Goal: Transaction & Acquisition: Purchase product/service

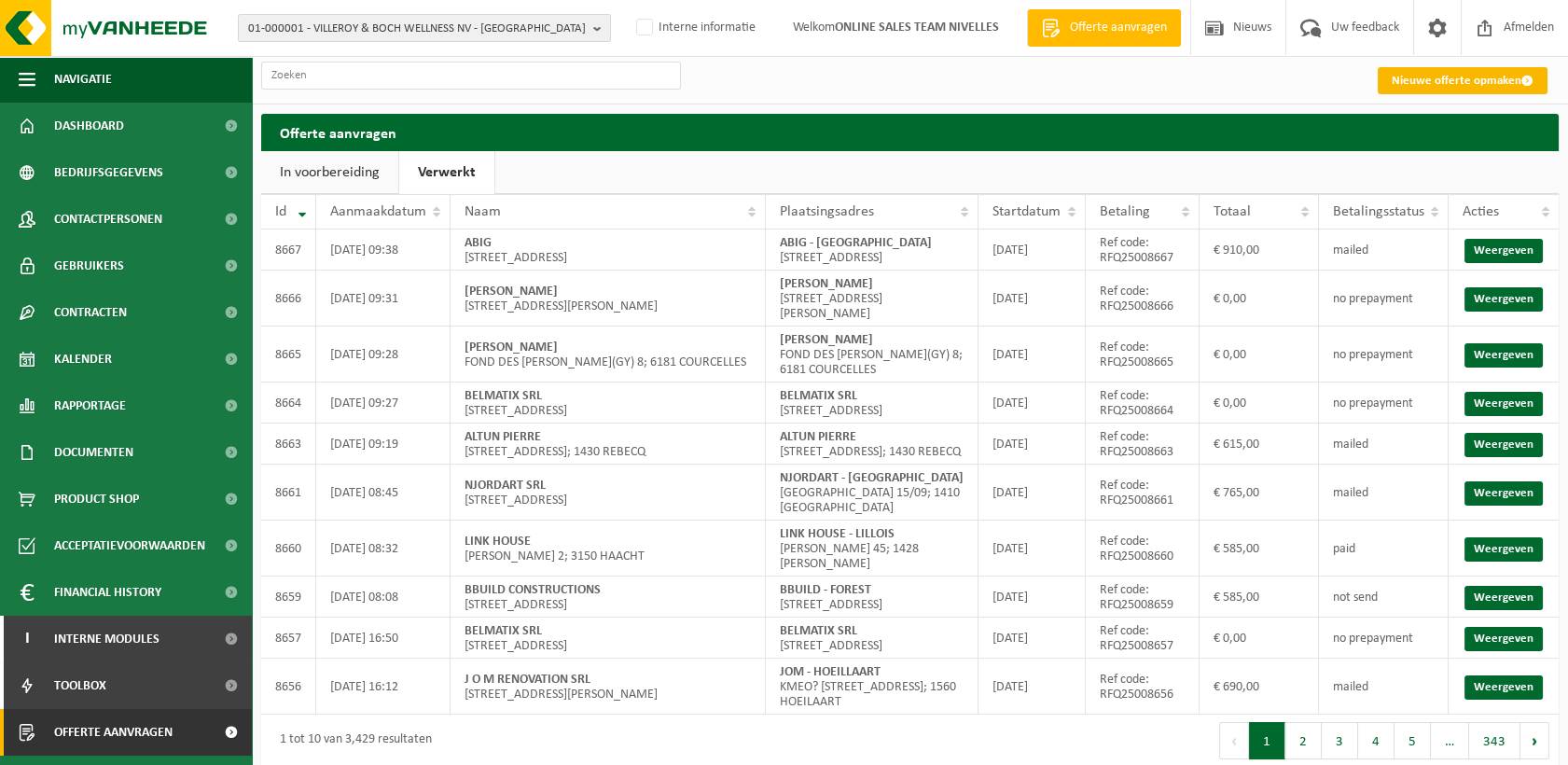
click at [1405, 88] on link "Nieuwe offerte opmaken" at bounding box center [1463, 80] width 170 height 27
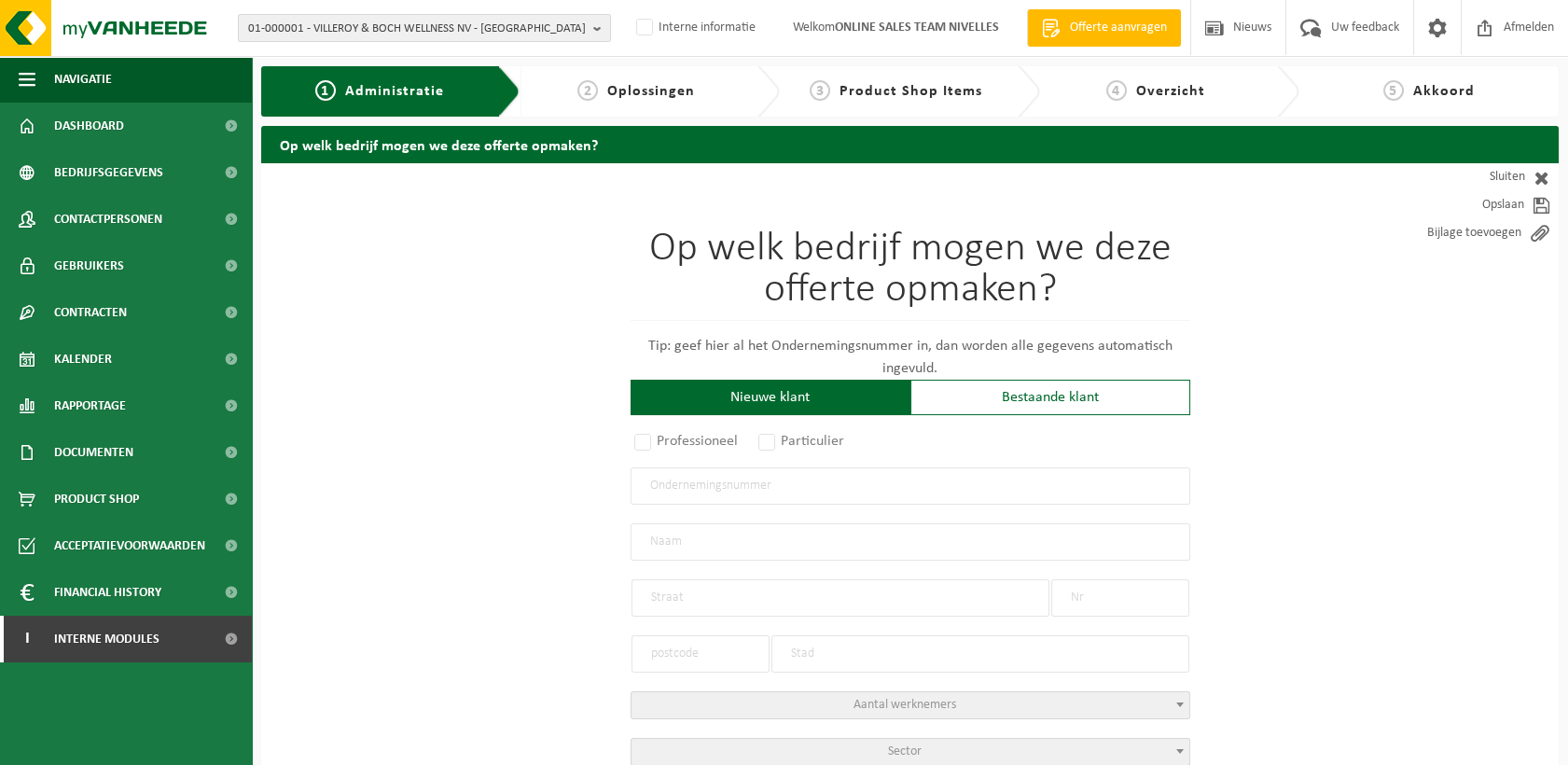
click at [682, 493] on input "text" at bounding box center [911, 485] width 560 height 37
click at [1049, 390] on div "Bestaande klant" at bounding box center [1050, 397] width 280 height 35
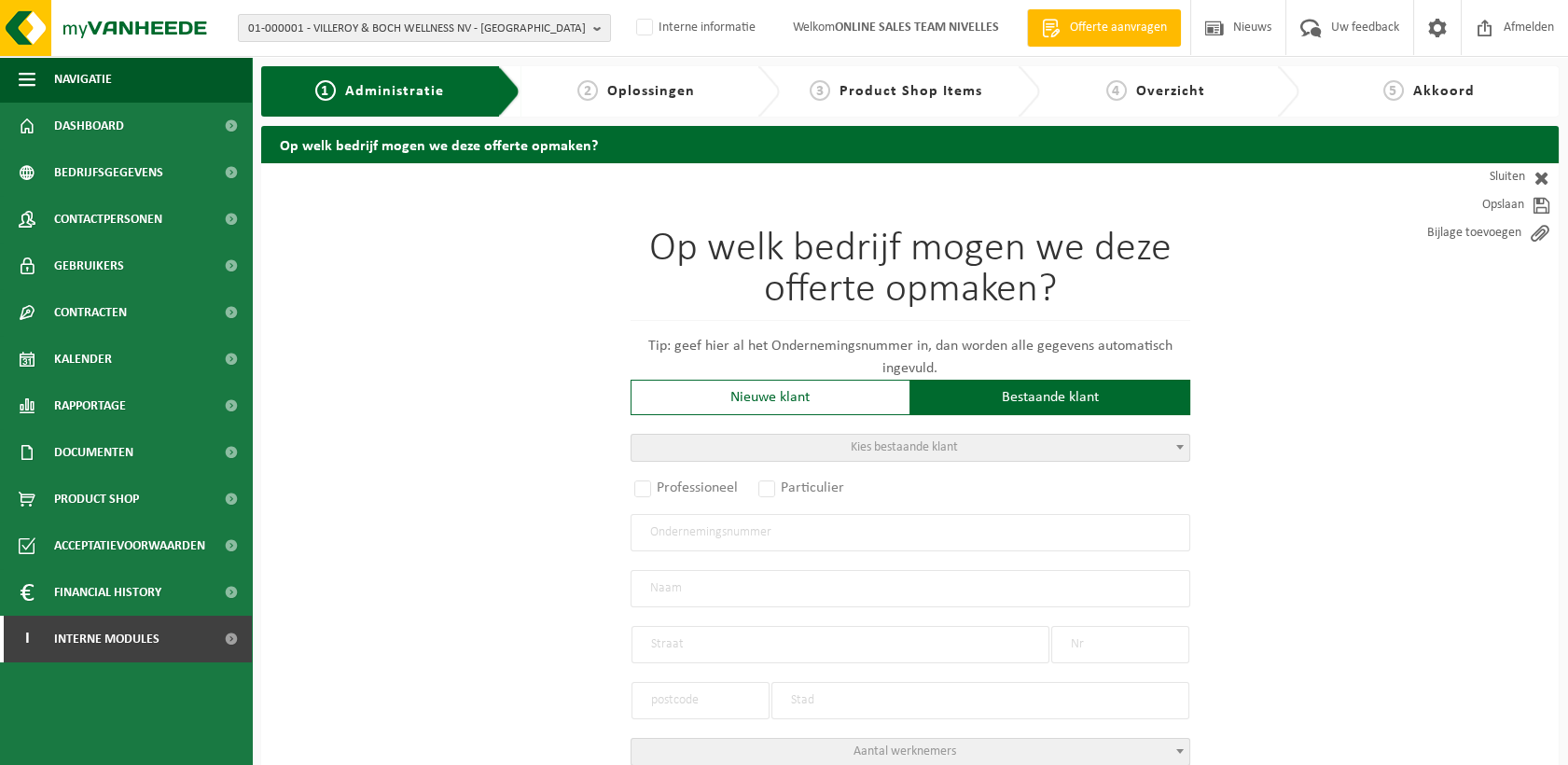
click at [767, 439] on span "Kies bestaande klant" at bounding box center [911, 448] width 558 height 26
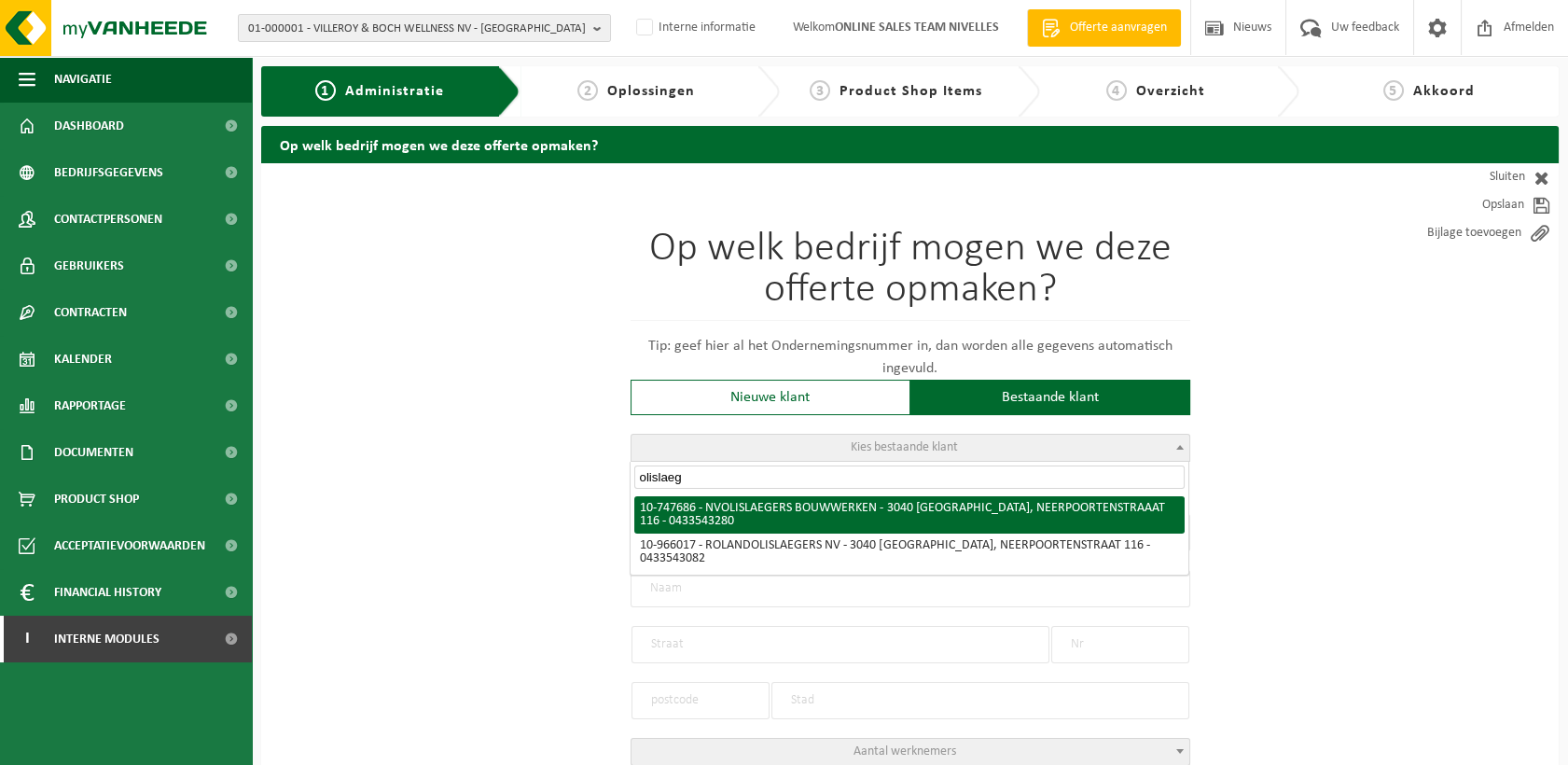
type input "olislaeg"
radio input "true"
type input "0433.543.280"
type input "NV OLISLAEGERS BOUWWERKEN"
type input "NEERPOORTENSTRAAAT"
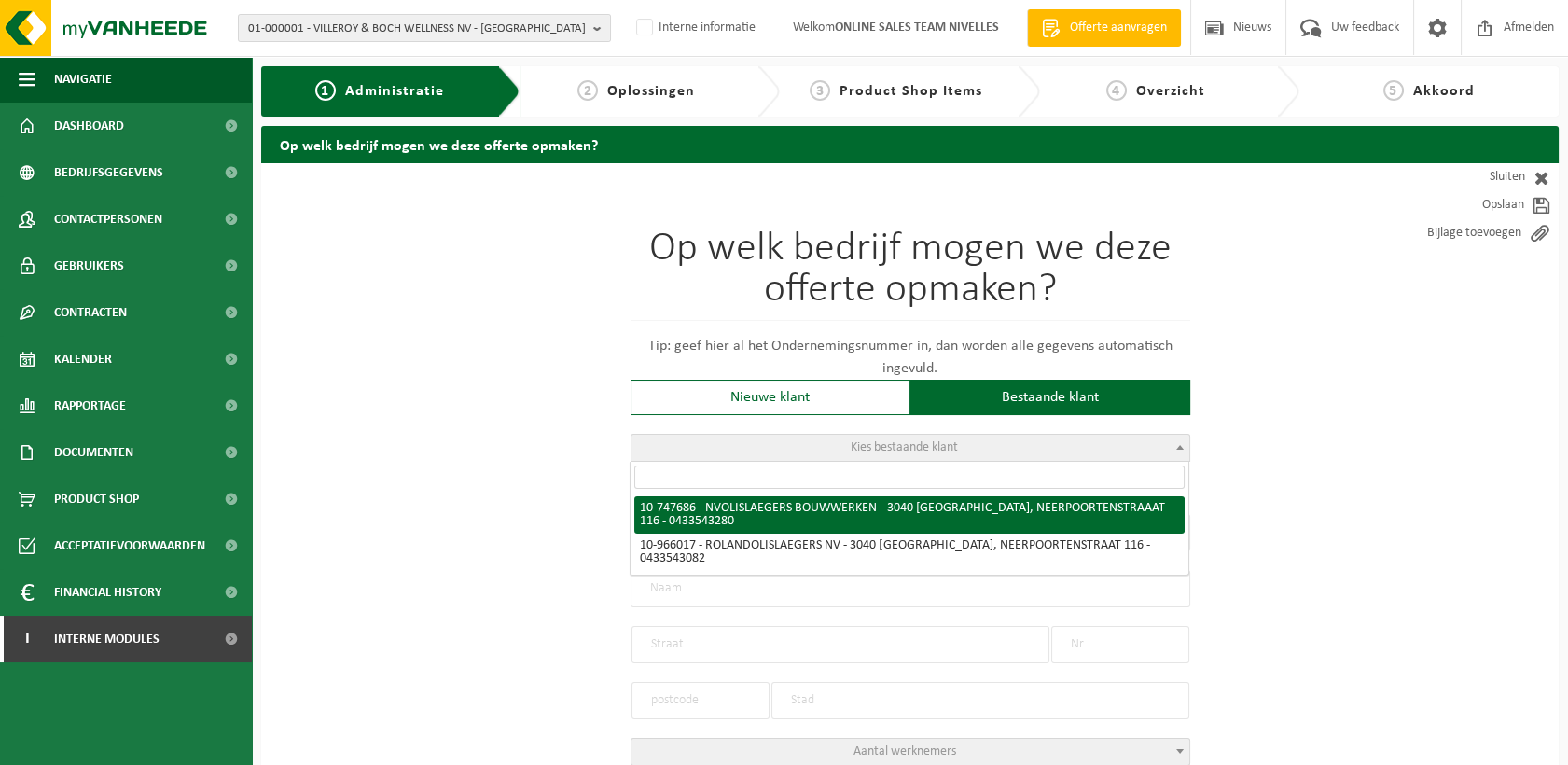
type input "116"
type input "3040"
type input "OTTENBURG"
select select "10"
type input "NV OLISLAEGERS BOUWWERKEN"
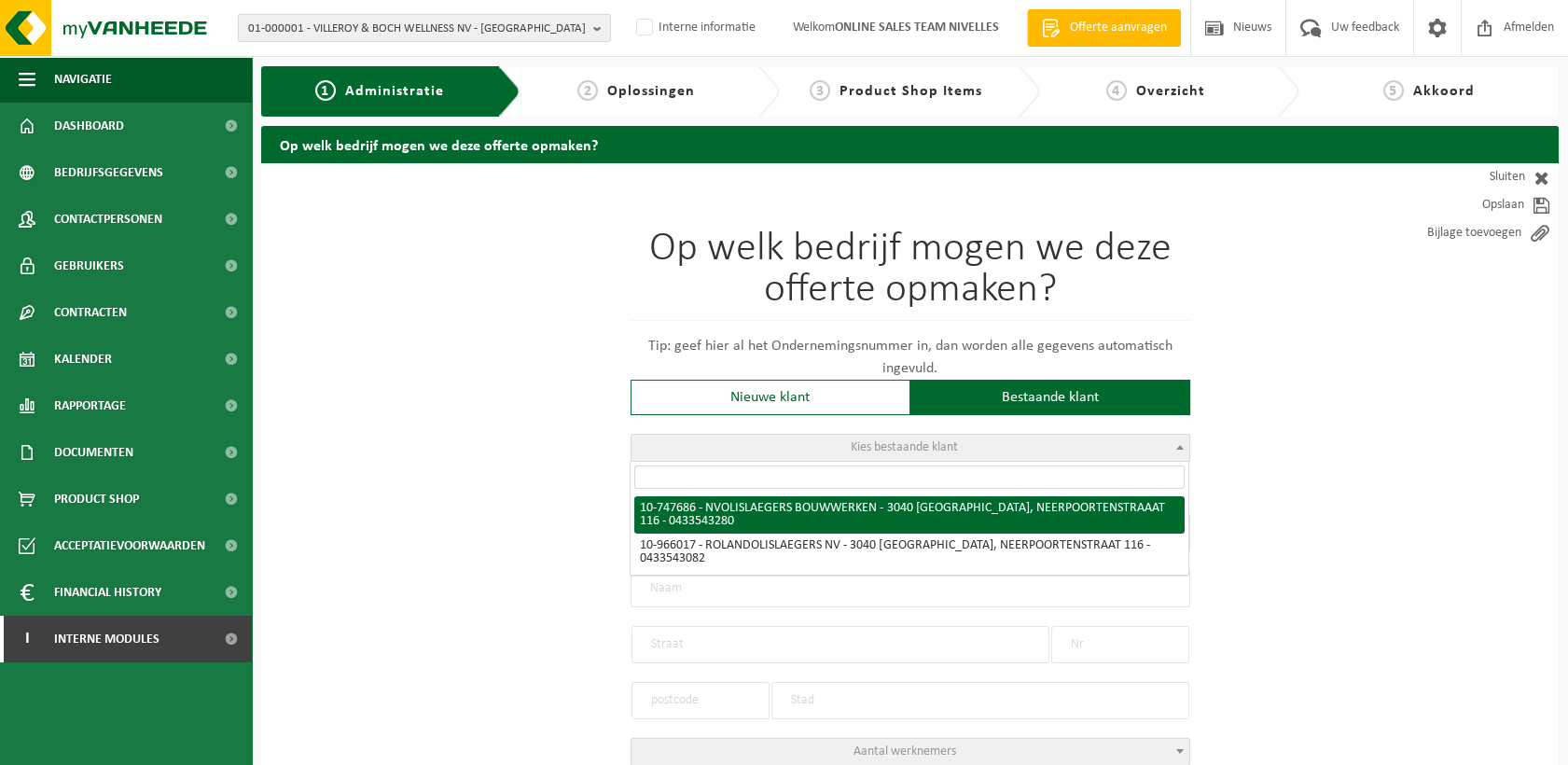
type input "NEERPOORTENSTRAAAT"
type input "116"
type input "3040"
type input "OTTENBURG"
select select "153884"
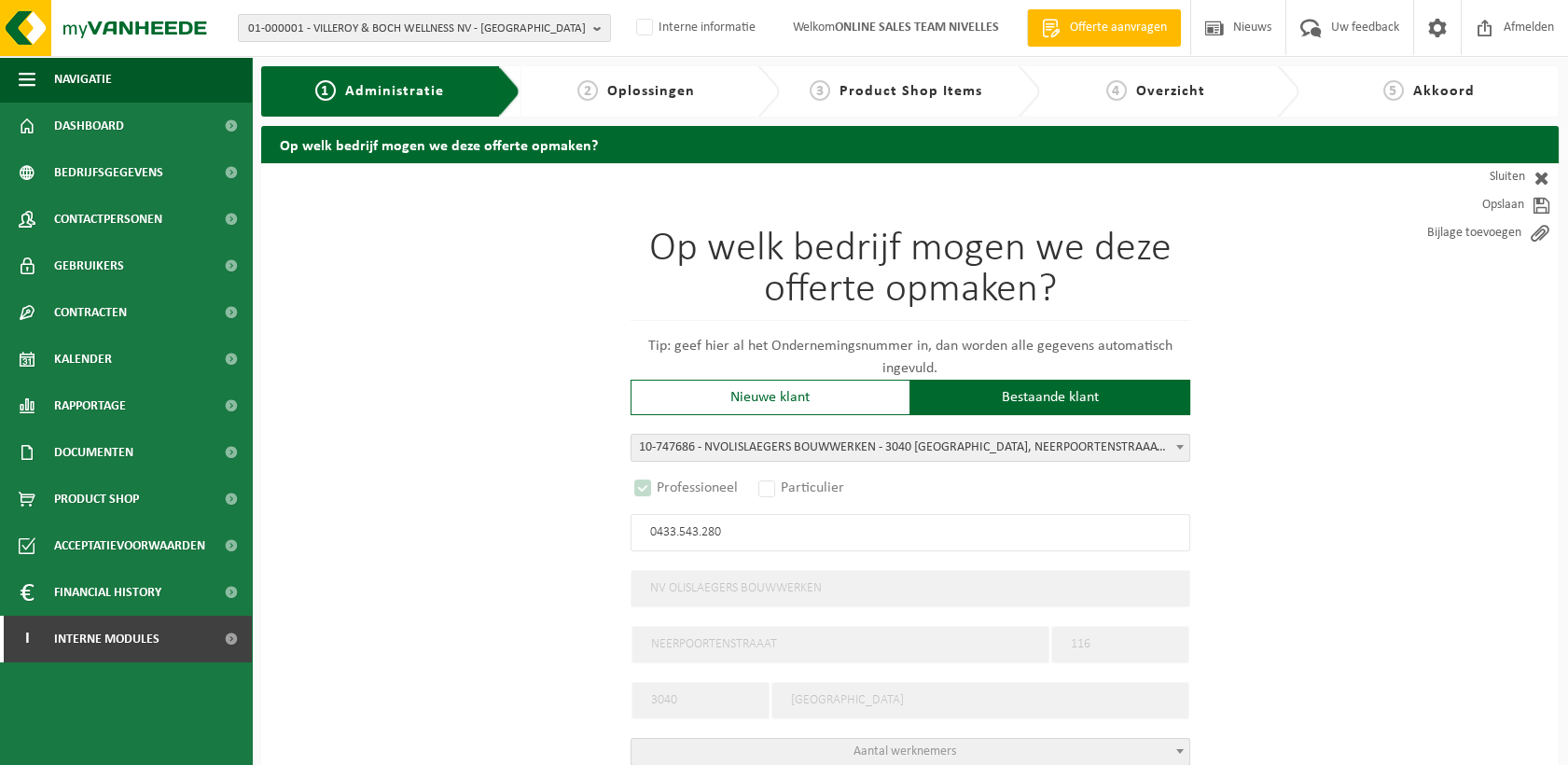
select select "D"
select select
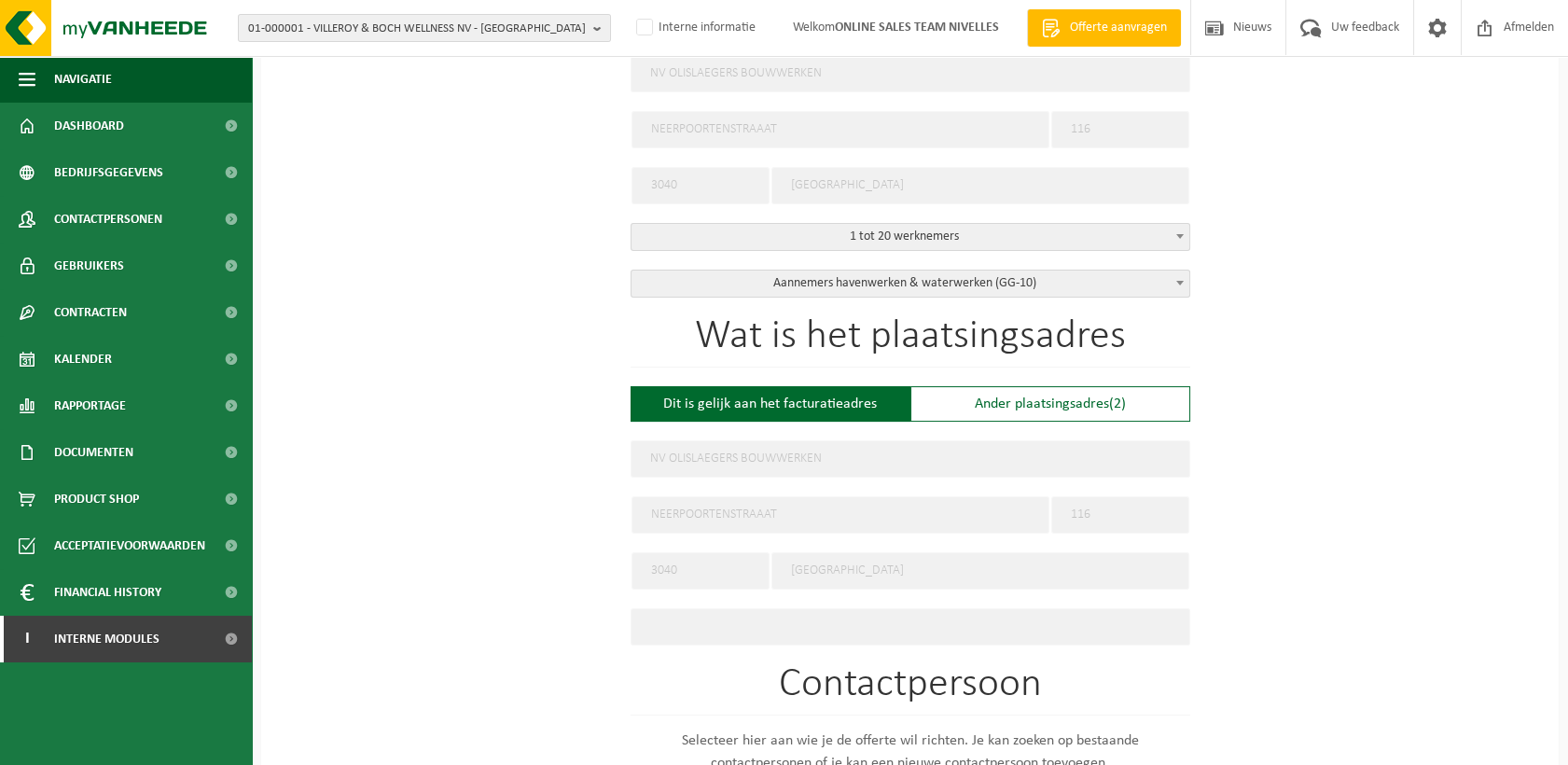
scroll to position [518, 0]
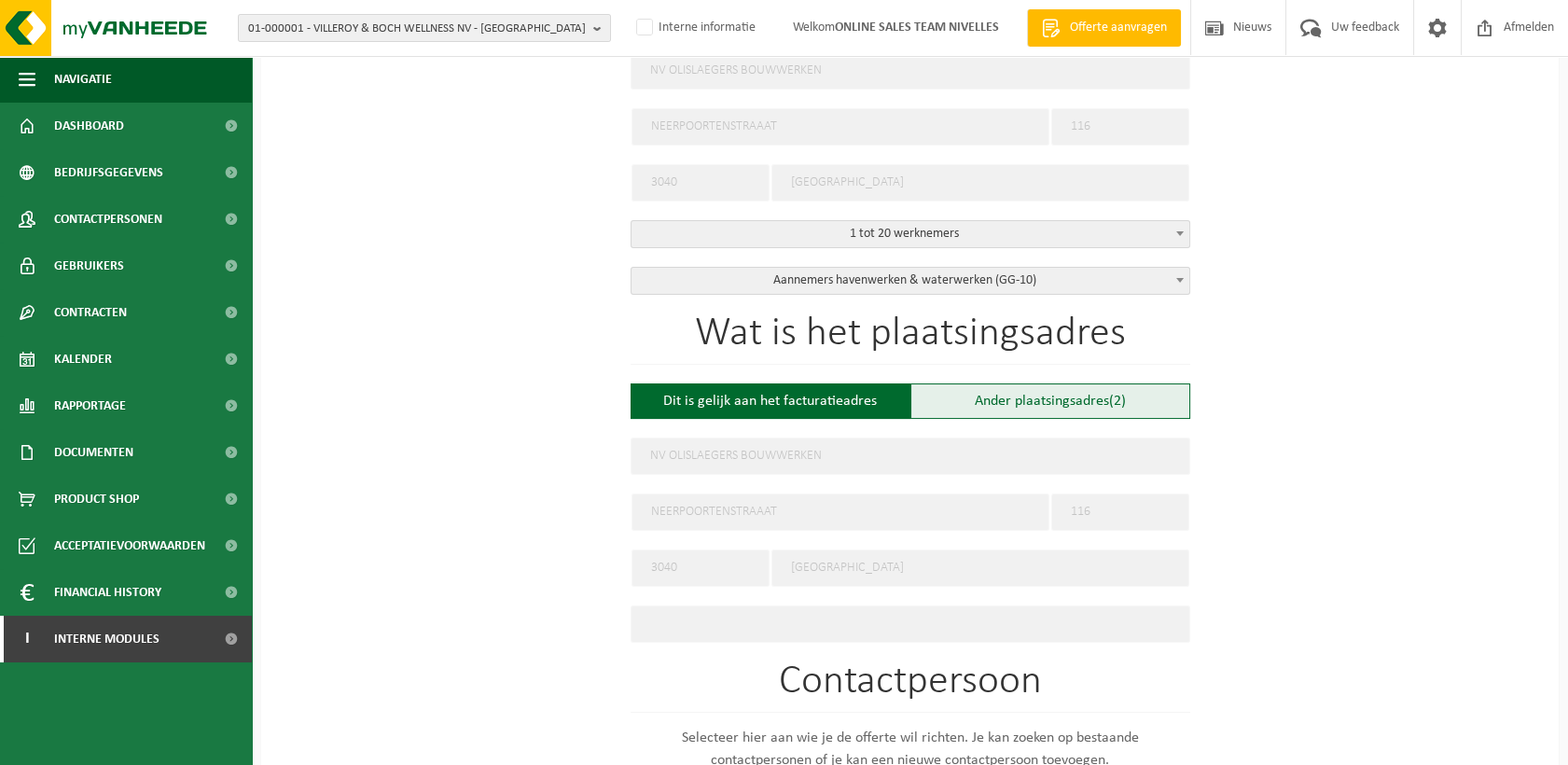
click at [1082, 405] on div "Ander plaatsingsadres (2)" at bounding box center [1050, 400] width 280 height 35
type input "Werf -"
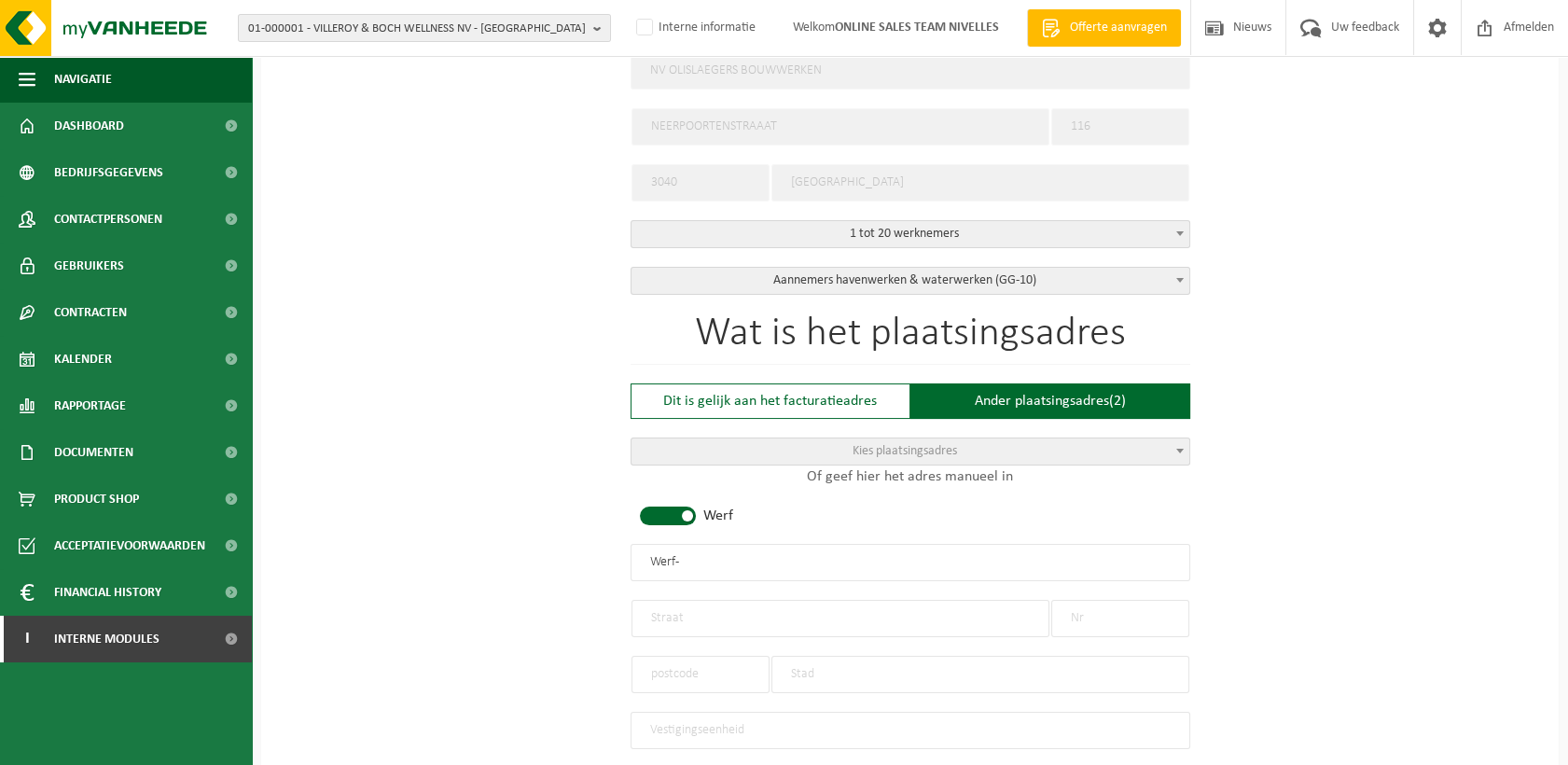
drag, startPoint x: 708, startPoint y: 541, endPoint x: 463, endPoint y: 545, distance: 245.4
click at [463, 545] on div "Op welk bedrijf mogen we deze offerte opmaken? Tip: geef hier al het Ondernemin…" at bounding box center [910, 567] width 1298 height 1842
type input "OLISLAEGERS - COURT-[GEOGRAPHIC_DATA]"
type input "RUE DES NOIRS TALONS"
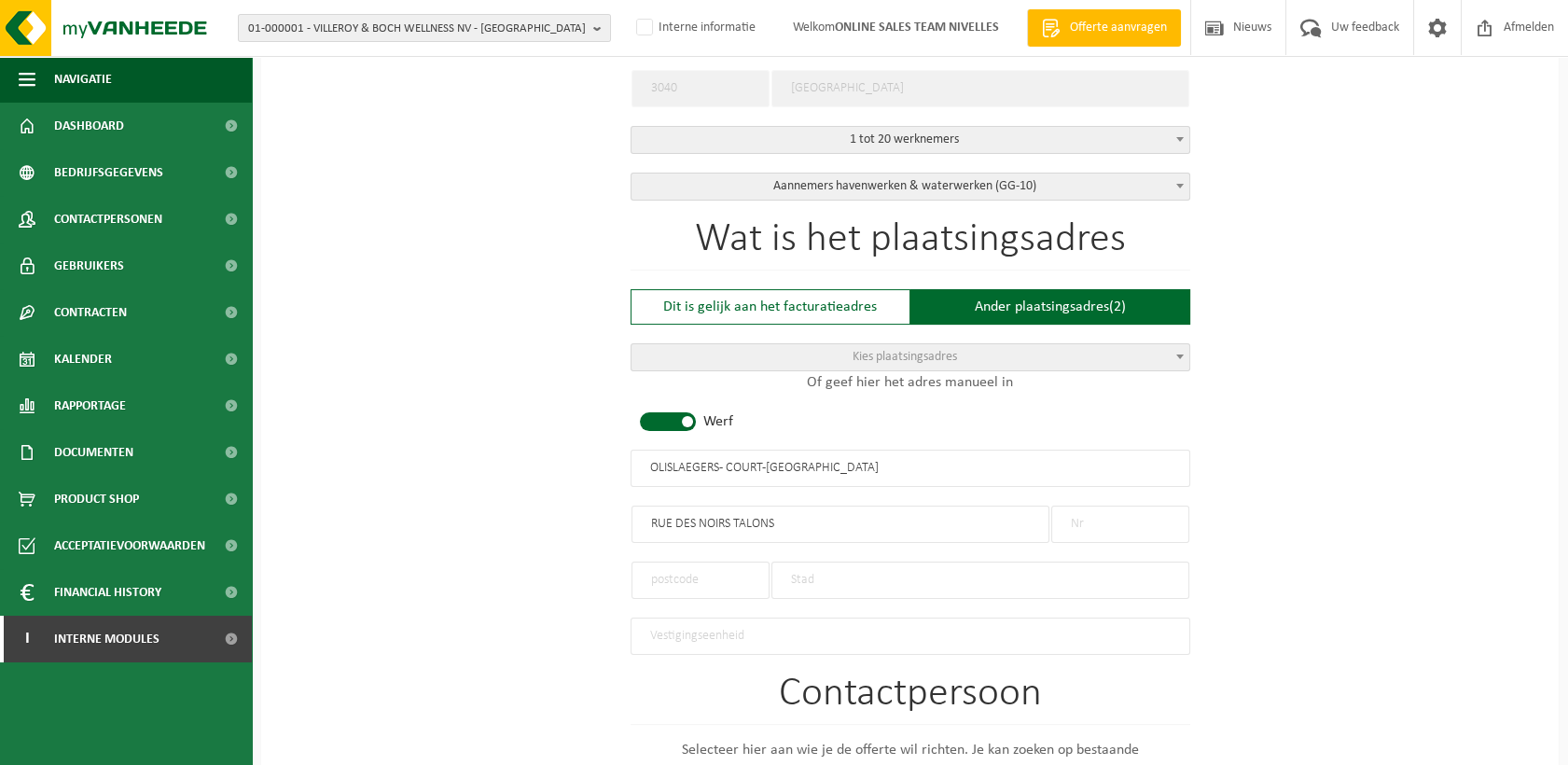
scroll to position [828, 0]
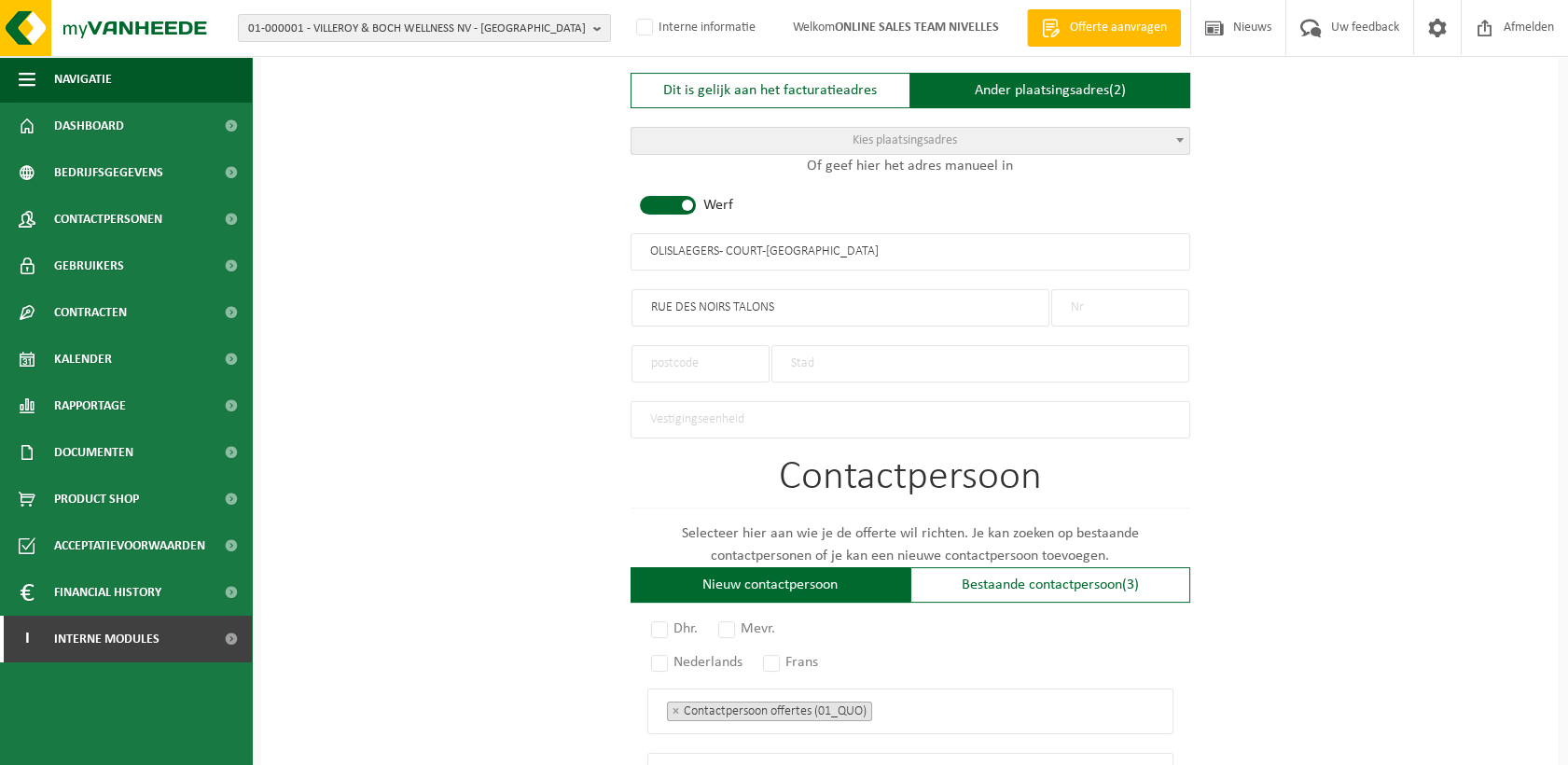
click at [1090, 306] on input "text" at bounding box center [1120, 307] width 138 height 37
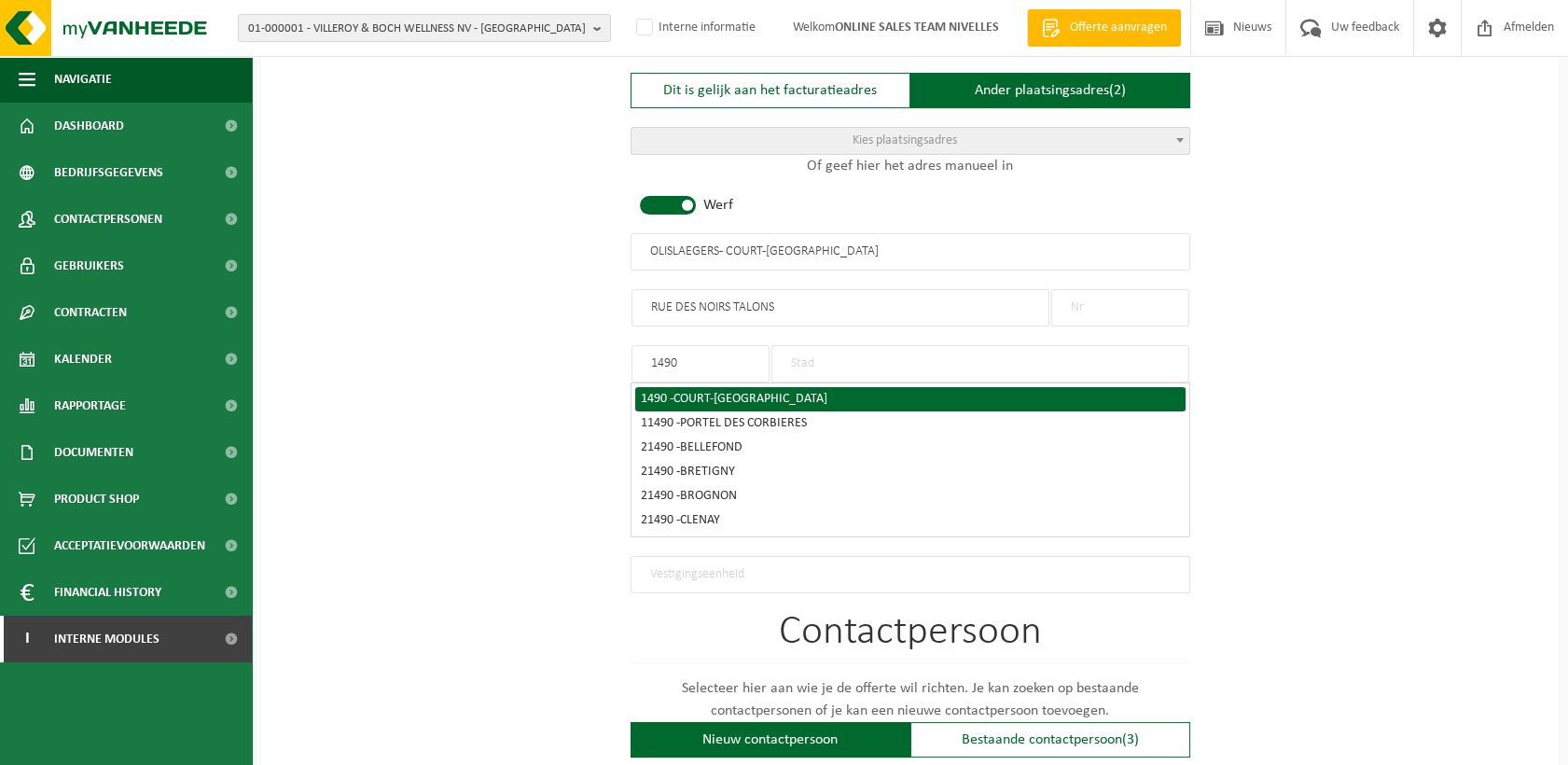
type input "1490"
click at [799, 393] on div "1490 - COURT-SAINT-ETIENNE" at bounding box center [910, 399] width 539 height 13
type input "COURT-SAINT-ETIENNE"
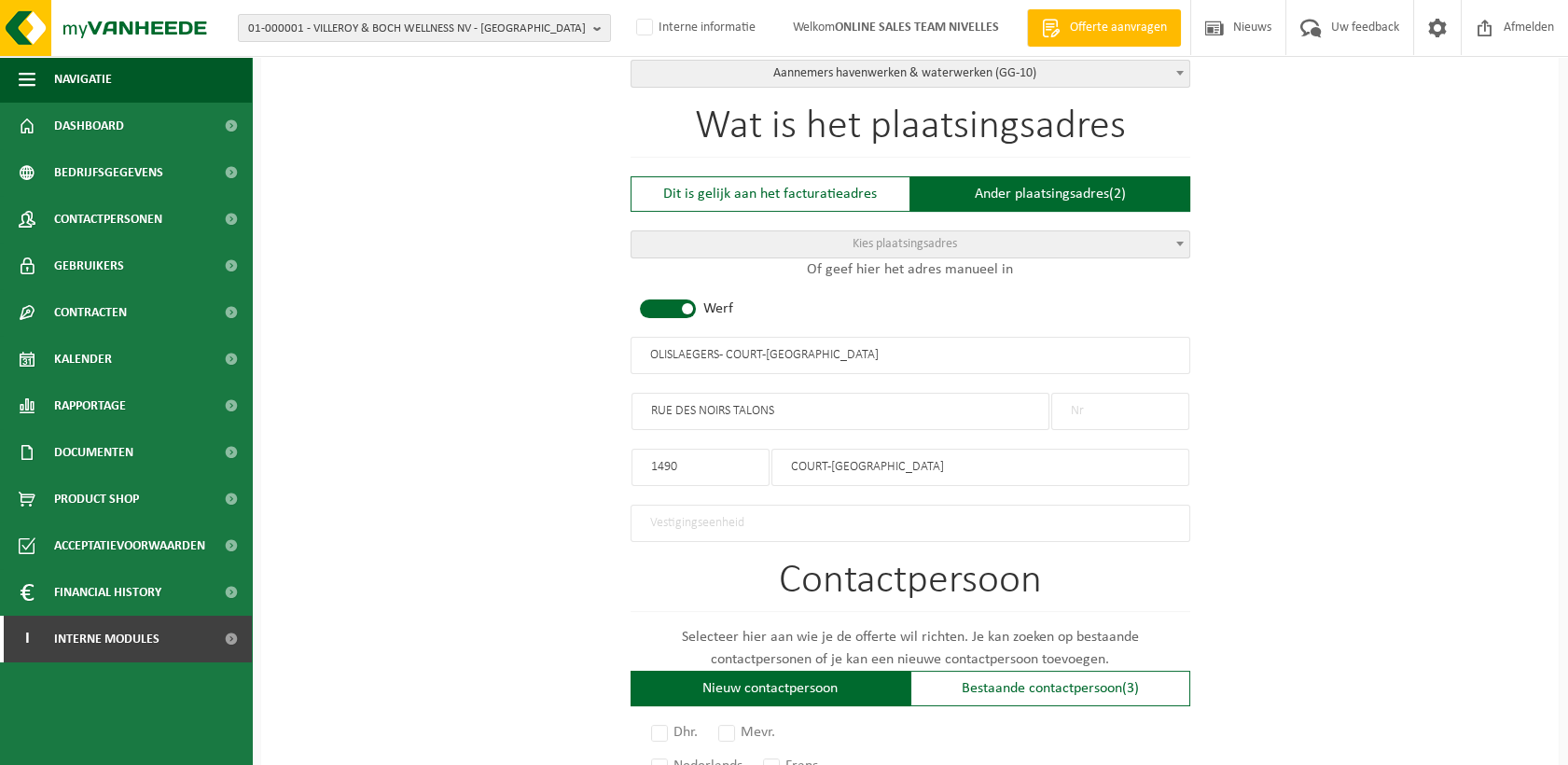
scroll to position [1231, 0]
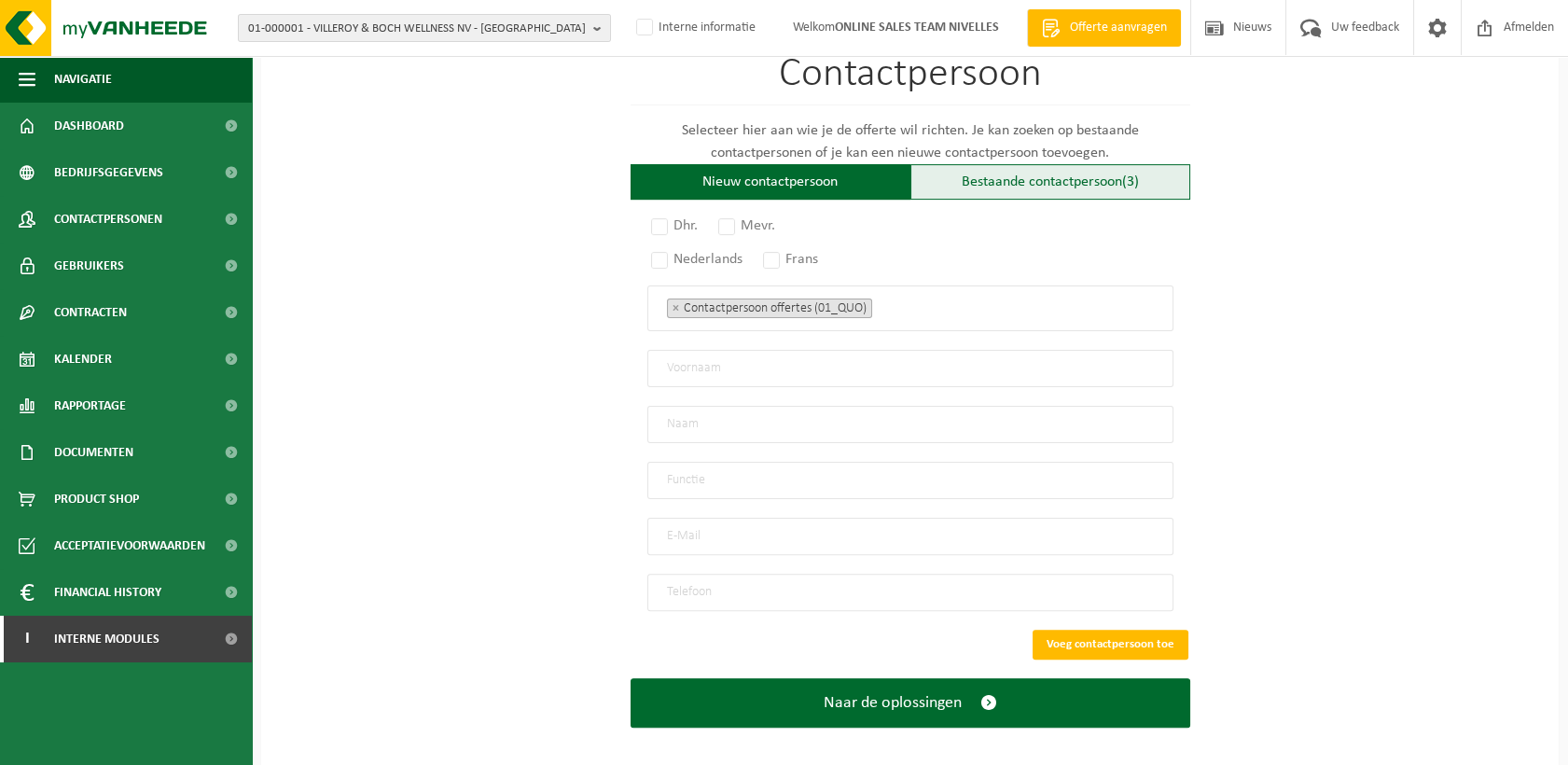
click at [986, 173] on div "Bestaande contactpersoon (3)" at bounding box center [1050, 181] width 280 height 35
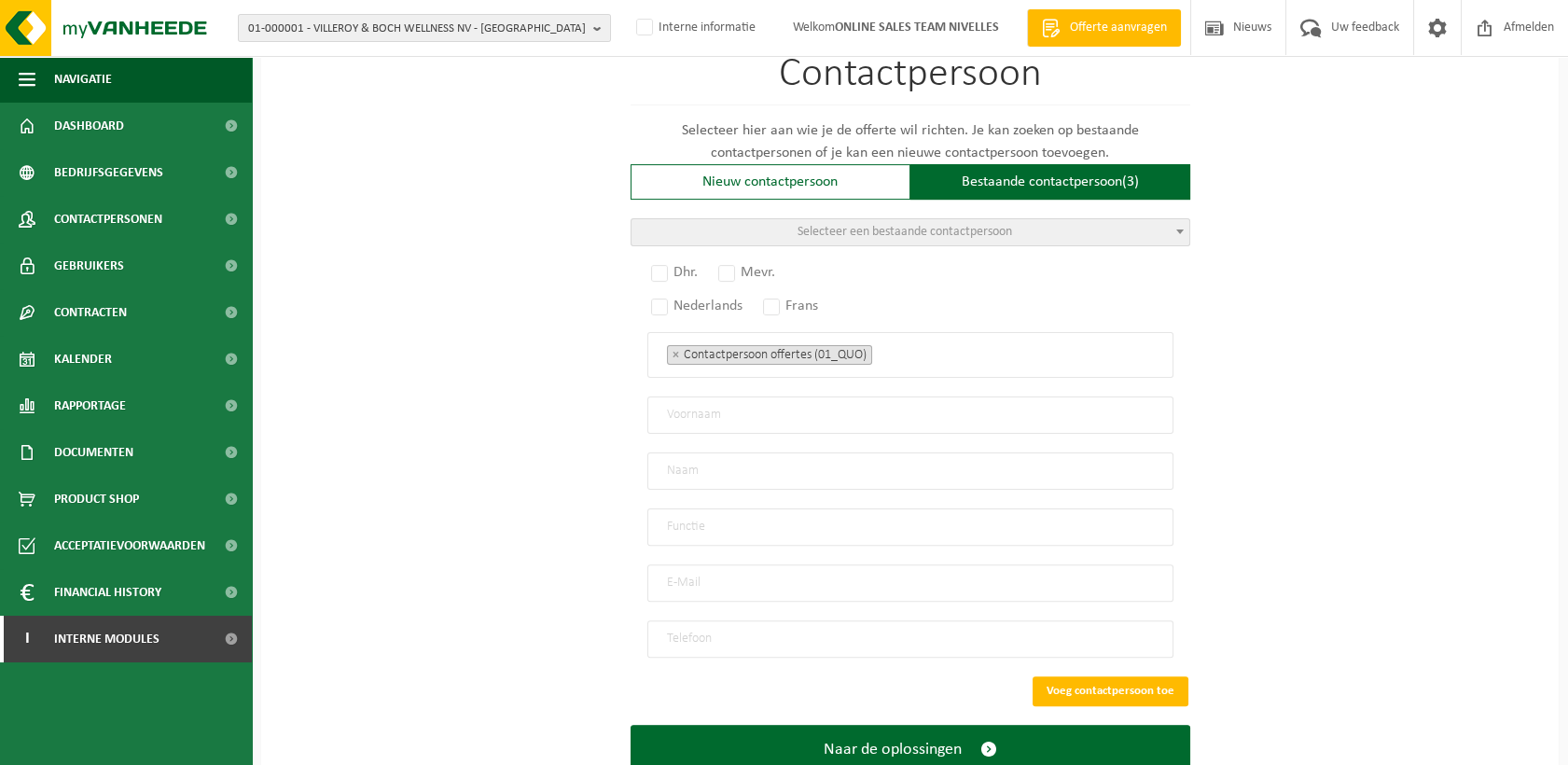
click at [863, 225] on span "Selecteer een bestaande contactpersoon" at bounding box center [905, 232] width 215 height 14
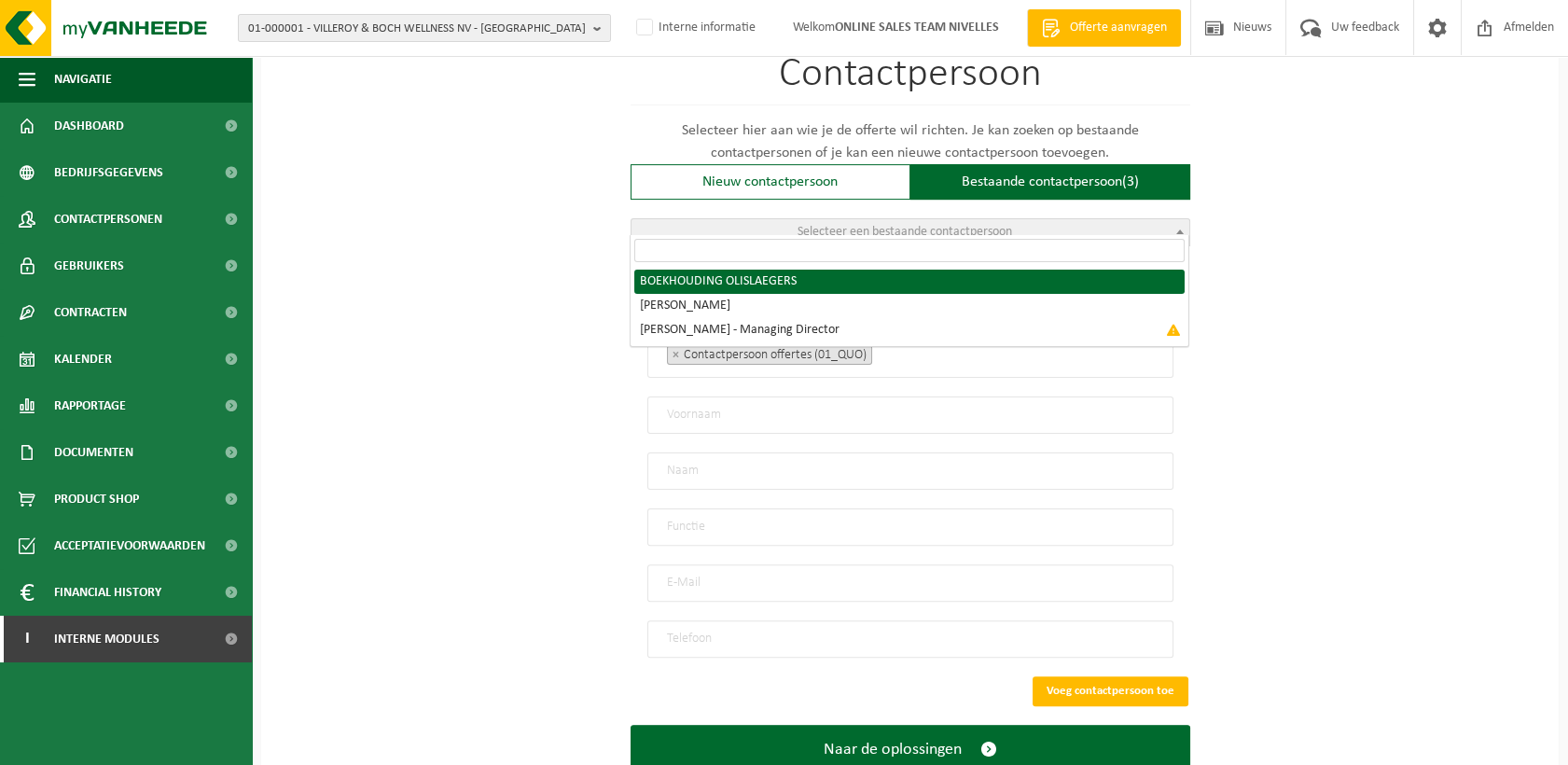
radio input "true"
select select "{"code":"10-966794","firstname":"","surname":"BOEKHOUDING OLISLAEGERS","gender"…"
select select "01_DIG"
type input "BOEKHOUDING OLISLAEGERS"
type input "boekhouding@olislaegers.com"
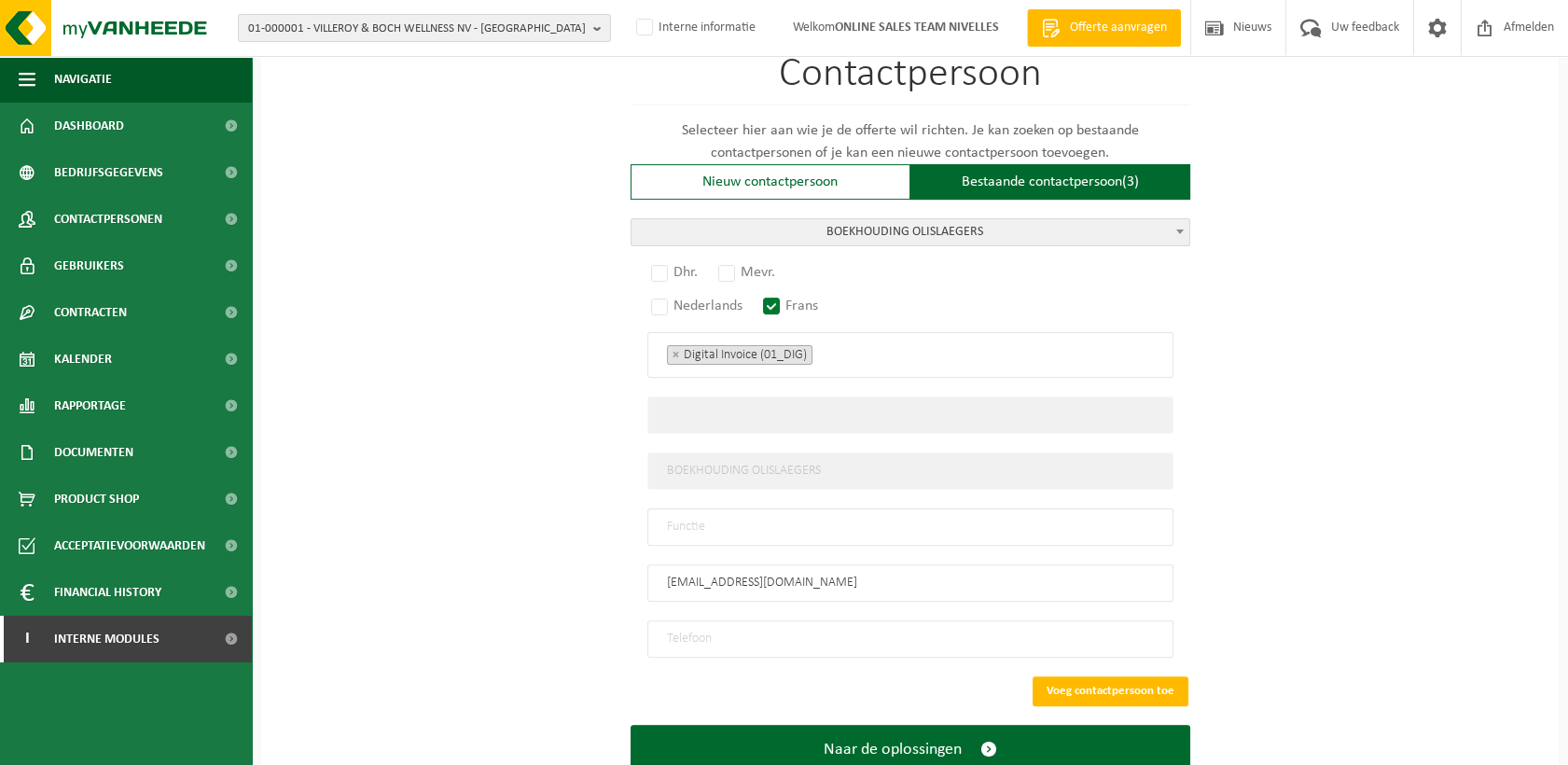
click at [797, 219] on span "BOEKHOUDING OLISLAEGERS" at bounding box center [911, 232] width 558 height 26
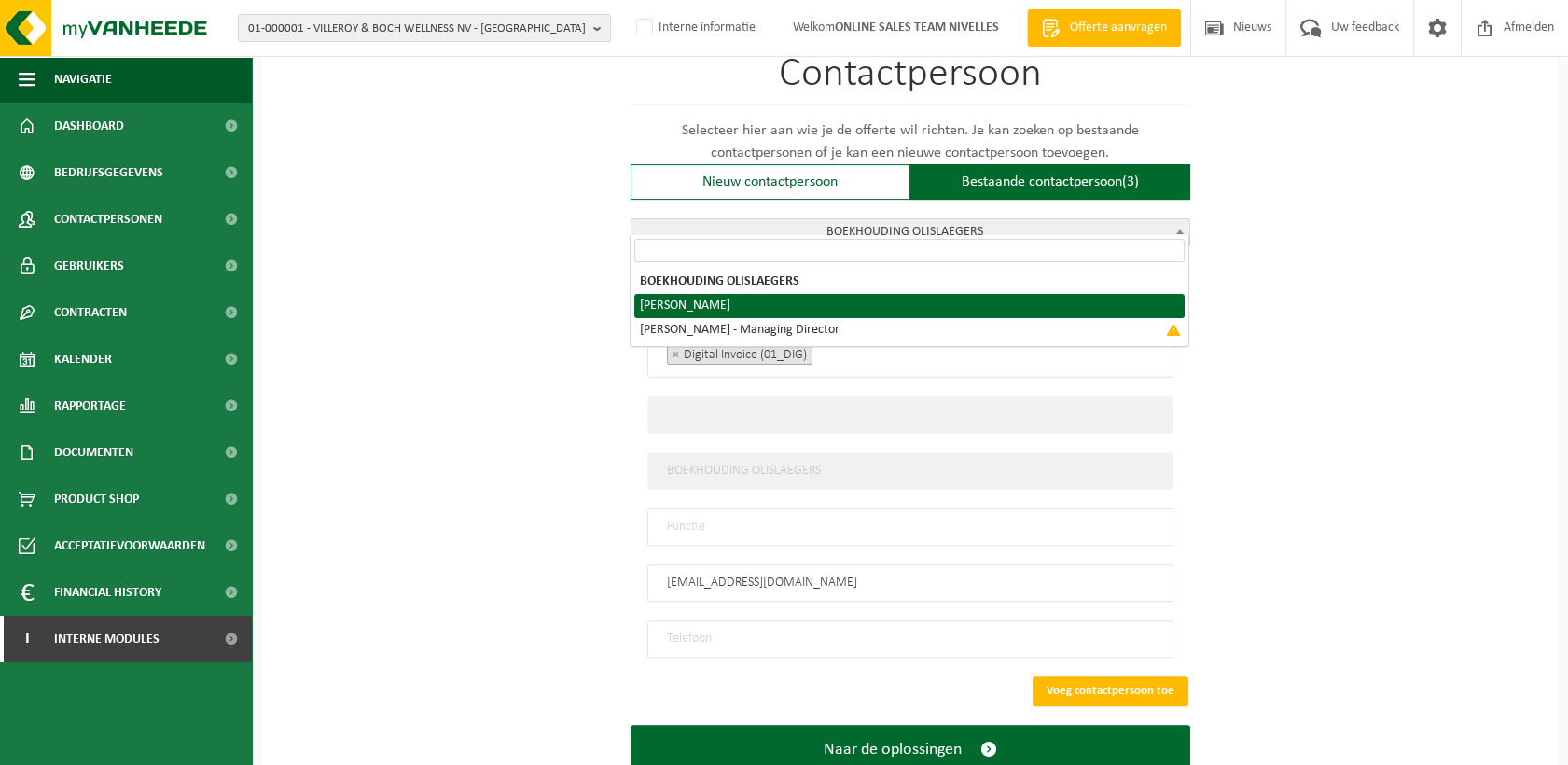
select select "{"code":"10-983543","firstname":"DENNY","surname":"OLISLAEGERS","gender":"Unkno…"
select select "01_QUO"
type input "DENNY"
type input "OLISLAEGERS"
type input "info@olislaegers.com"
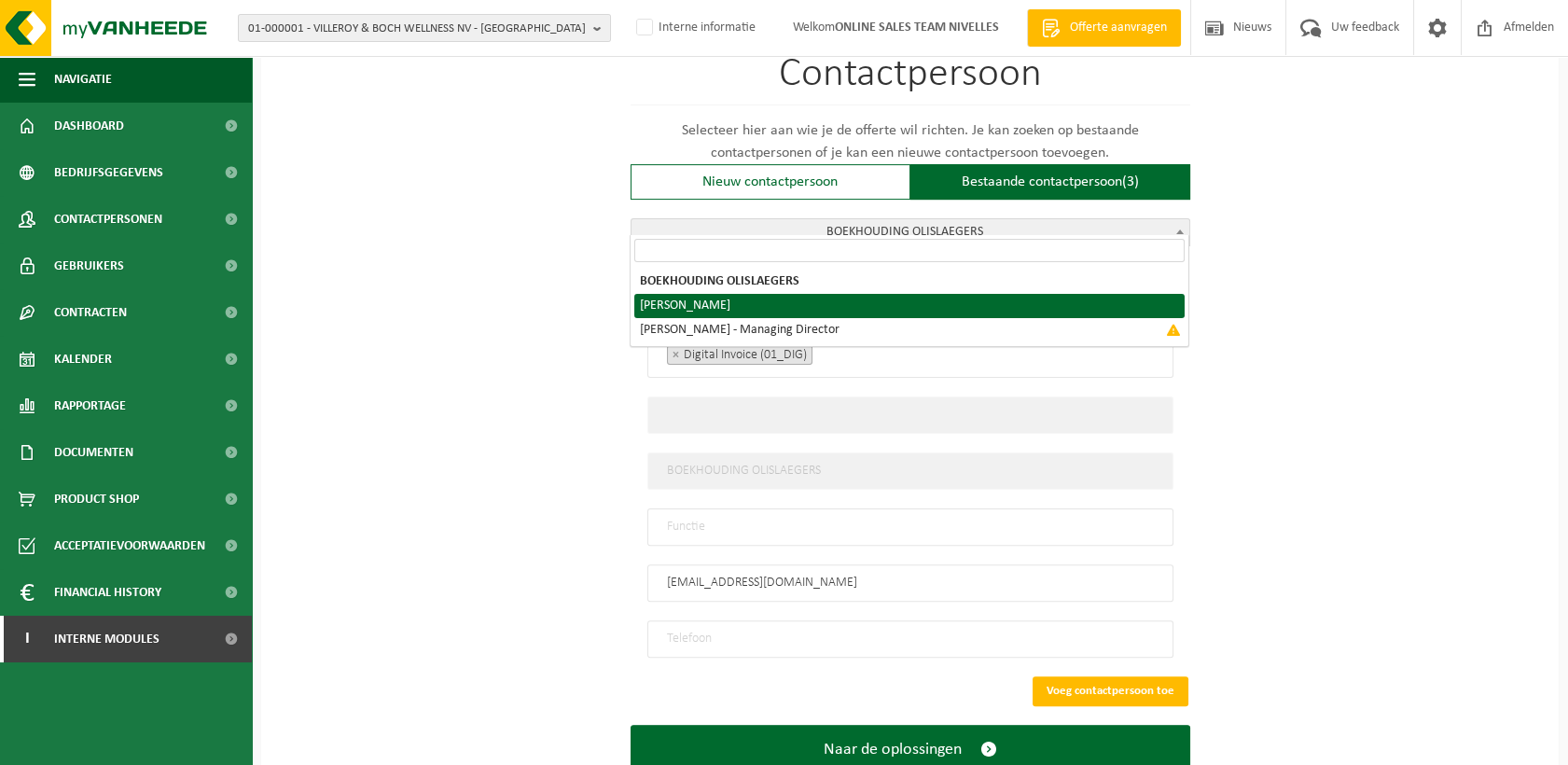
type input "+32000"
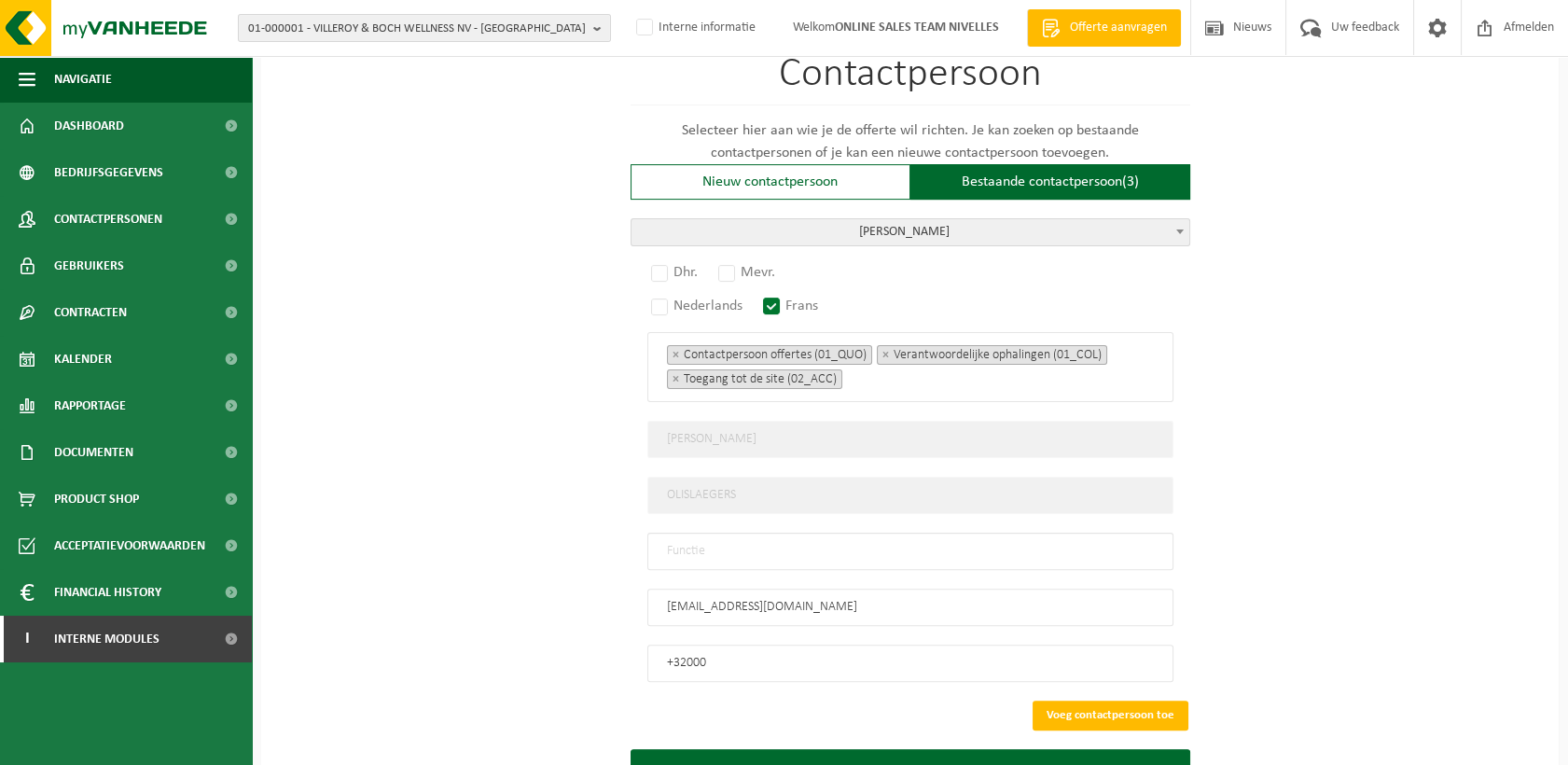
click at [743, 219] on span "OLISLAEGERS DENNY" at bounding box center [911, 232] width 558 height 26
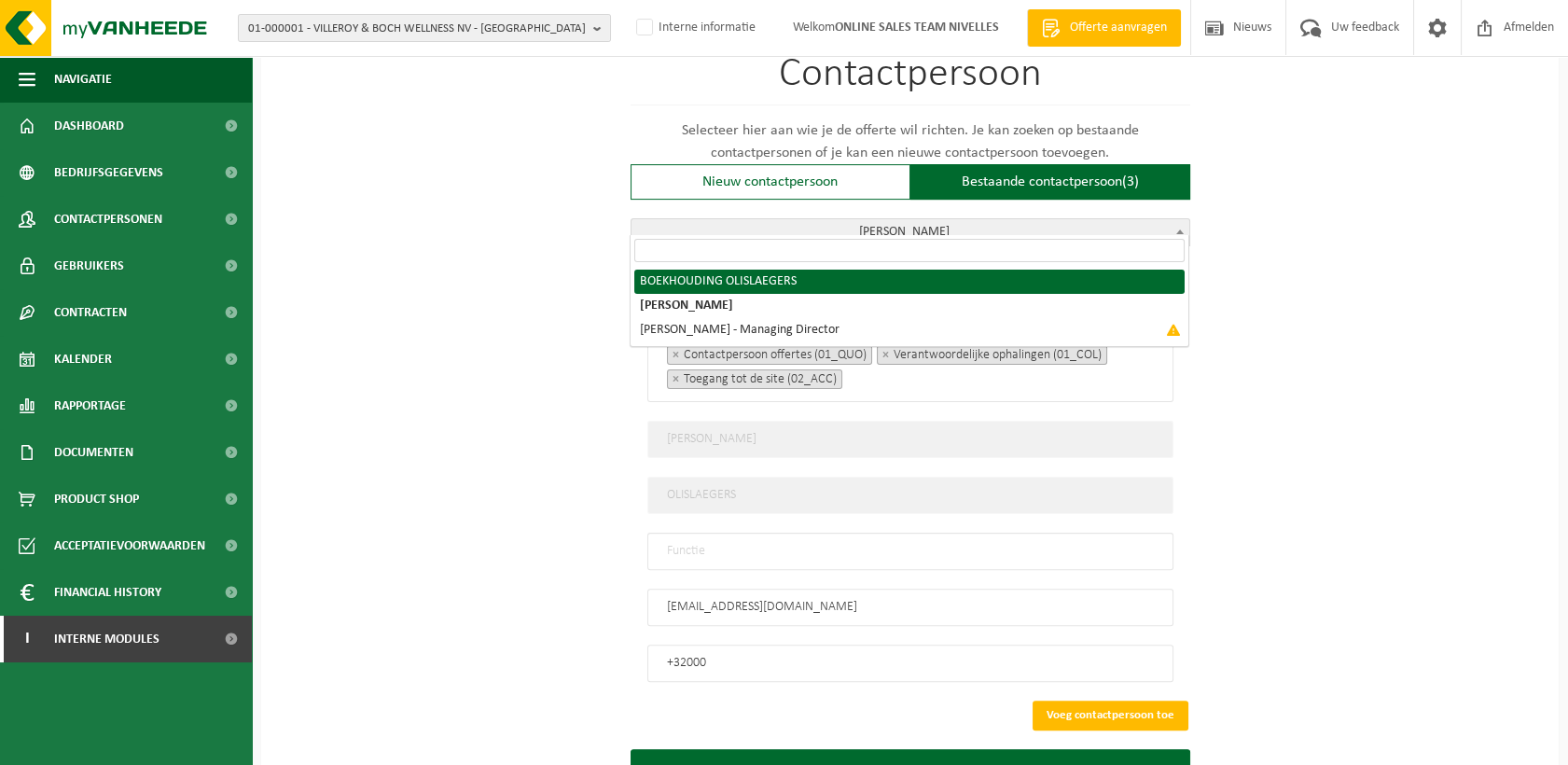
select select "{"code":"10-966794","firstname":"","surname":"BOEKHOUDING OLISLAEGERS","gender"…"
select select "01_DIG"
type input "BOEKHOUDING OLISLAEGERS"
type input "boekhouding@olislaegers.com"
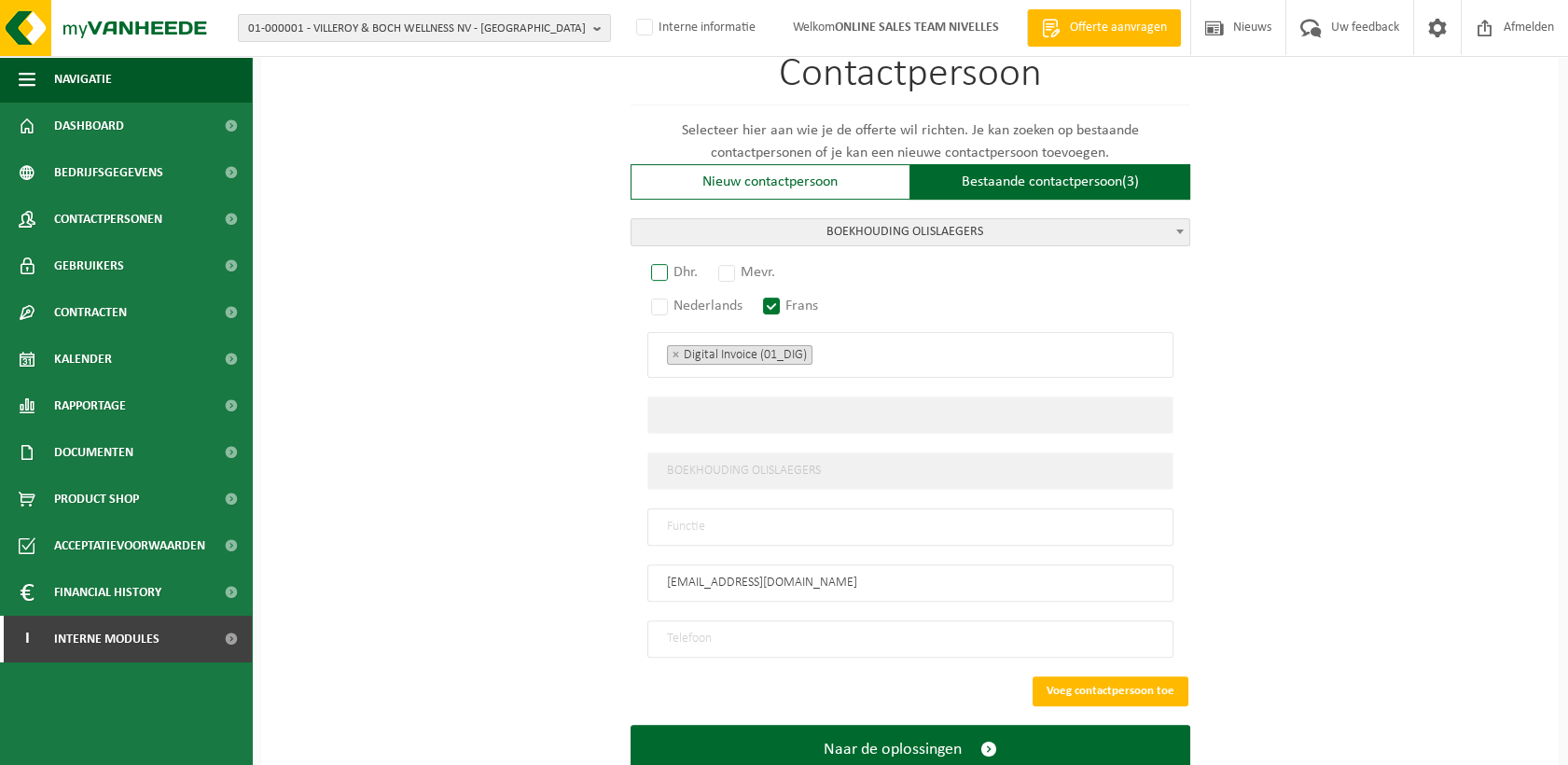
click at [655, 261] on label "Dhr." at bounding box center [675, 272] width 56 height 26
radio input "true"
click at [687, 513] on input "text" at bounding box center [910, 526] width 526 height 37
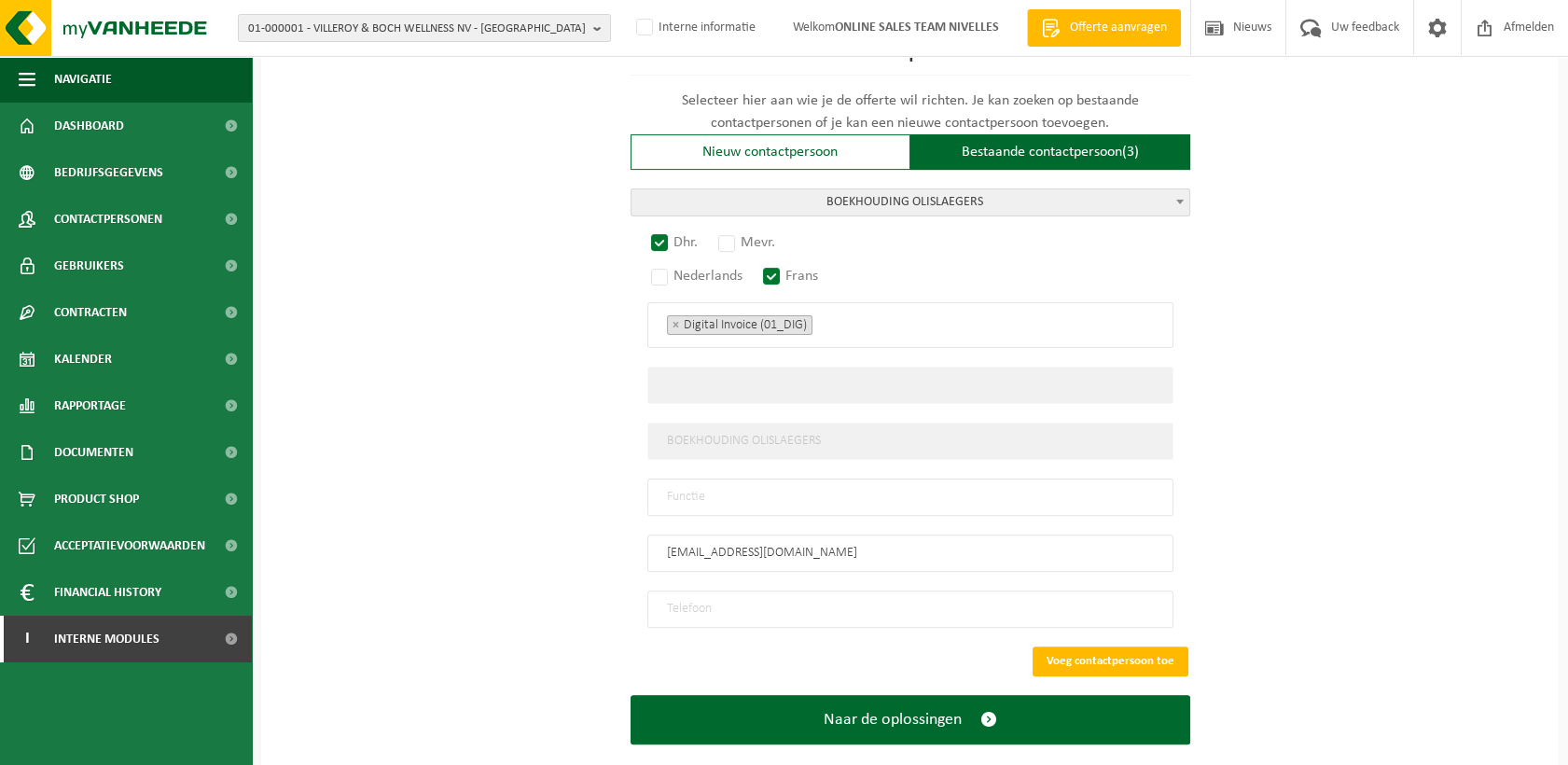
scroll to position [1277, 0]
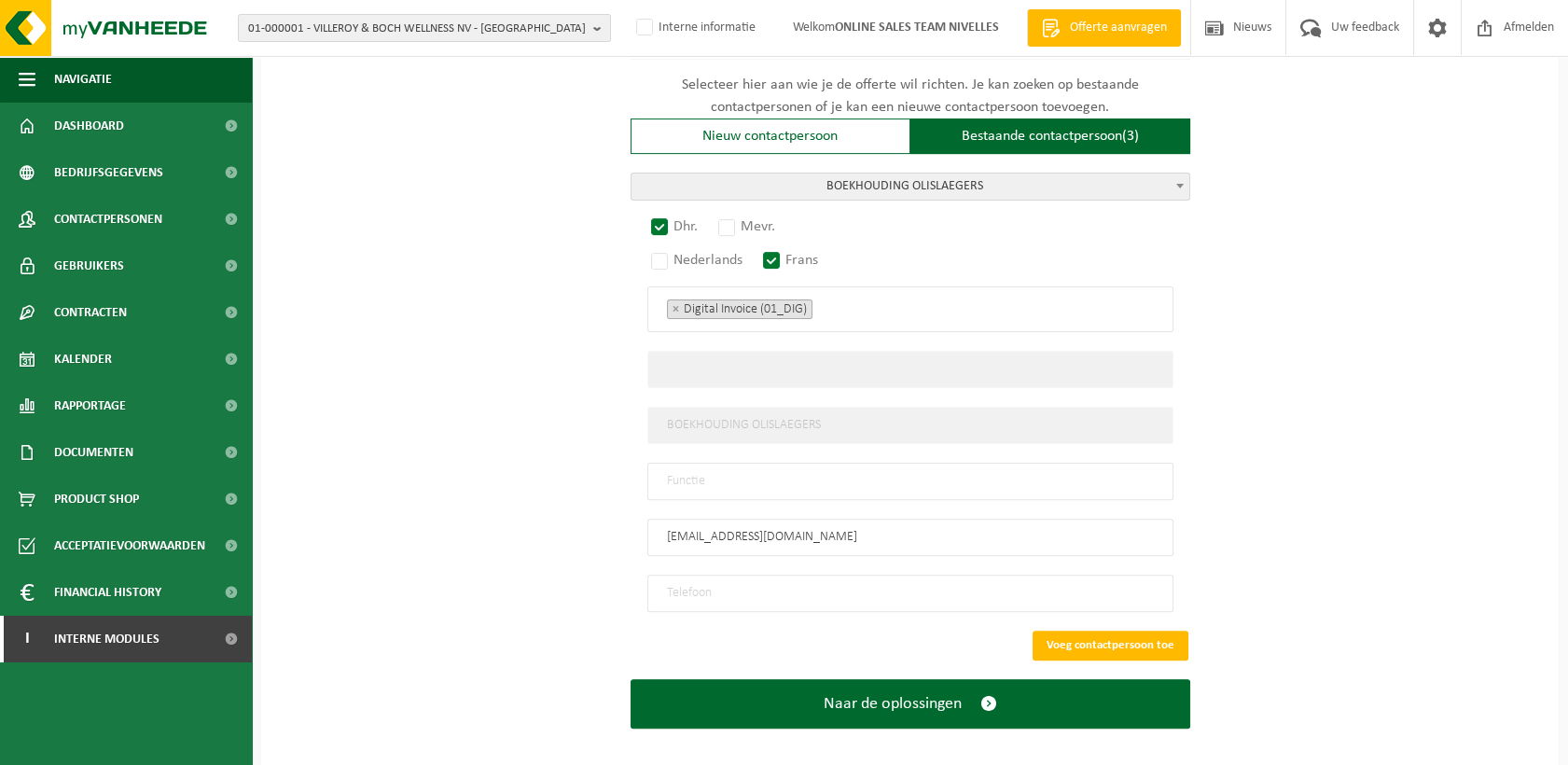
click at [717, 466] on input "text" at bounding box center [910, 481] width 526 height 37
type input "Manager"
click at [730, 575] on input "tel" at bounding box center [910, 593] width 526 height 37
type input "+32 475 47 37 17"
click at [1104, 631] on button "Voeg contactpersoon toe" at bounding box center [1111, 646] width 156 height 30
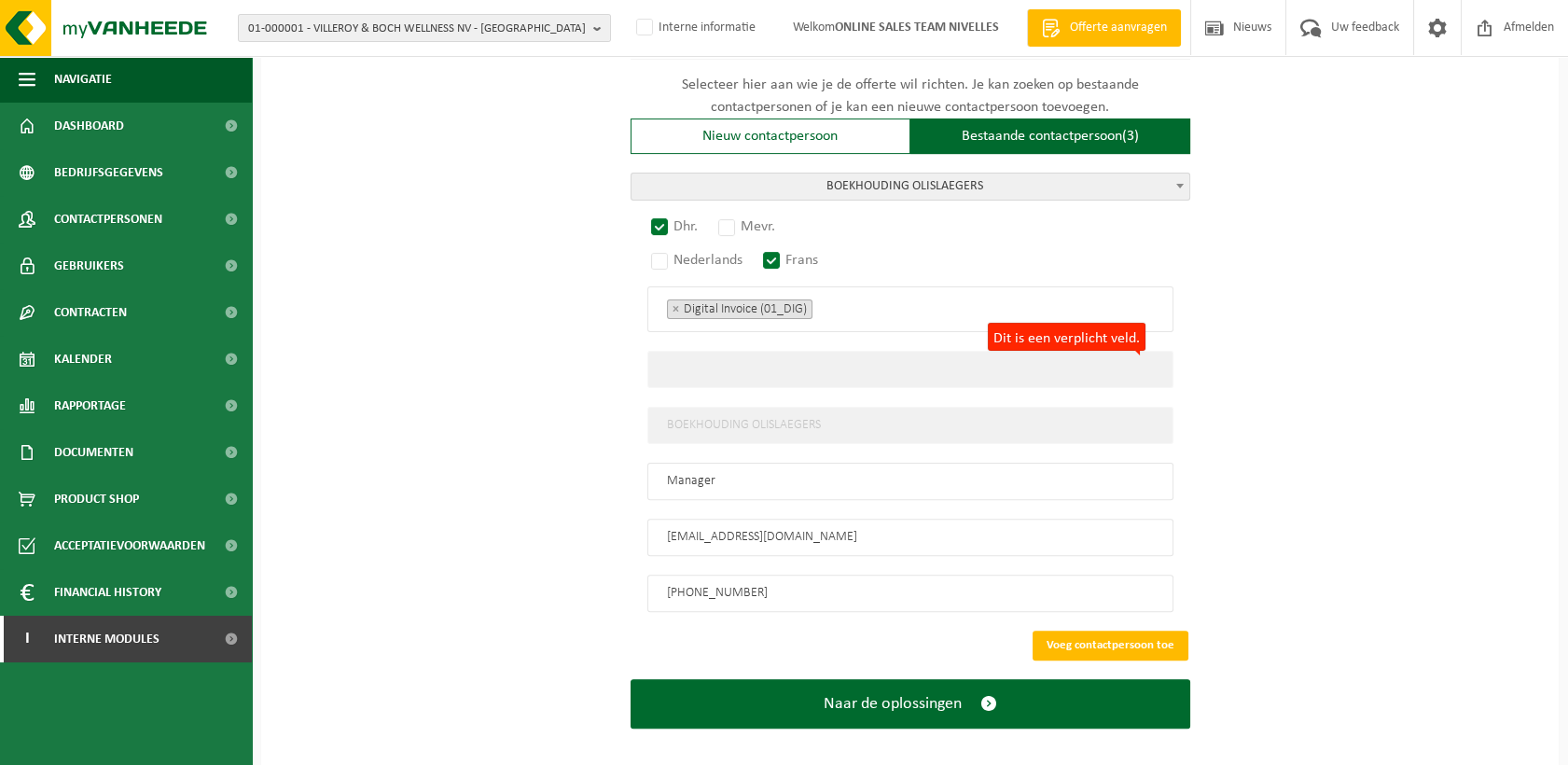
click at [868, 354] on input "Dit is een verplicht veld." at bounding box center [910, 369] width 526 height 37
click at [891, 297] on ul "× Digital Invoice (01_DIG)" at bounding box center [910, 309] width 487 height 24
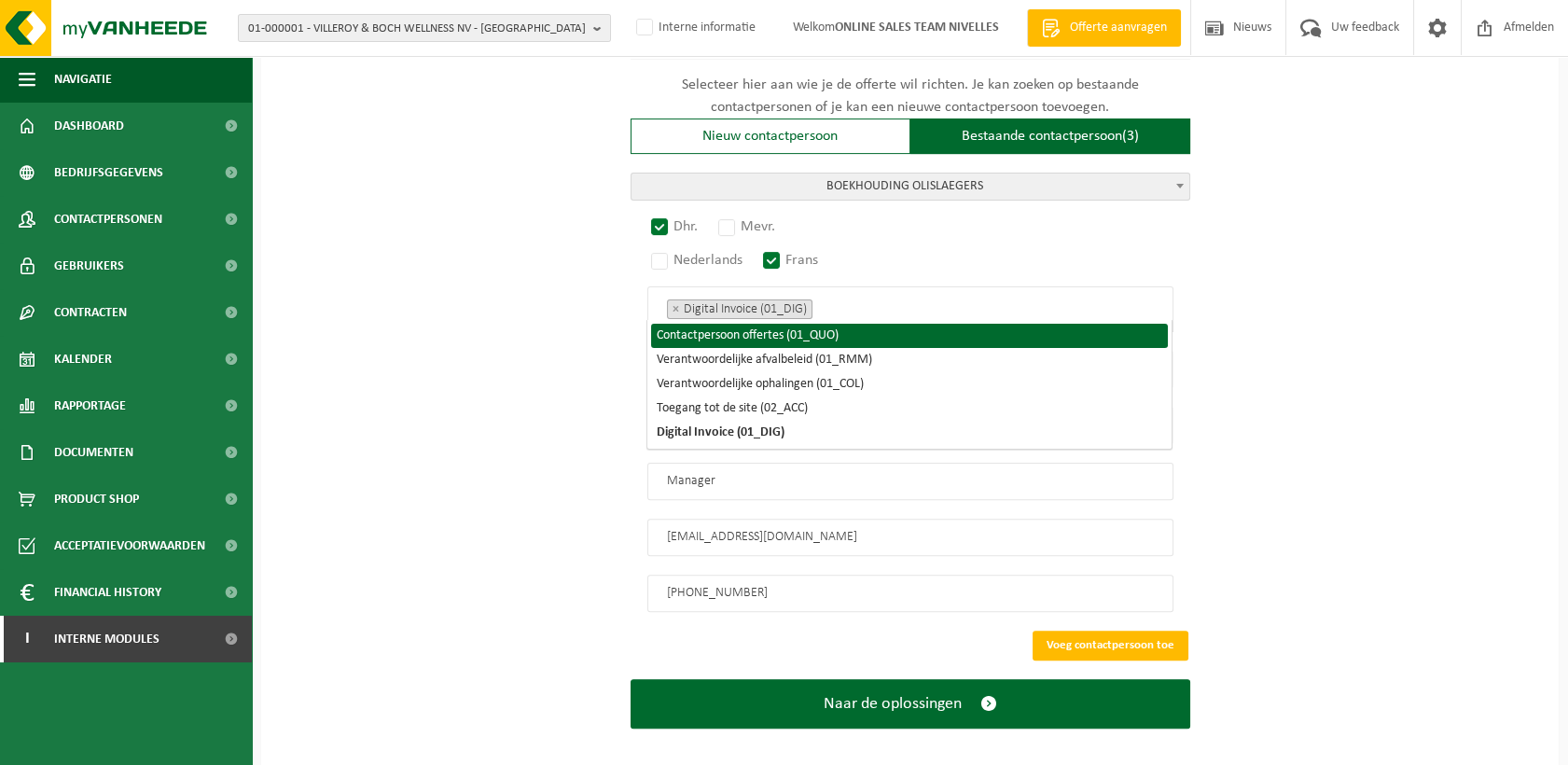
click at [729, 338] on li "Contactpersoon offertes (01_QUO)" at bounding box center [909, 336] width 517 height 24
select select "01_QUO"
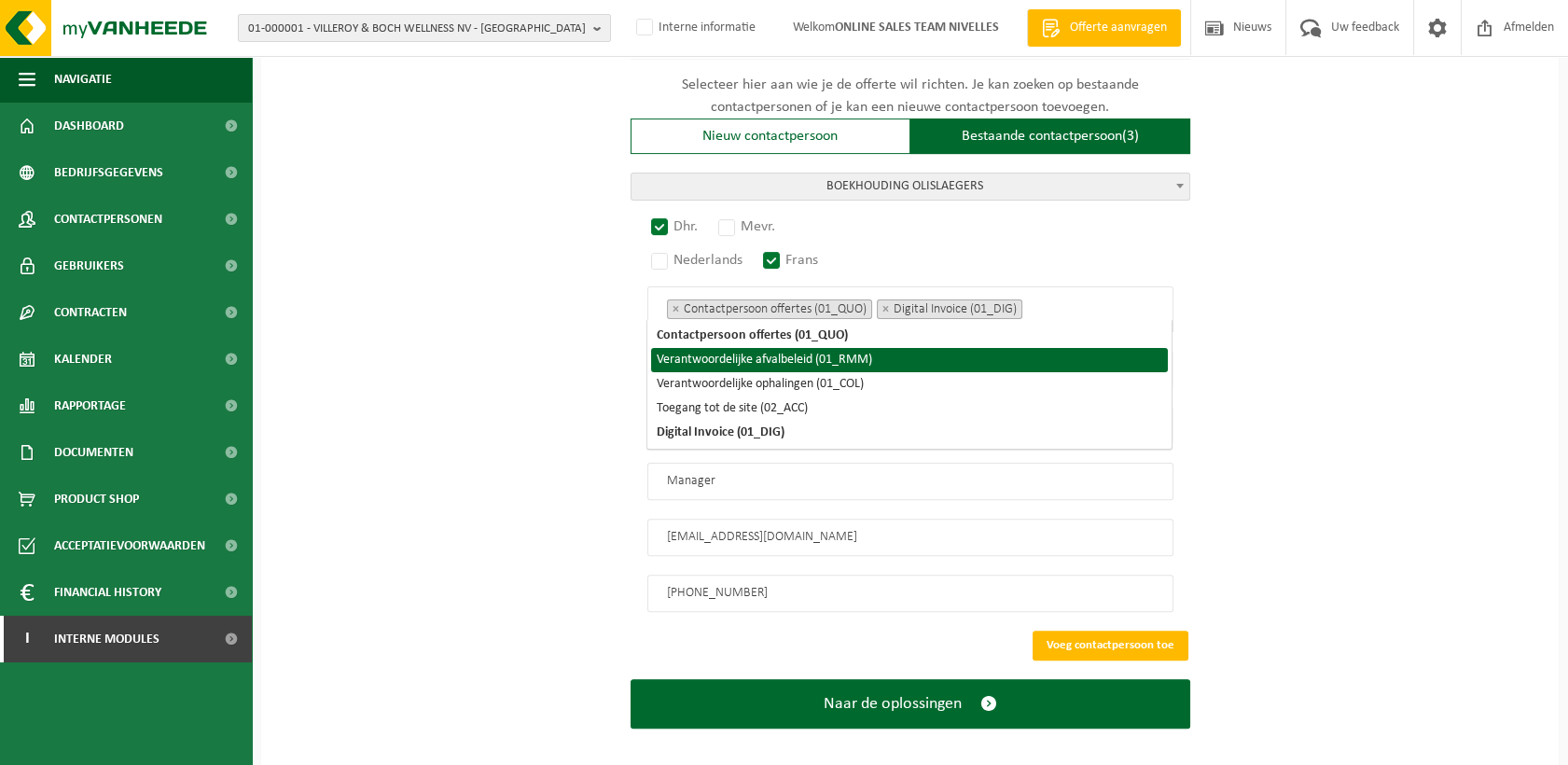
click at [714, 356] on li "Verantwoordelijke afvalbeleid (01_RMM)" at bounding box center [909, 360] width 517 height 24
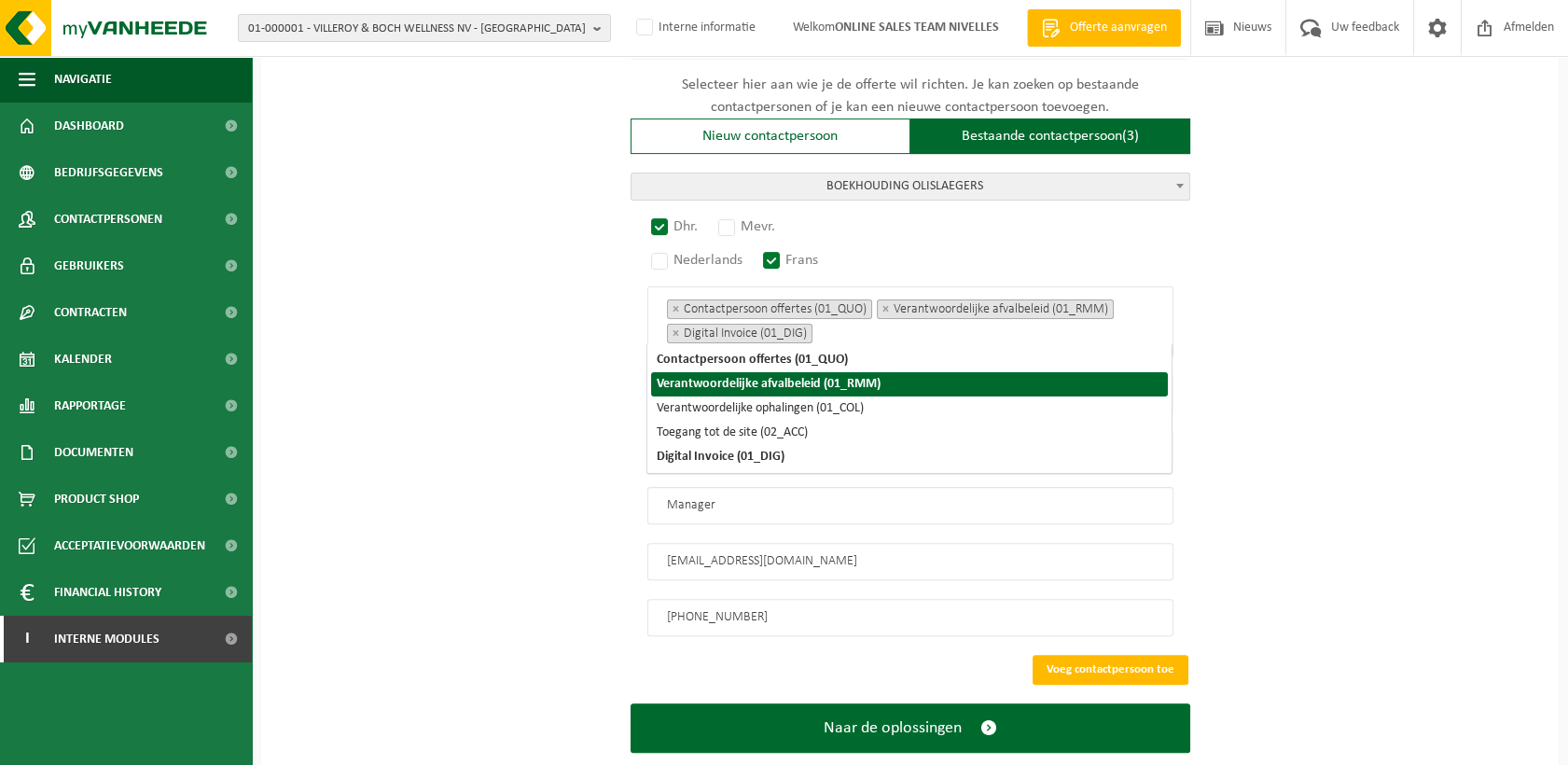
click at [704, 394] on li "Verantwoordelijke afvalbeleid (01_RMM)" at bounding box center [909, 384] width 517 height 24
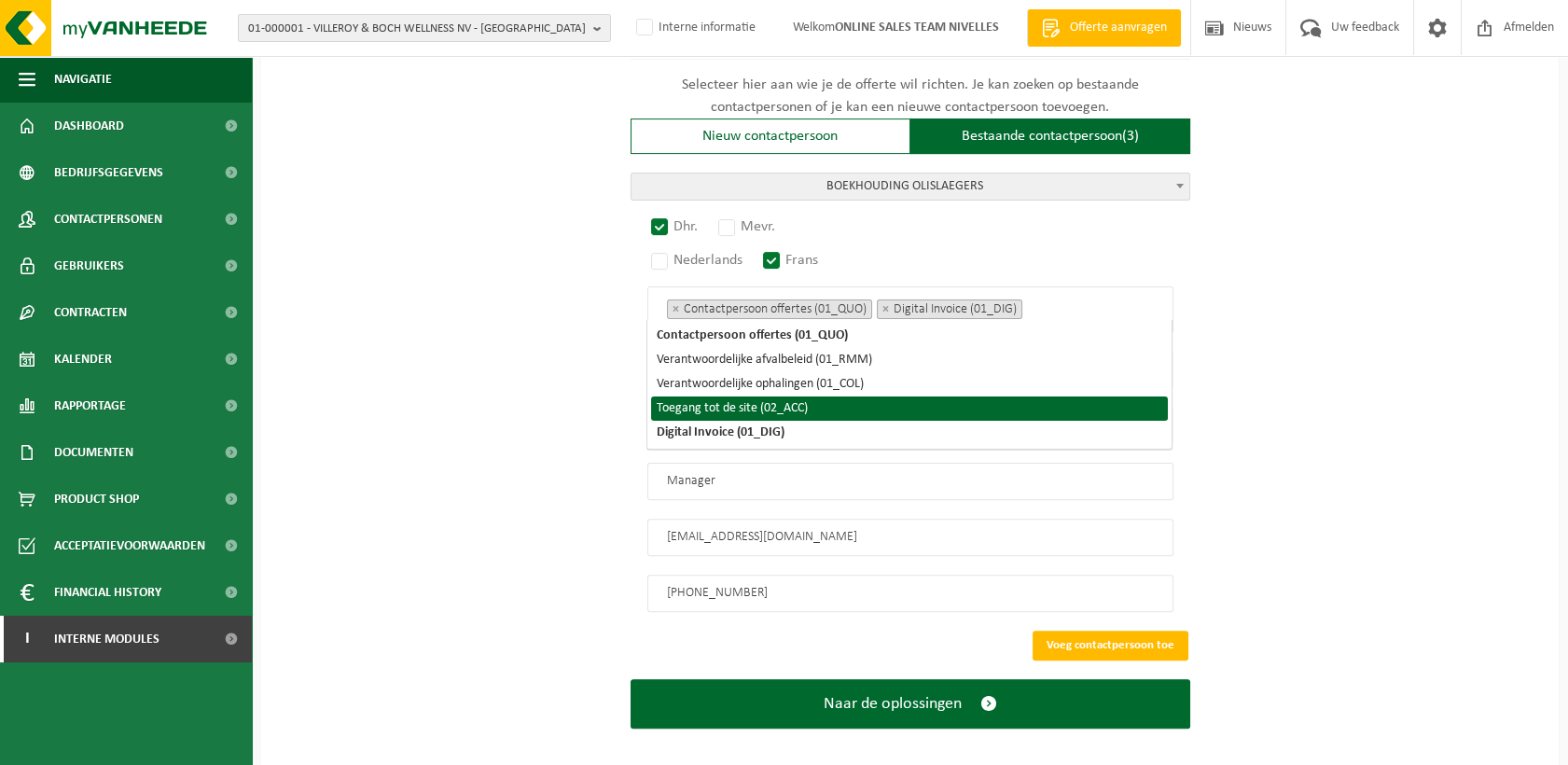
click at [700, 410] on li "Toegang tot de site (02_ACC)" at bounding box center [909, 408] width 517 height 24
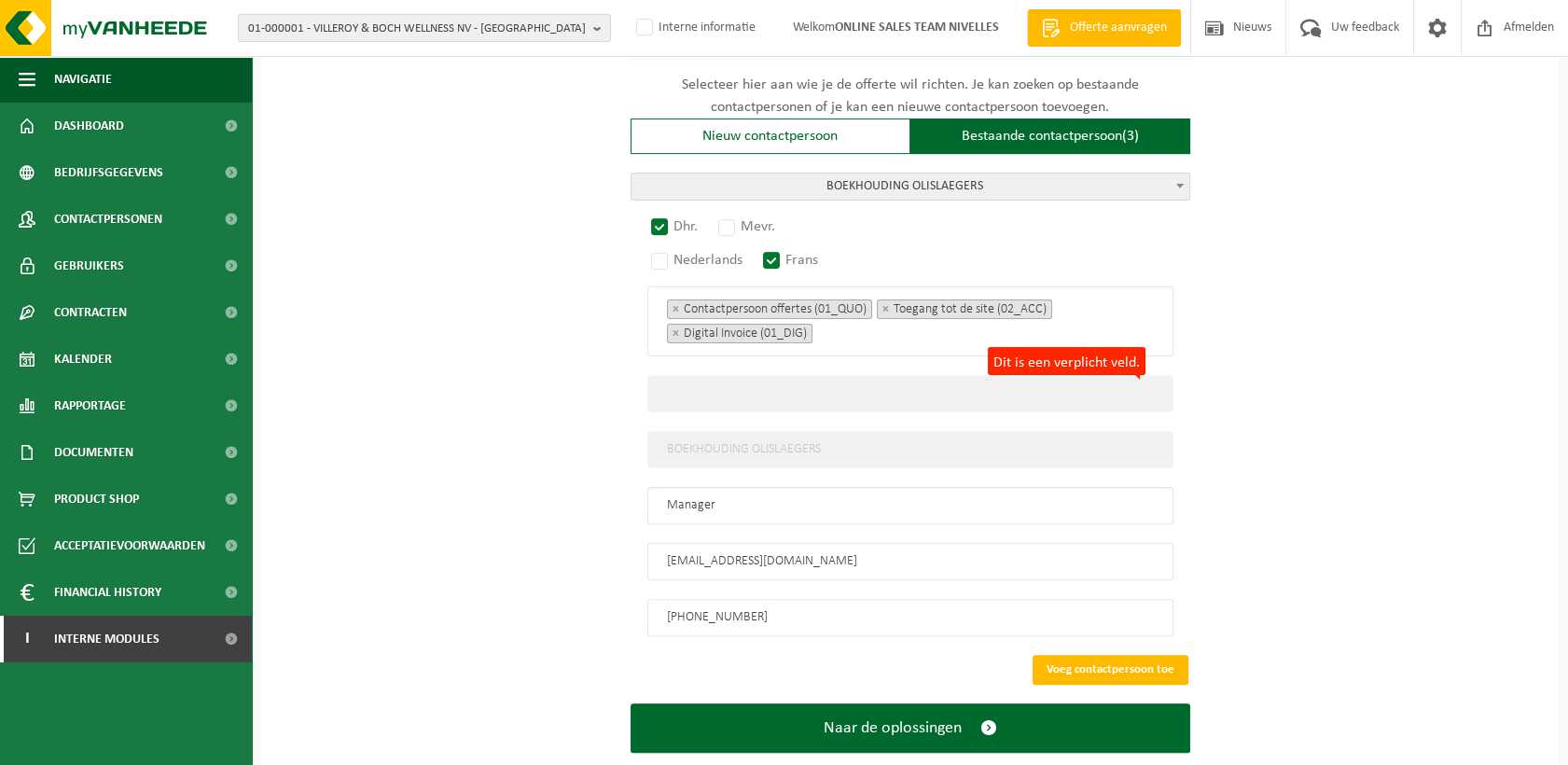
click at [1029, 375] on input "Dit is een verplicht veld." at bounding box center [910, 393] width 526 height 37
click at [1065, 661] on button "Voeg contactpersoon toe" at bounding box center [1111, 670] width 156 height 30
click at [786, 437] on input "BOEKHOUDING OLISLAEGERS" at bounding box center [910, 449] width 526 height 37
click at [1104, 377] on input "Dit is een verplicht veld." at bounding box center [910, 393] width 526 height 37
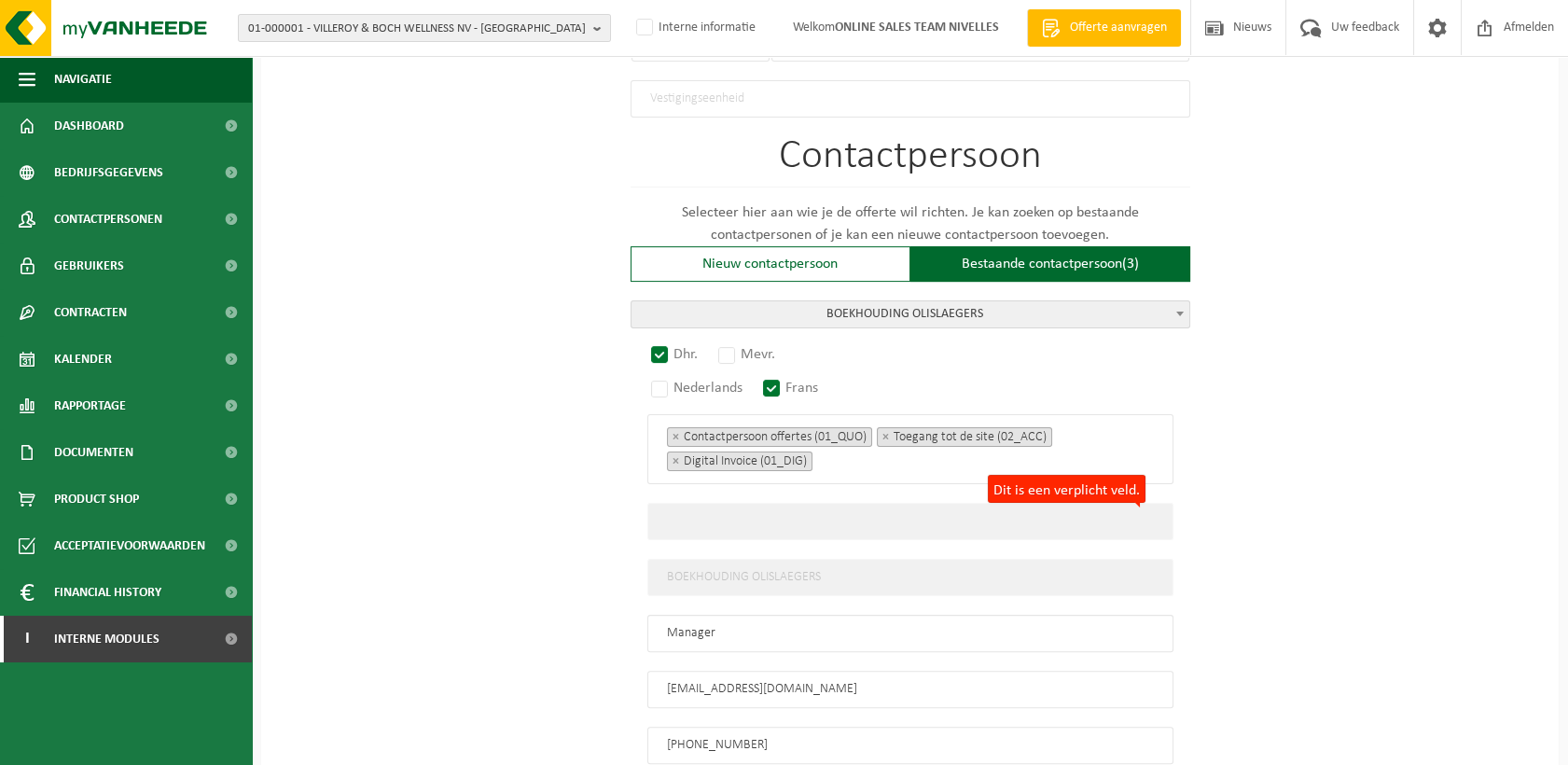
scroll to position [1070, 0]
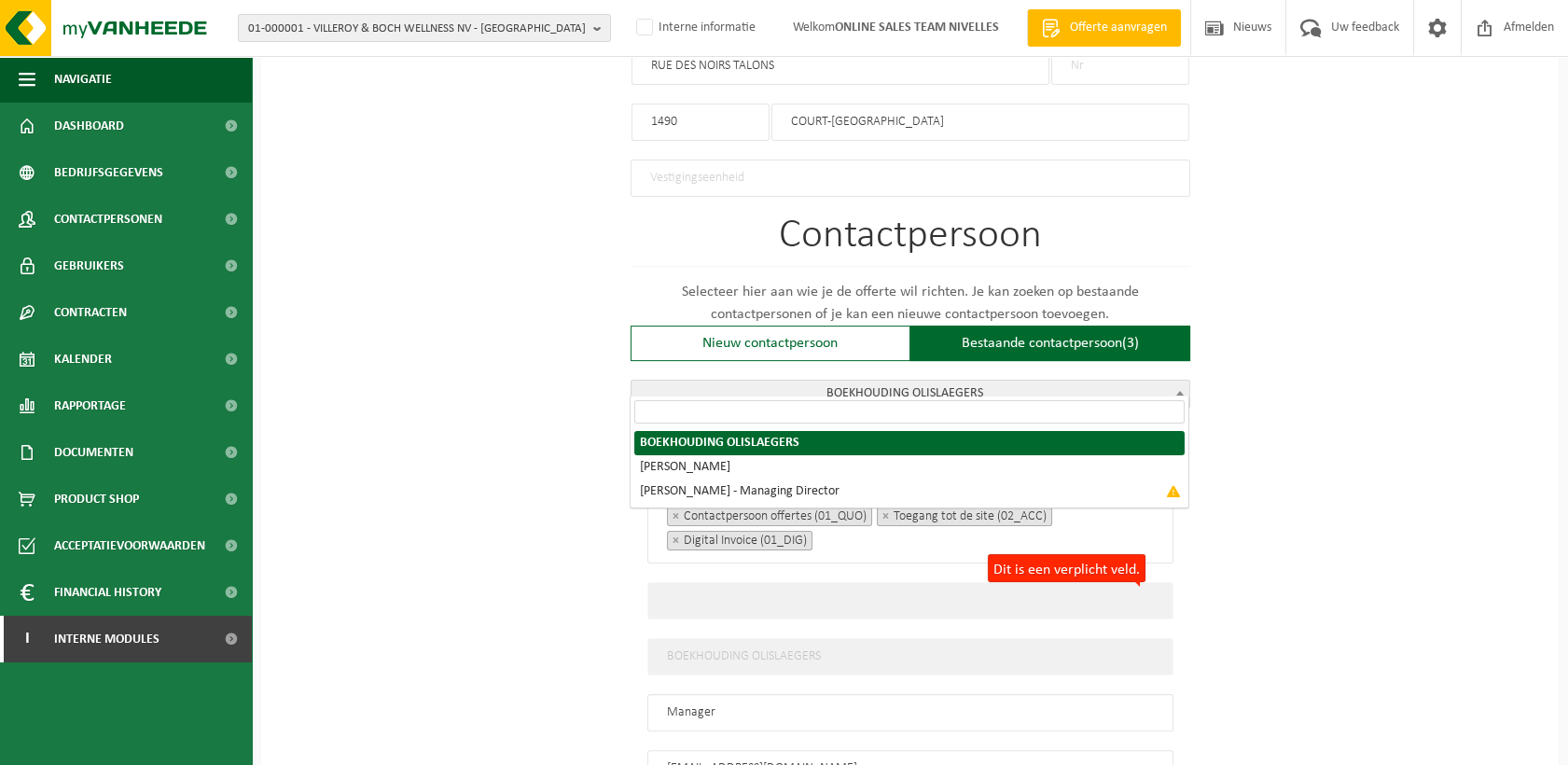
click at [1065, 381] on span "BOEKHOUDING OLISLAEGERS" at bounding box center [911, 394] width 558 height 26
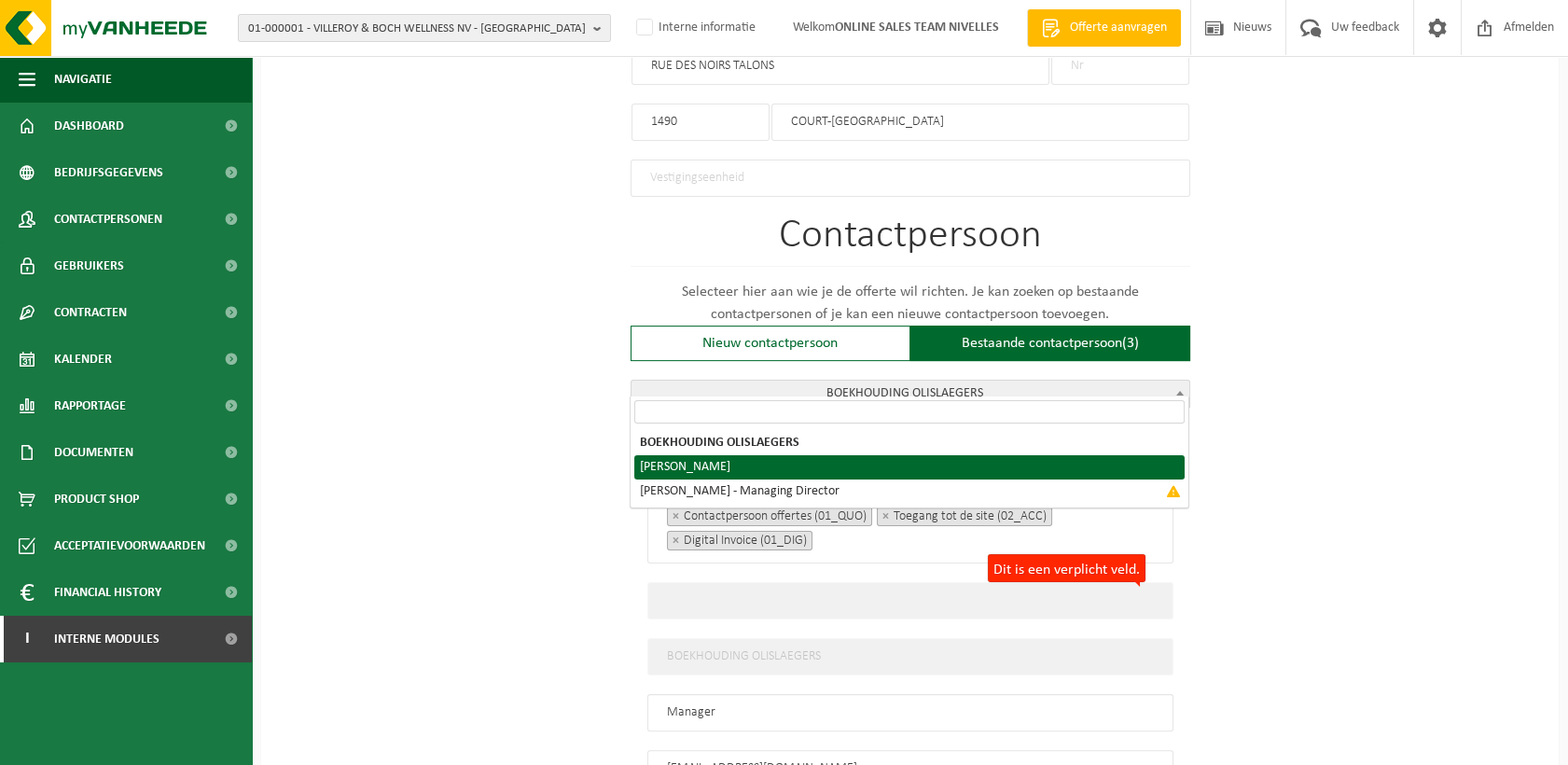
select select "{"code":"10-983543","firstname":"DENNY","surname":"OLISLAEGERS","gender":"Unkno…"
type input "DENNY"
type input "OLISLAEGERS"
type input "info@olislaegers.com"
type input "+32000"
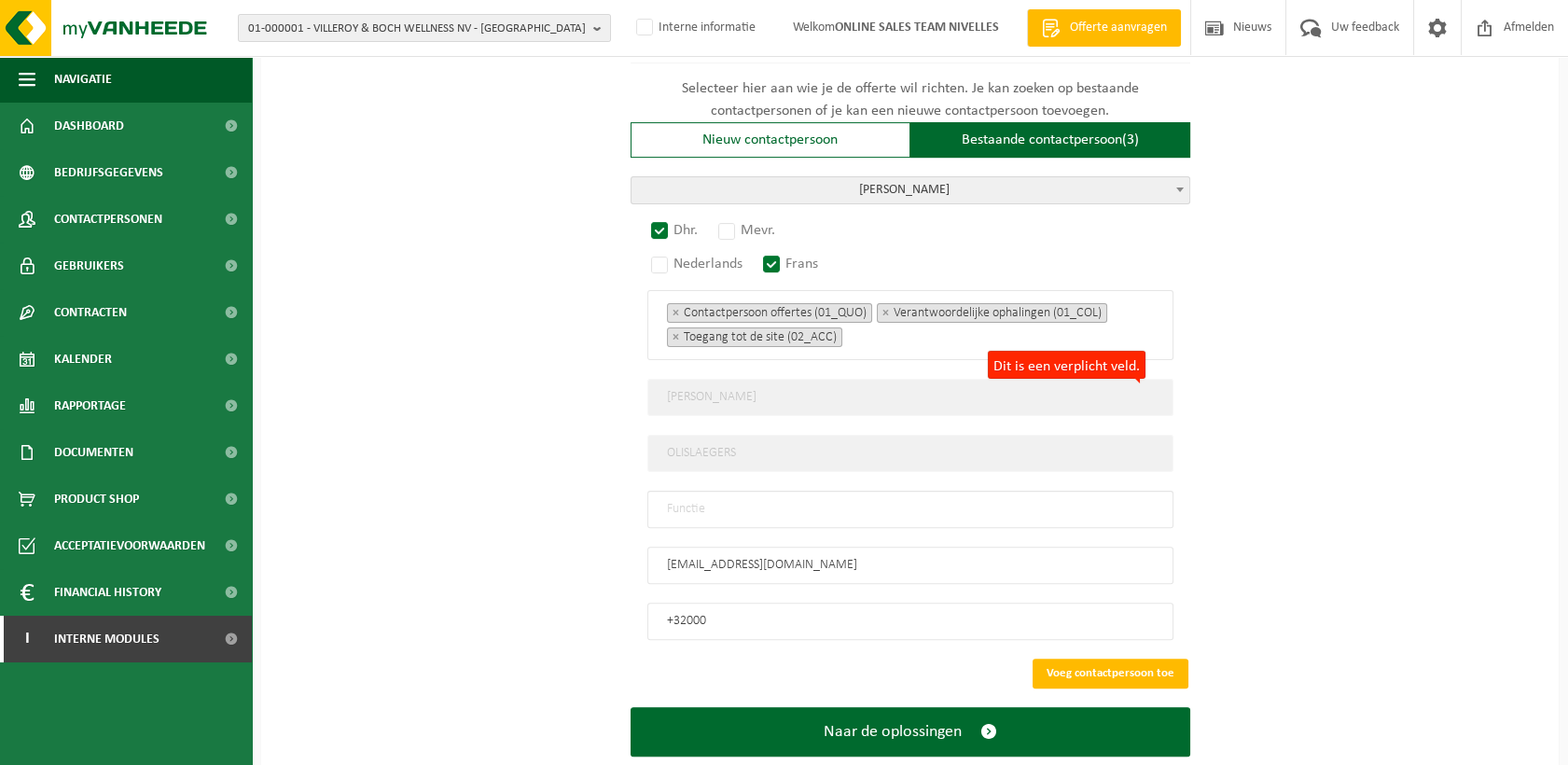
scroll to position [1277, 0]
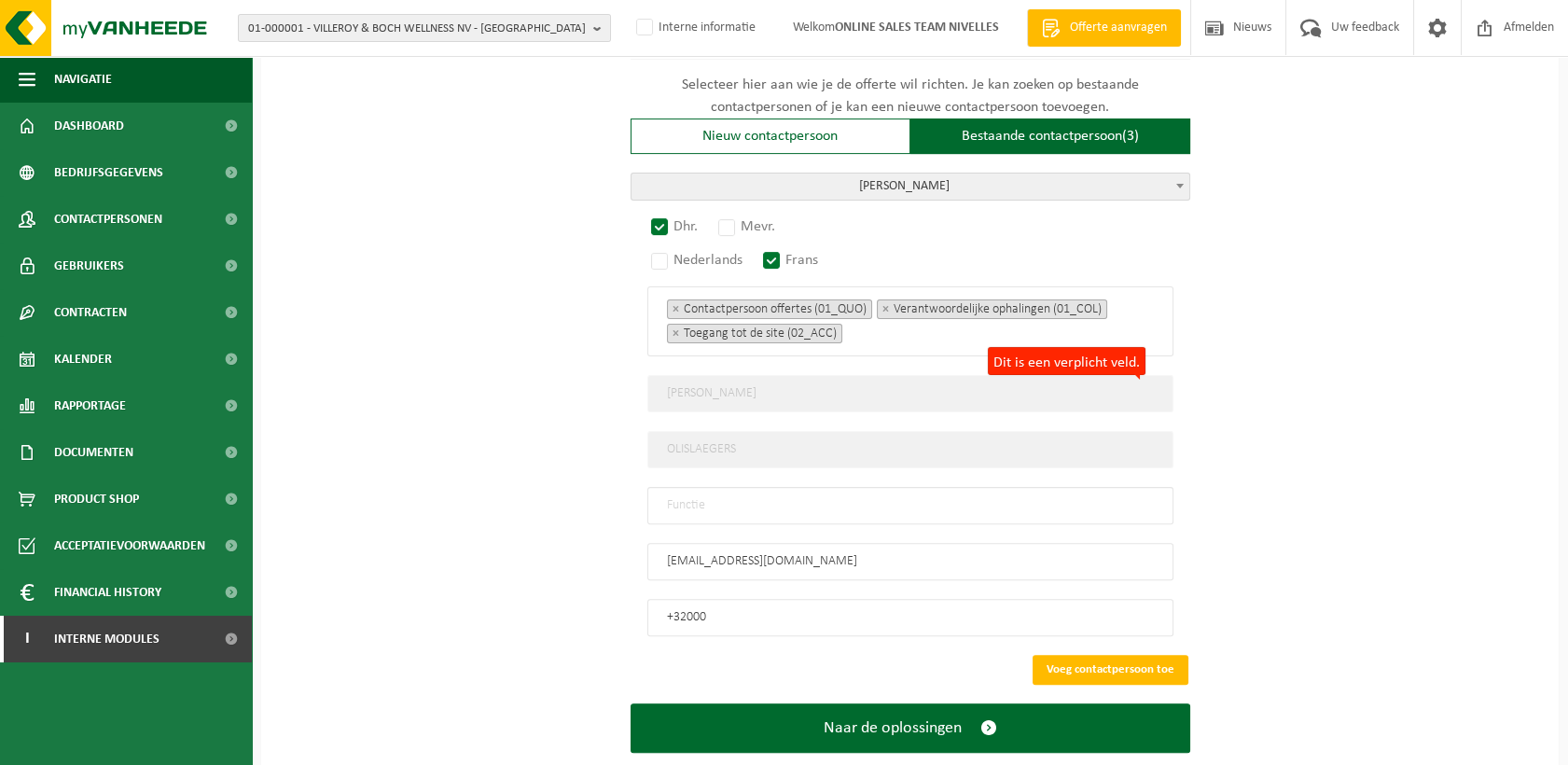
drag, startPoint x: 733, startPoint y: 489, endPoint x: 731, endPoint y: 498, distance: 9.5
click at [733, 489] on input "text" at bounding box center [910, 505] width 526 height 37
type input "Manager"
drag, startPoint x: 775, startPoint y: 600, endPoint x: 497, endPoint y: 593, distance: 278.1
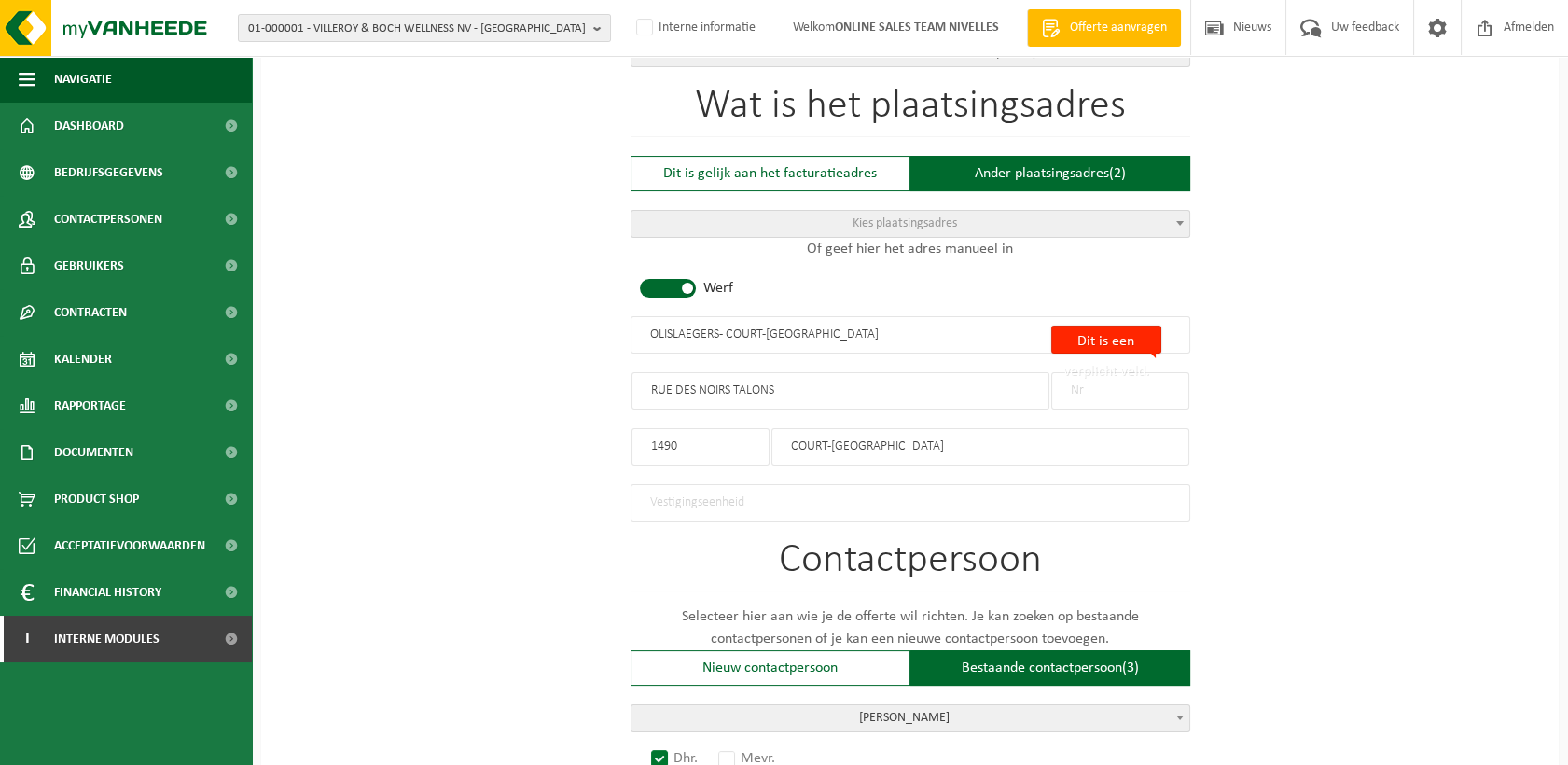
scroll to position [656, 0]
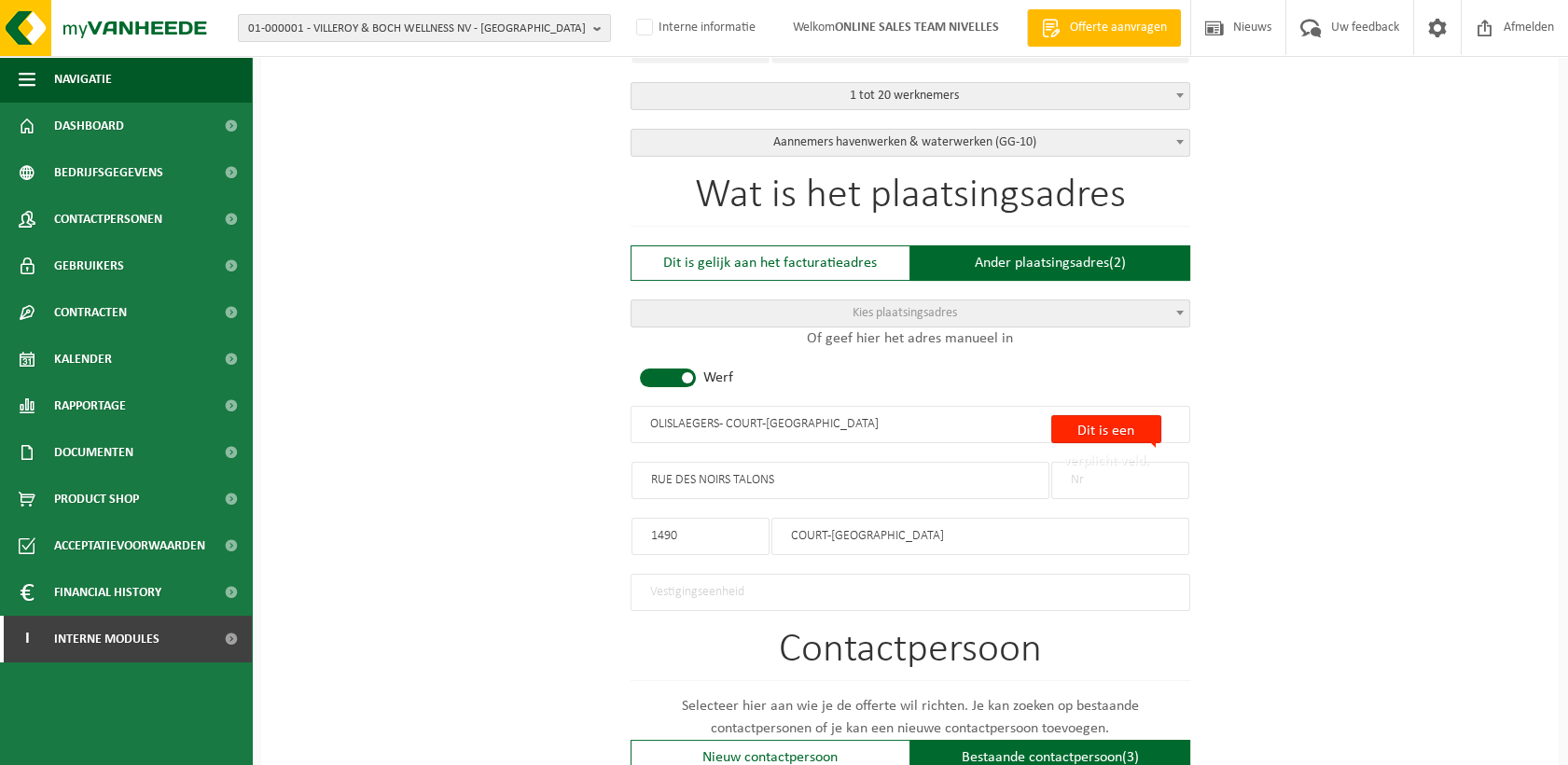
type input "+32 475 47 37 17"
click at [1082, 476] on input "Dit is een verplicht veld." at bounding box center [1120, 480] width 138 height 37
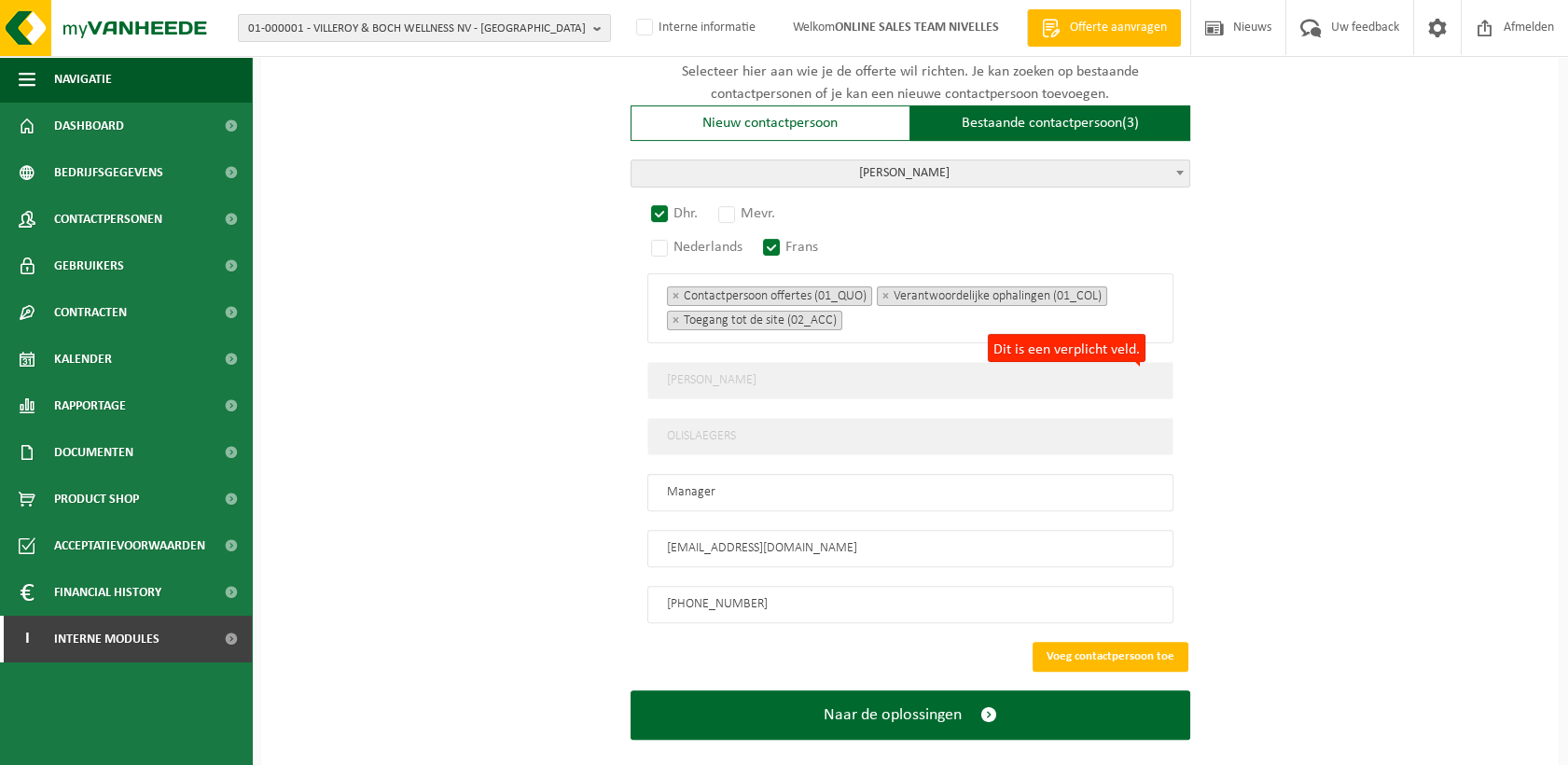
scroll to position [1301, 0]
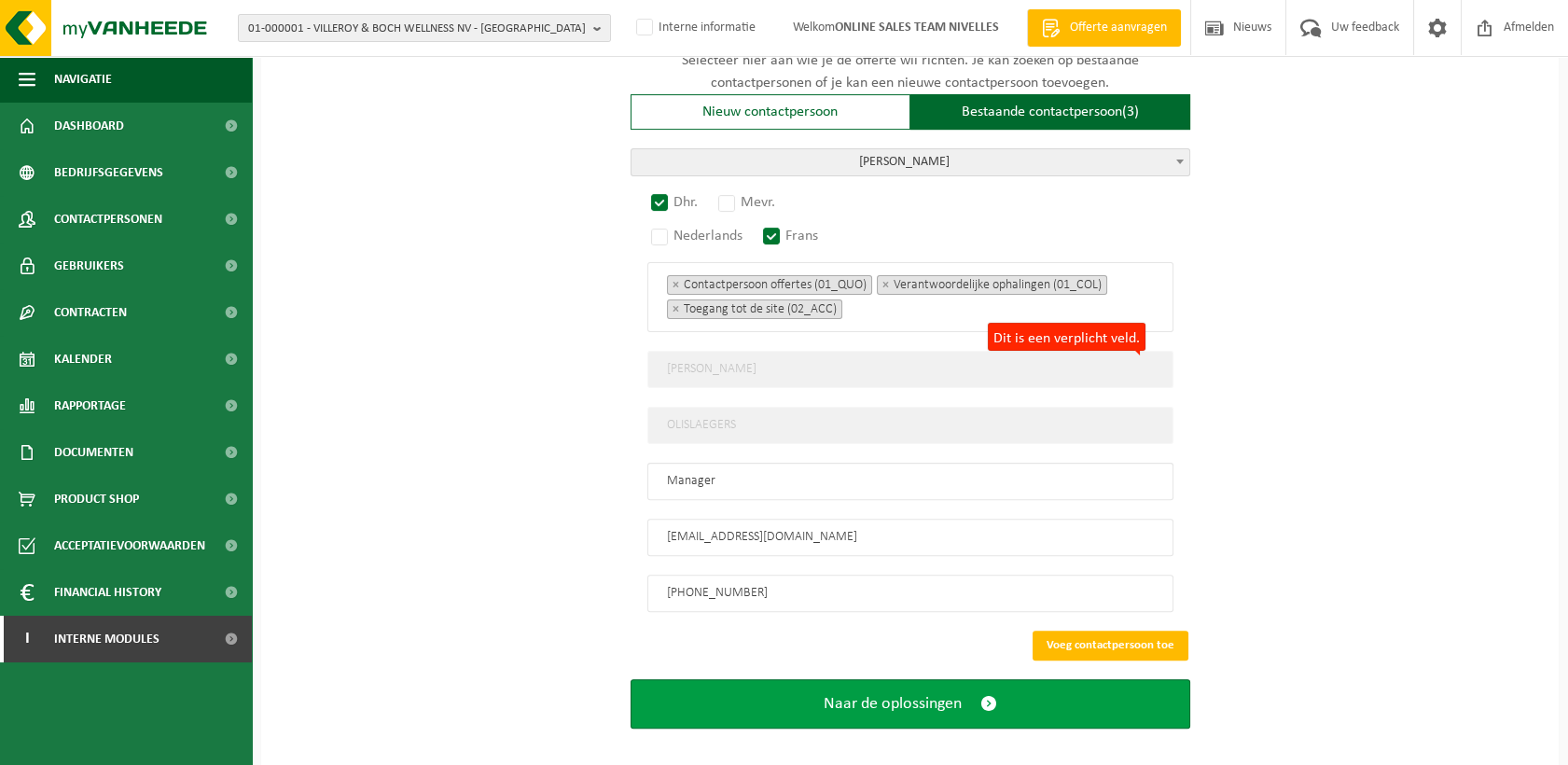
type input "0"
click at [935, 694] on span "Naar de oplossingen" at bounding box center [893, 704] width 138 height 20
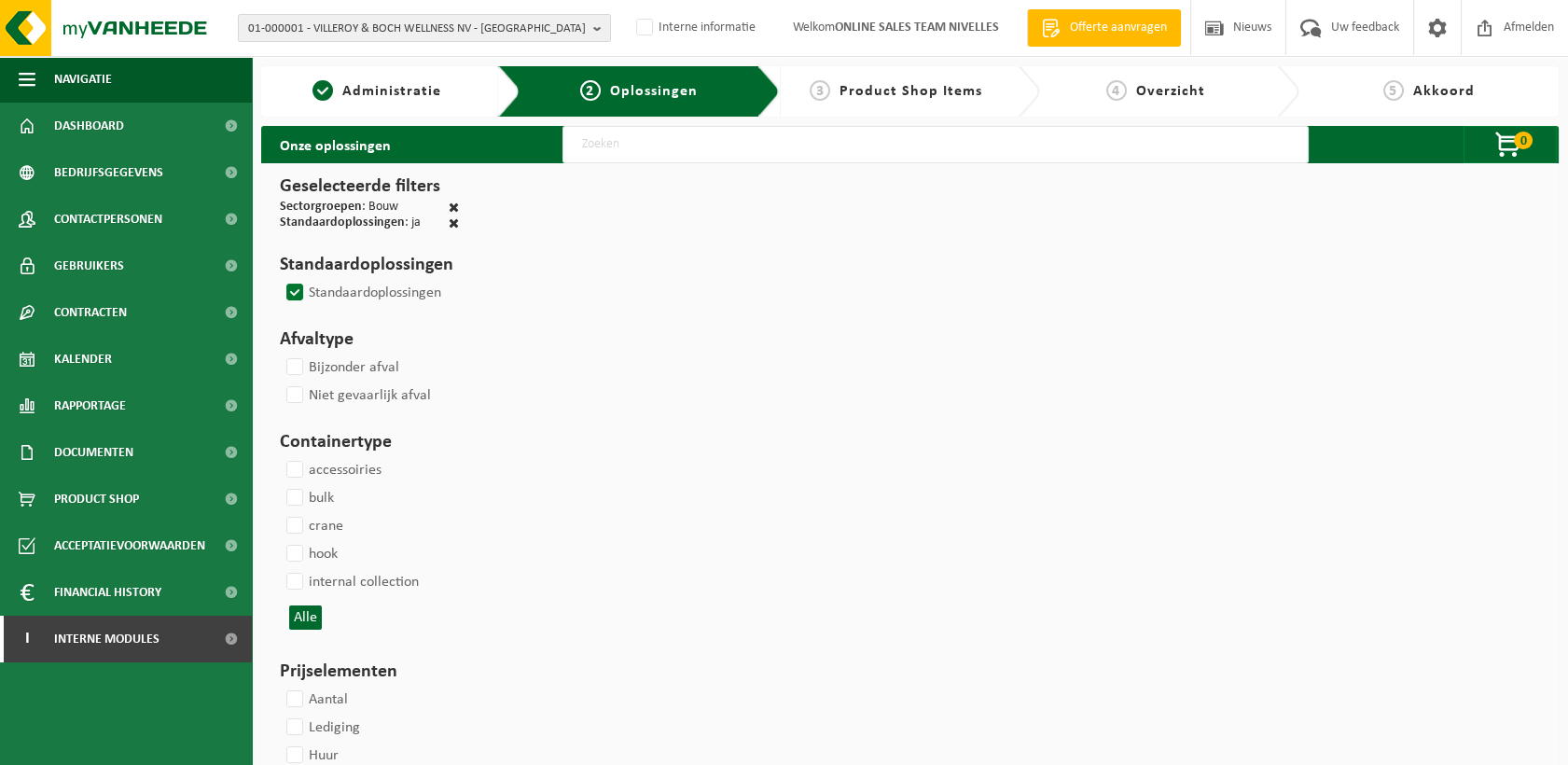
click at [634, 150] on input "text" at bounding box center [935, 144] width 746 height 37
type input "000291"
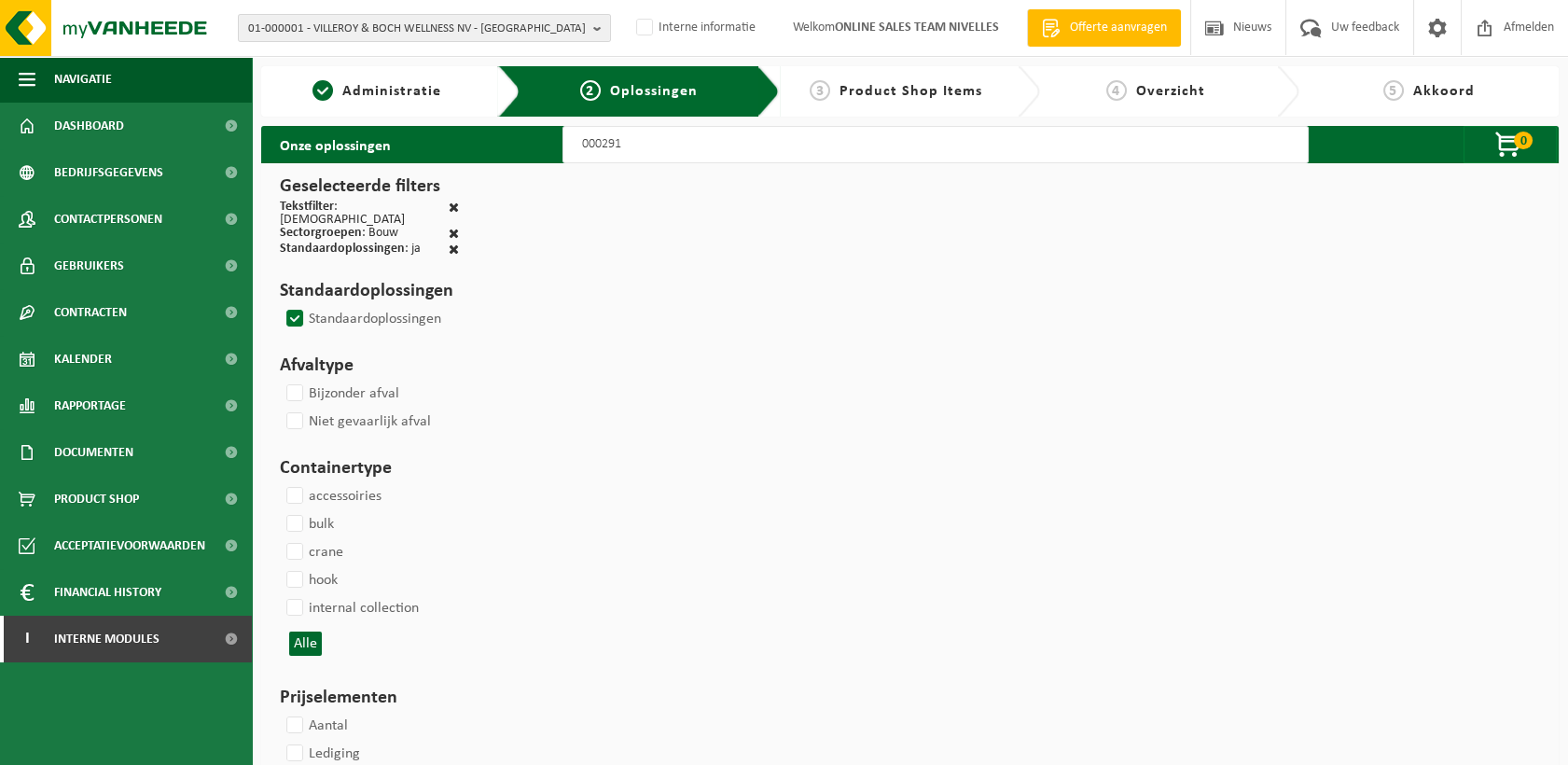
select select
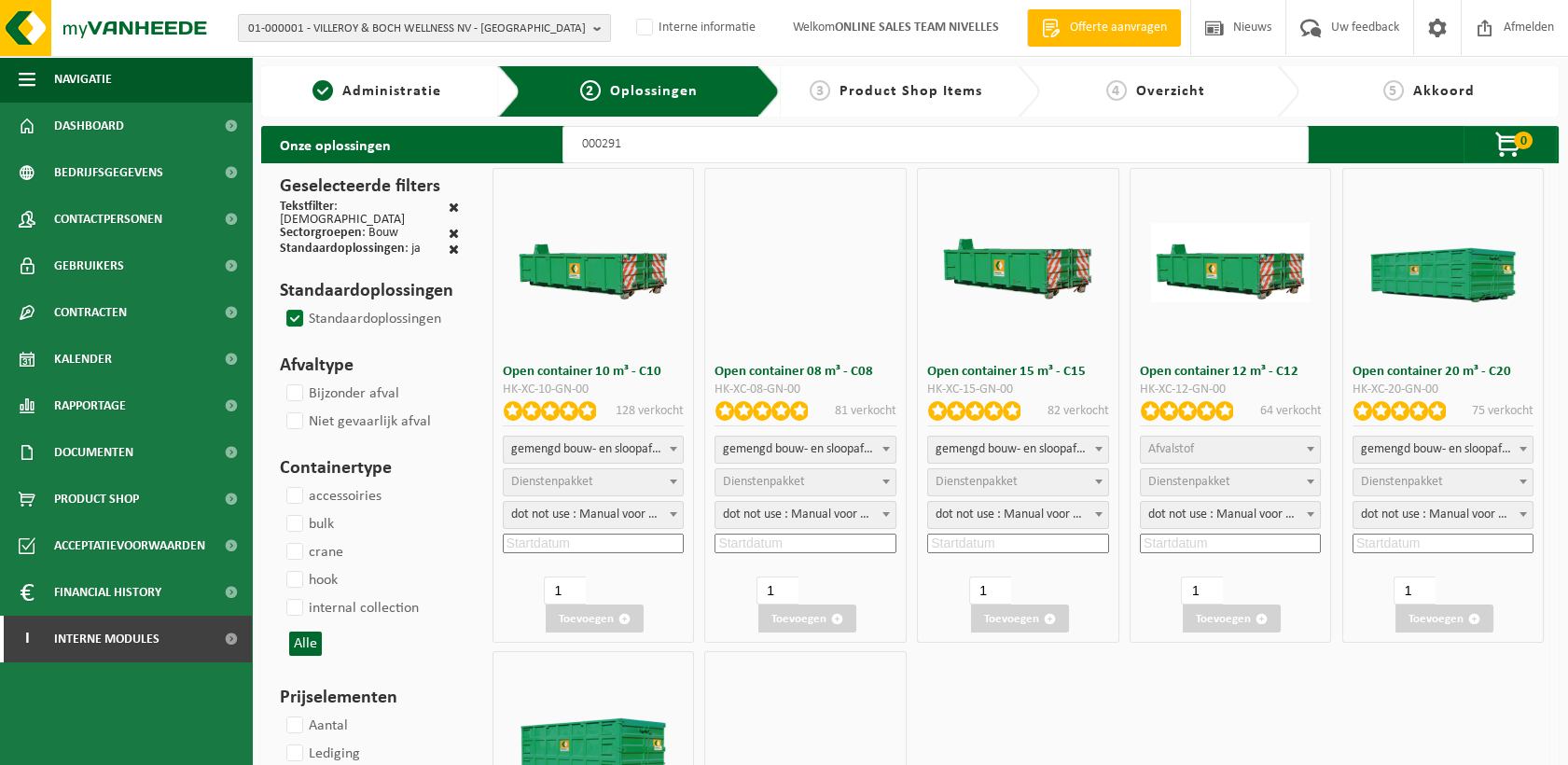
select select
select select "197"
select select
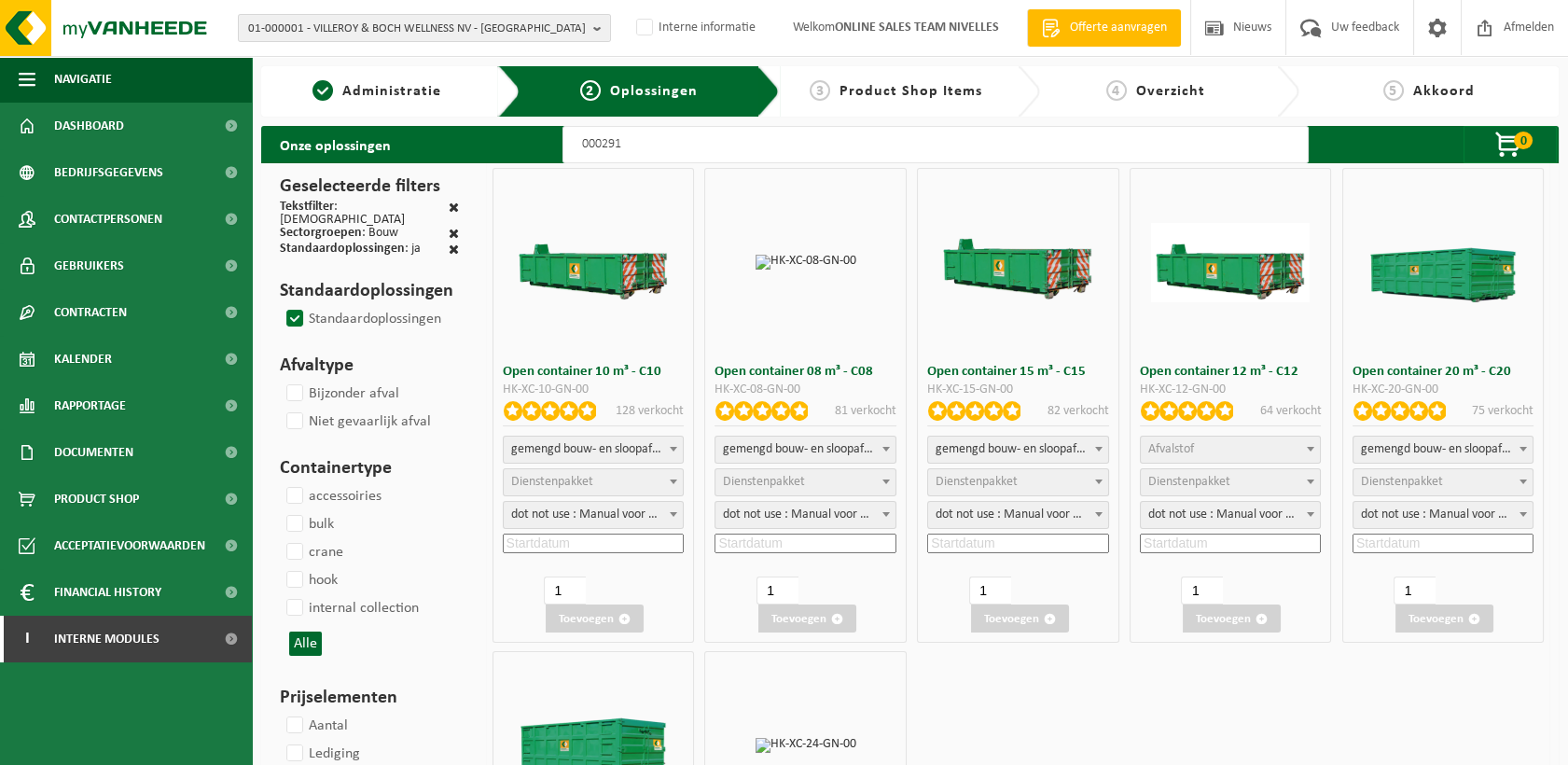
select select
select select "25"
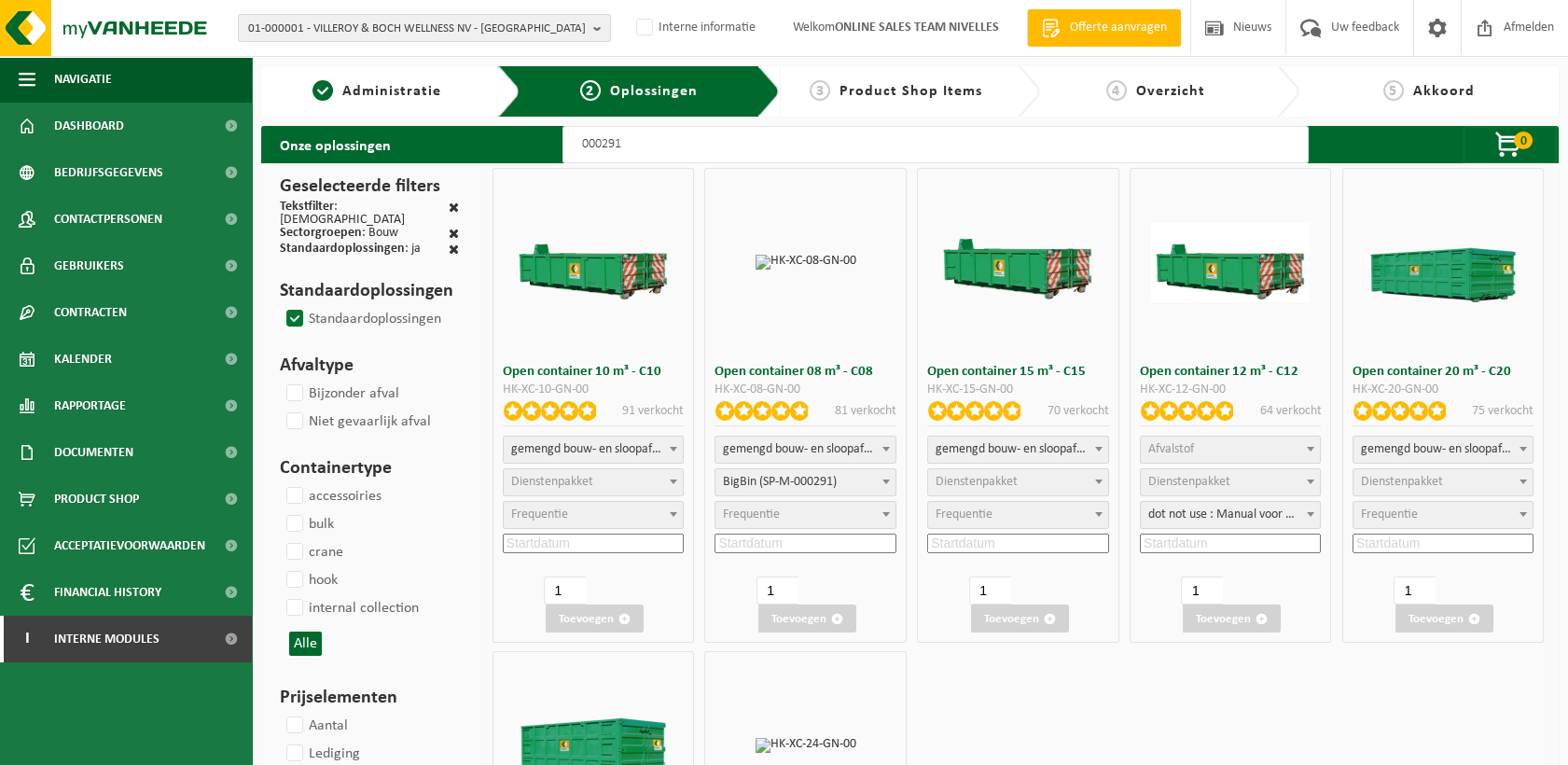
select select
select select "197"
select select
select select "197"
select select
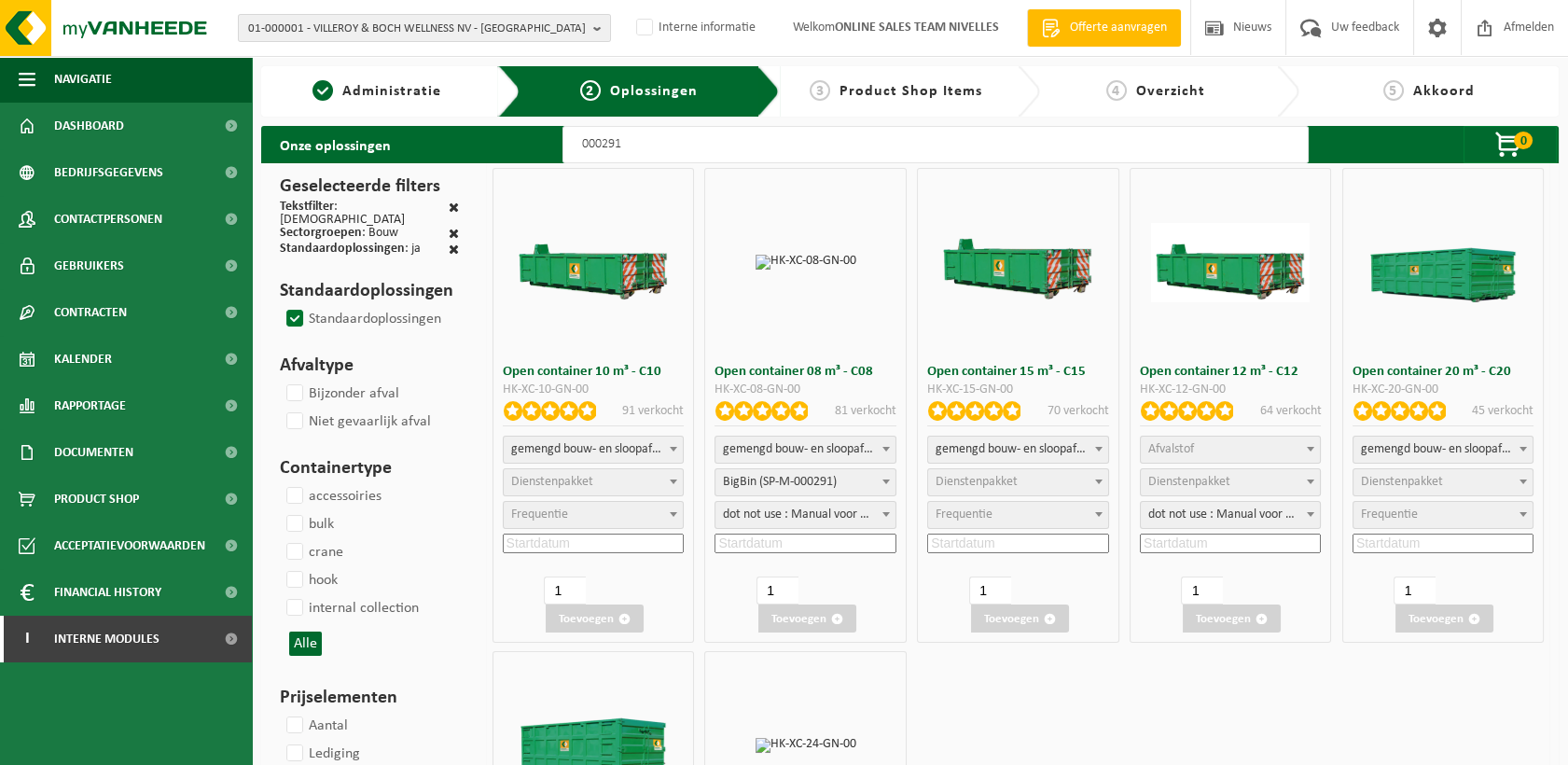
select select "25"
click at [1169, 443] on span "Afvalstof" at bounding box center [1171, 449] width 46 height 14
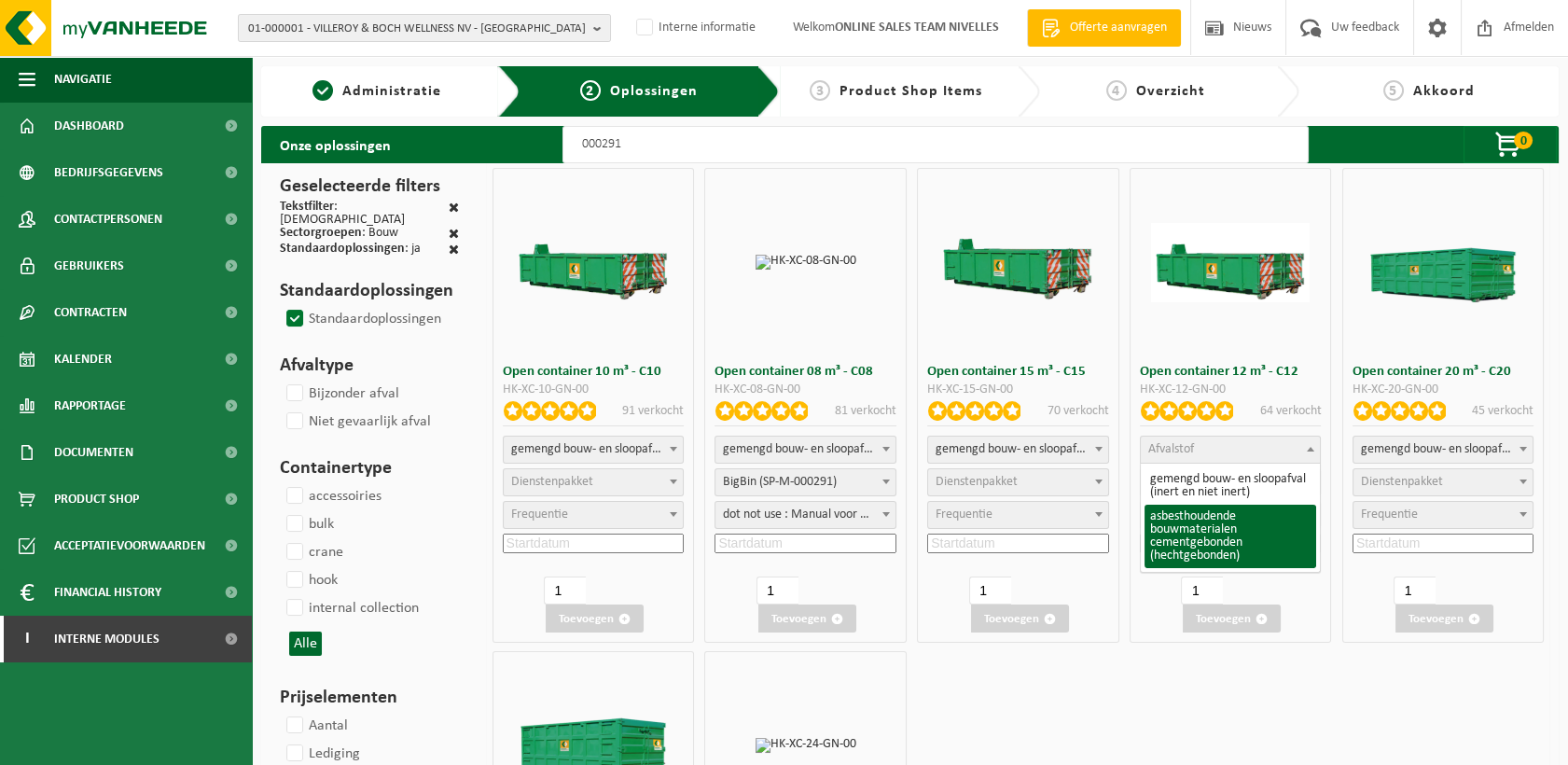
select select "23"
select select
select select "197"
select select "25"
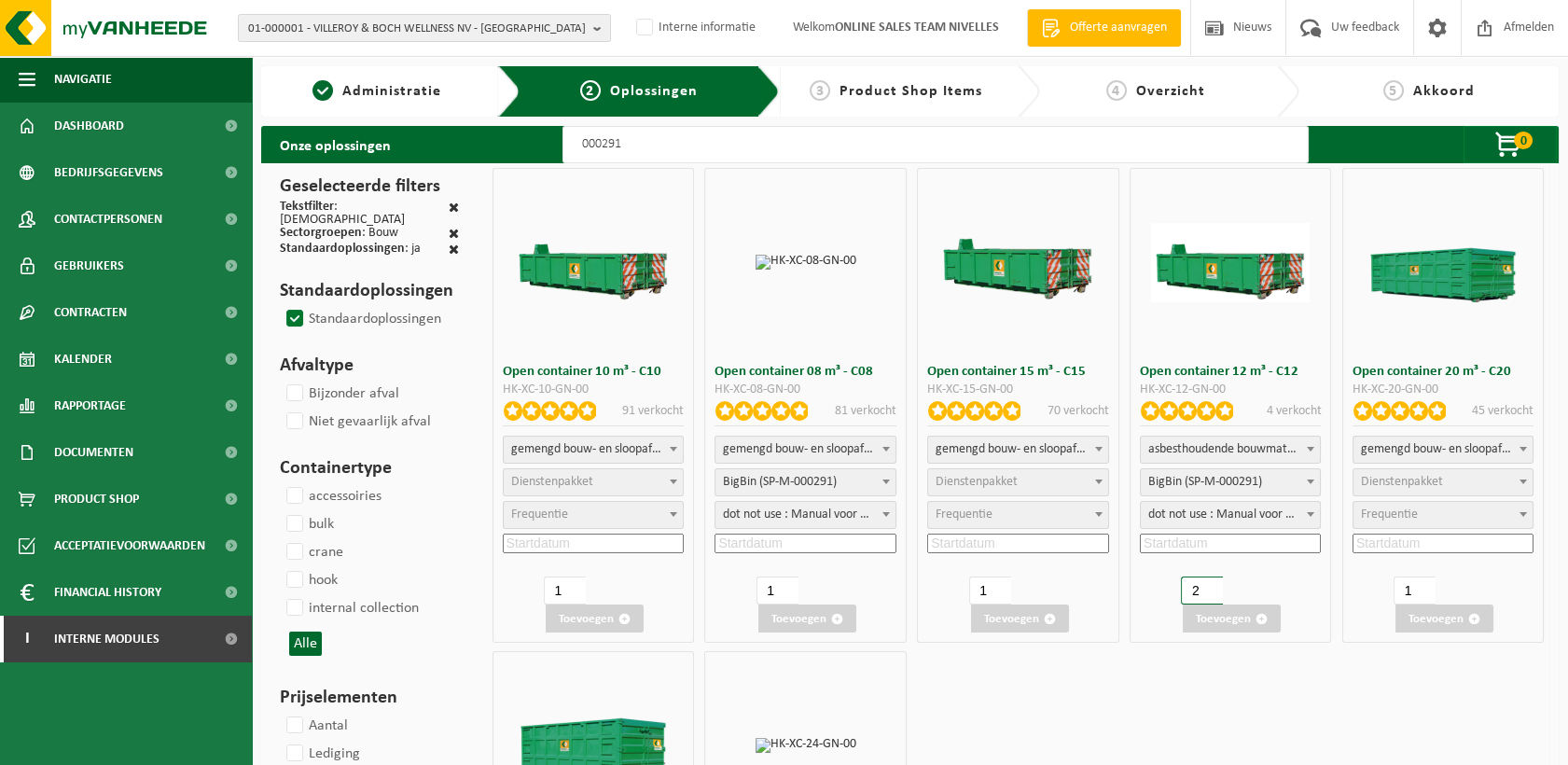
click at [1214, 586] on input "2" at bounding box center [1202, 590] width 42 height 28
click at [1214, 586] on input "3" at bounding box center [1202, 590] width 42 height 28
type input "4"
click at [1214, 586] on input "4" at bounding box center [1202, 590] width 42 height 28
click at [1202, 541] on input at bounding box center [1230, 544] width 181 height 20
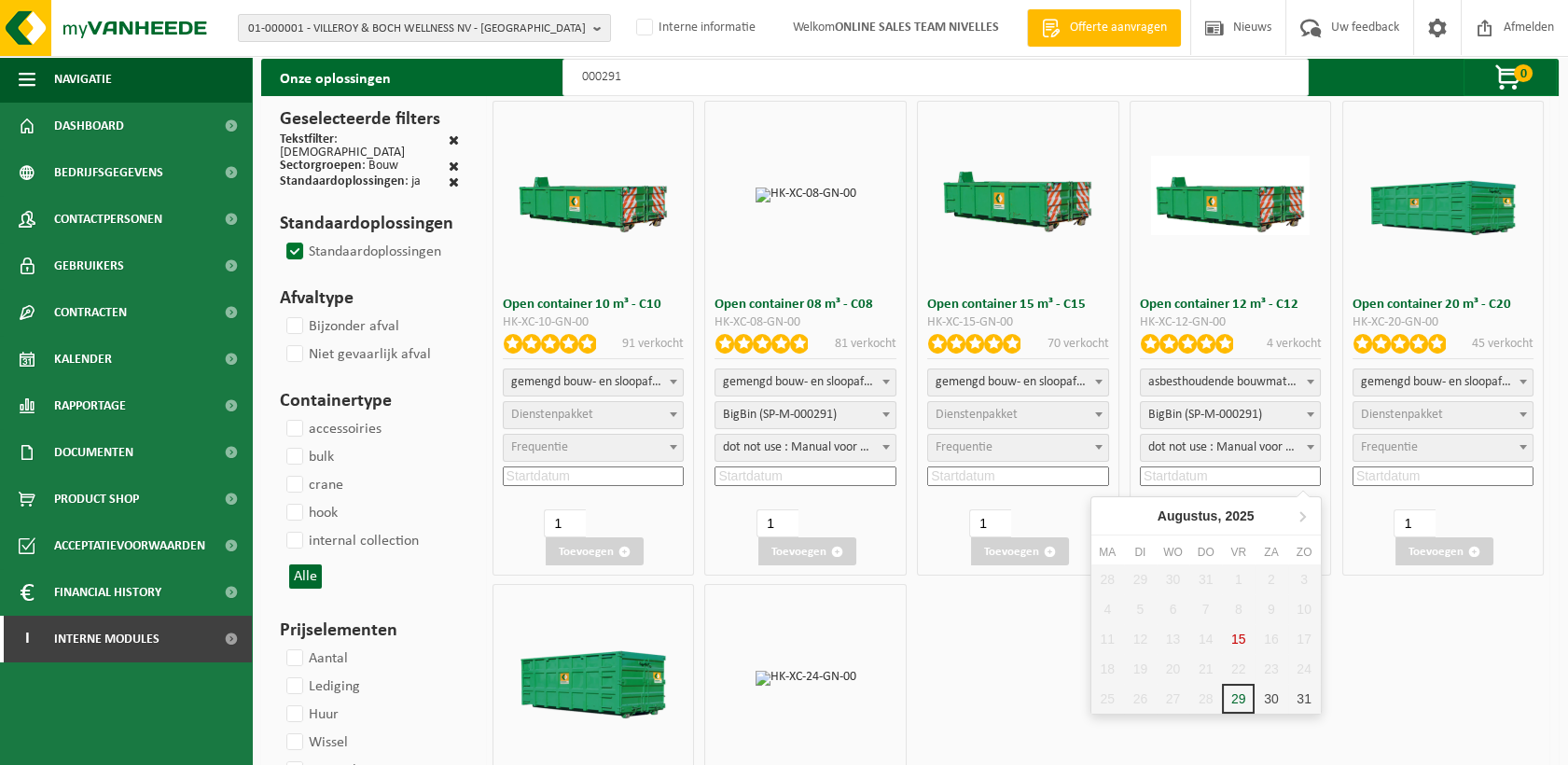
scroll to position [104, 0]
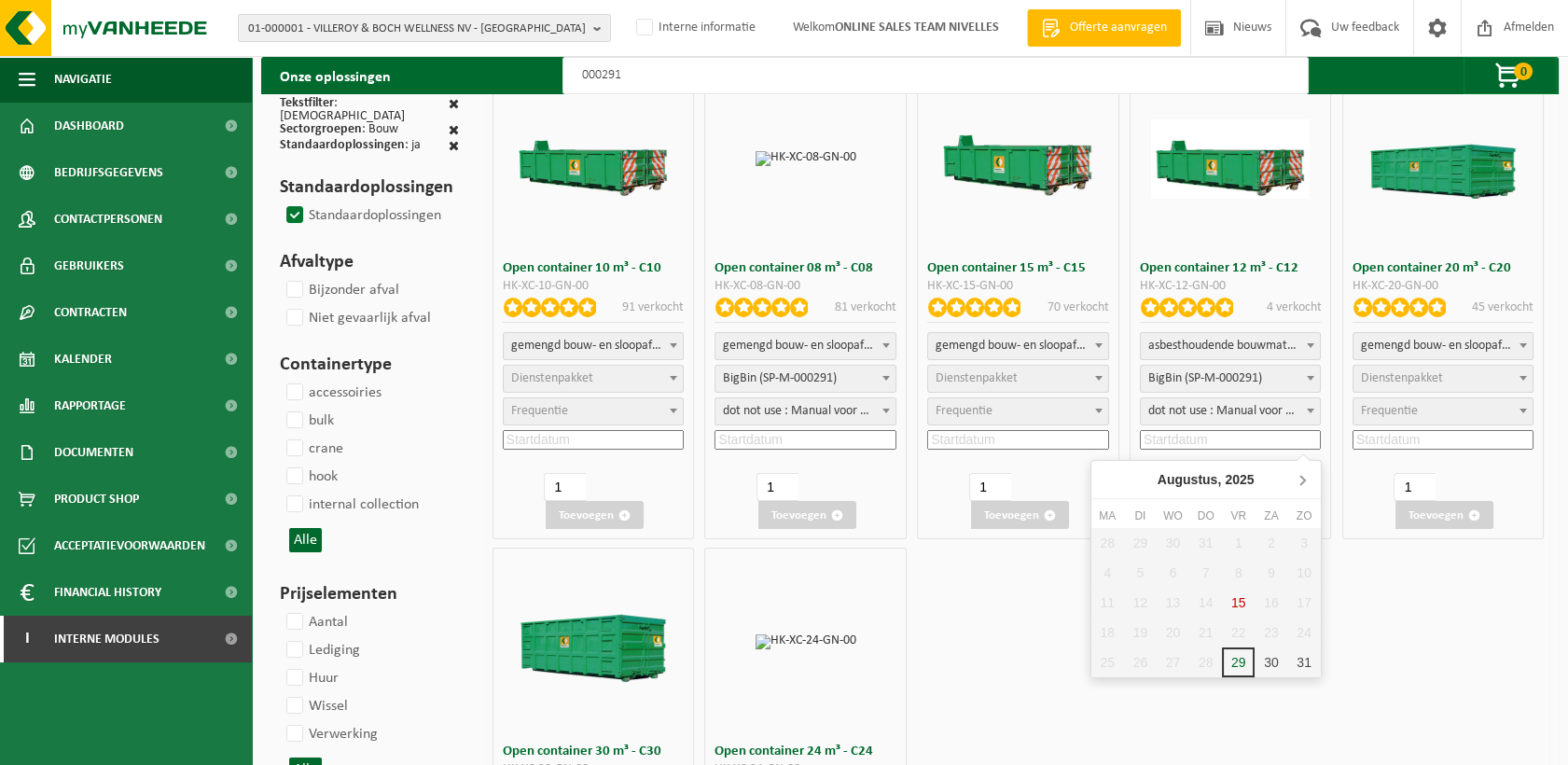
click at [1301, 489] on icon at bounding box center [1302, 480] width 30 height 30
click at [1175, 544] on div "3" at bounding box center [1173, 543] width 33 height 30
type input "2025-09-03"
click at [1253, 511] on button "Toevoegen" at bounding box center [1232, 515] width 98 height 28
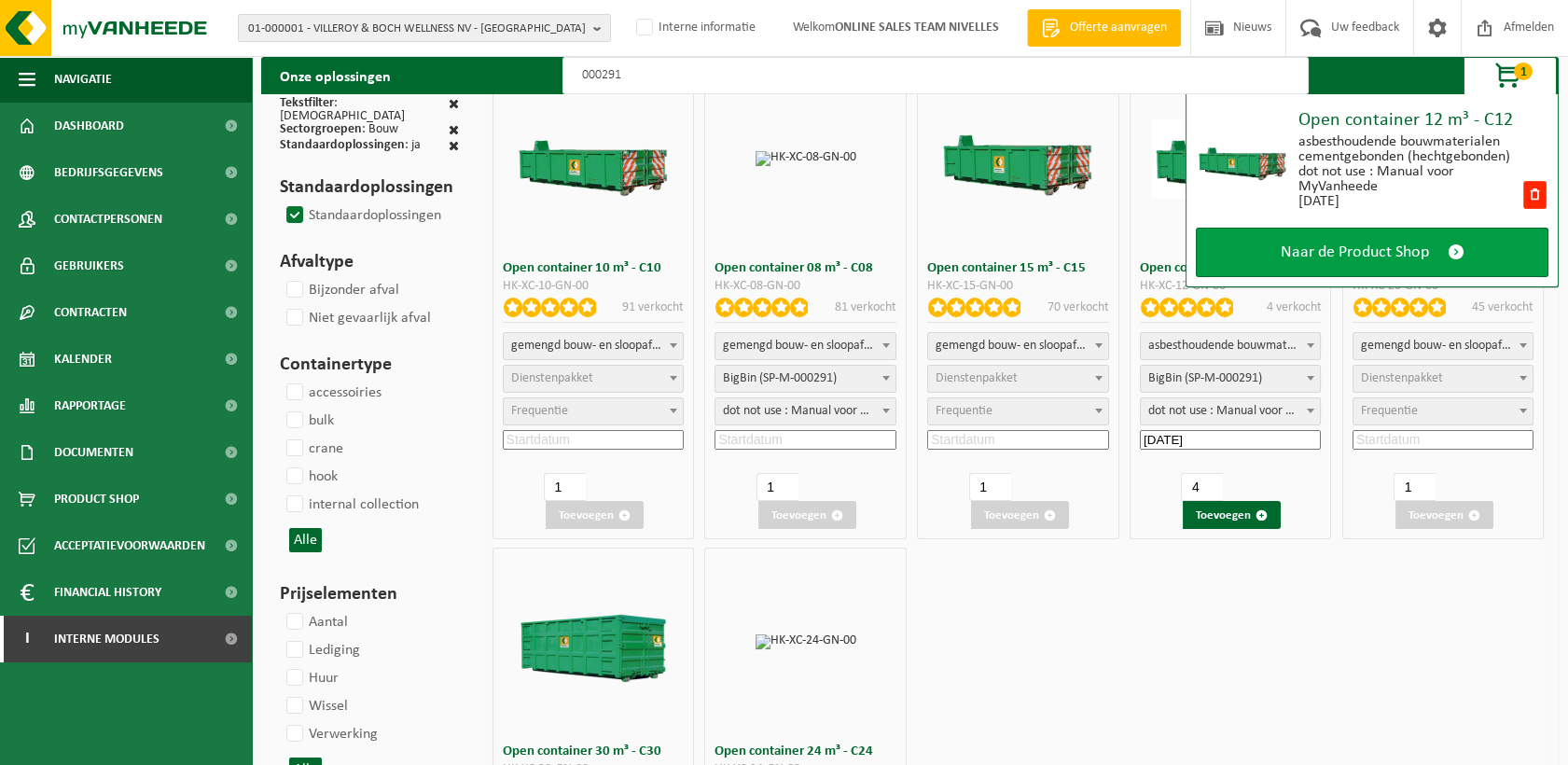
click at [1257, 250] on link "Naar de Product Shop" at bounding box center [1372, 252] width 353 height 49
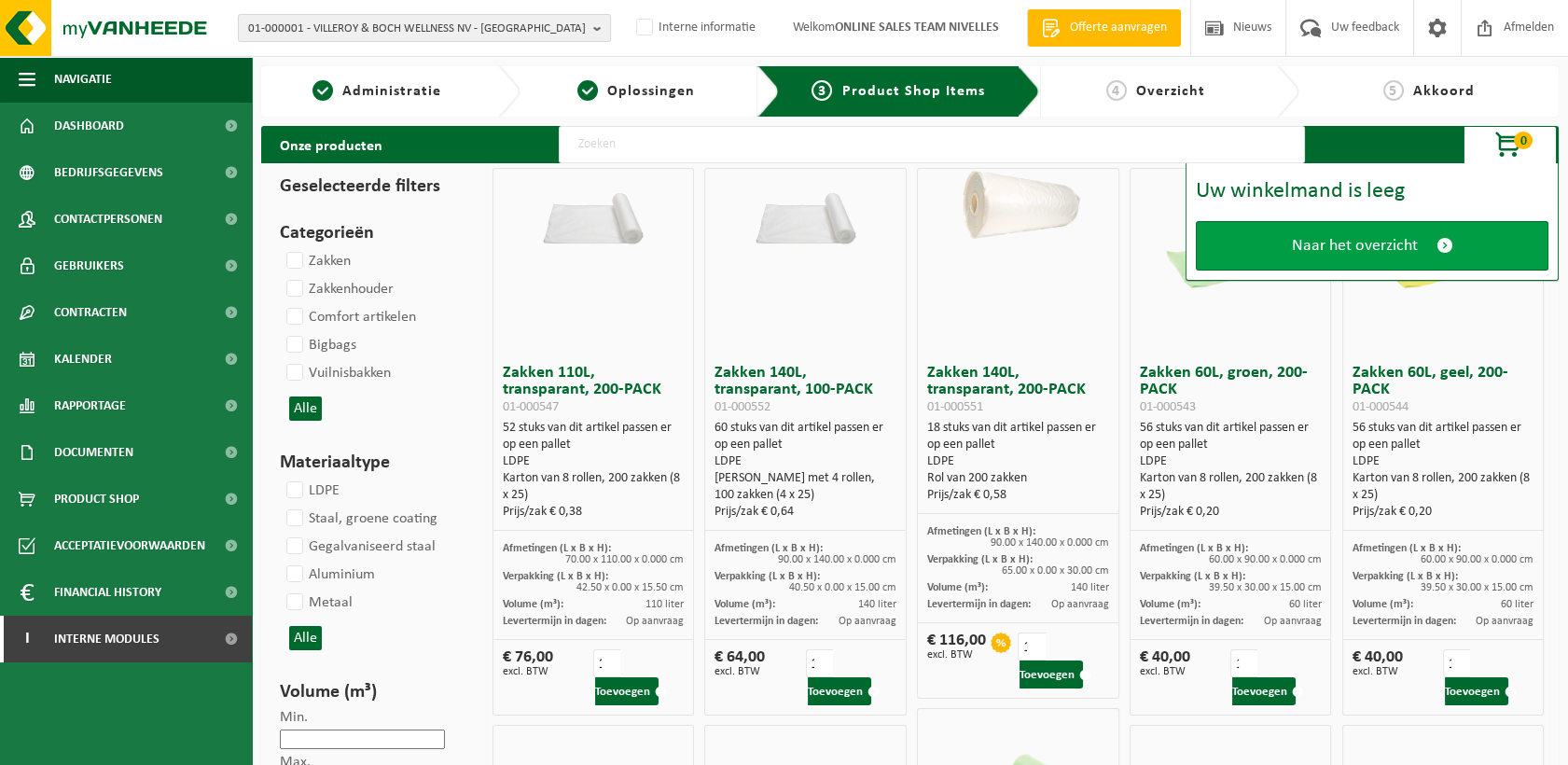
click at [1407, 241] on span "Naar het overzicht" at bounding box center [1355, 246] width 126 height 20
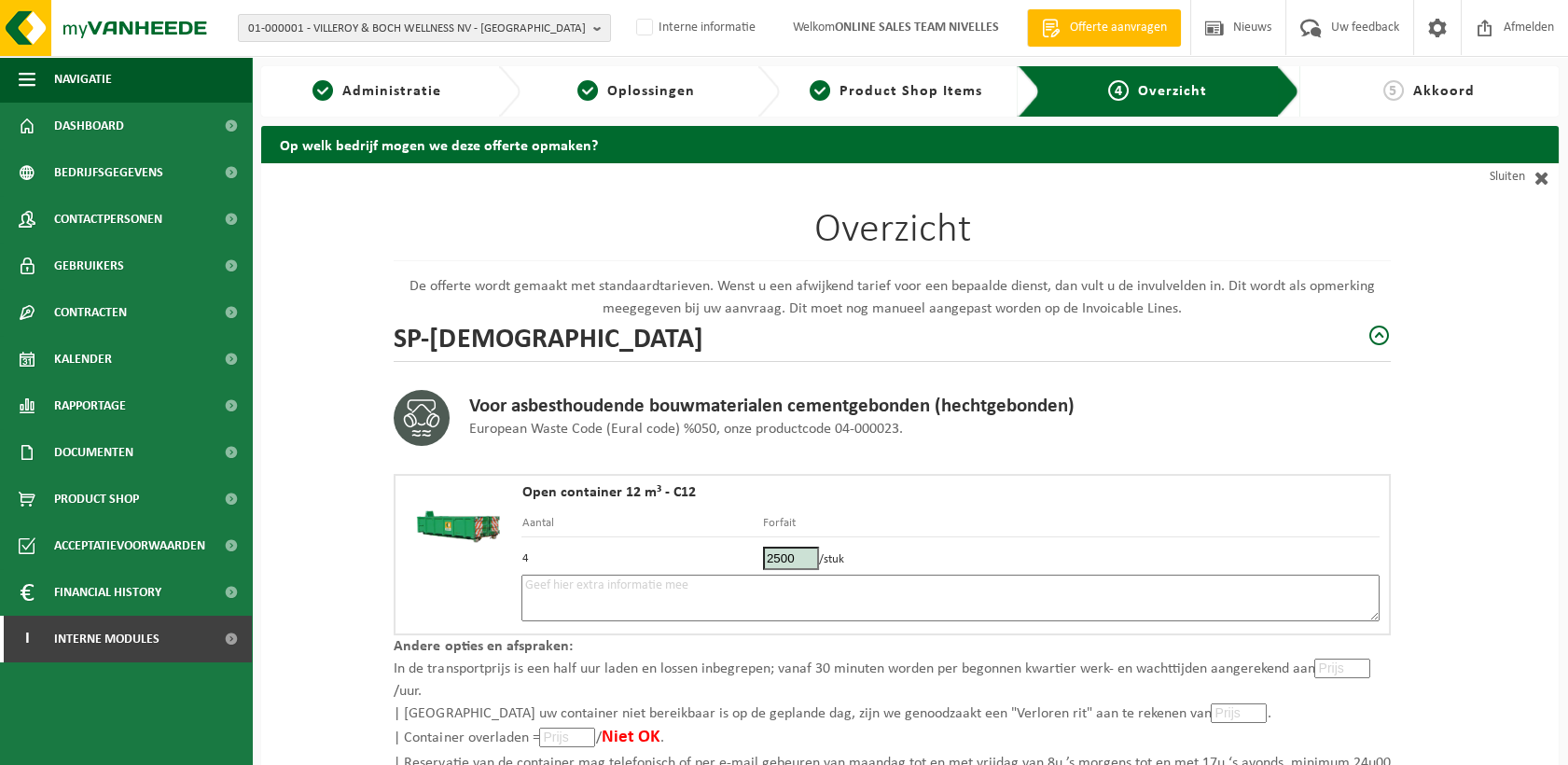
click at [695, 595] on textarea at bounding box center [950, 598] width 858 height 47
type textarea "Placement 3/09 - 2 containers le matin, échange à midi des 2 autres containers …"
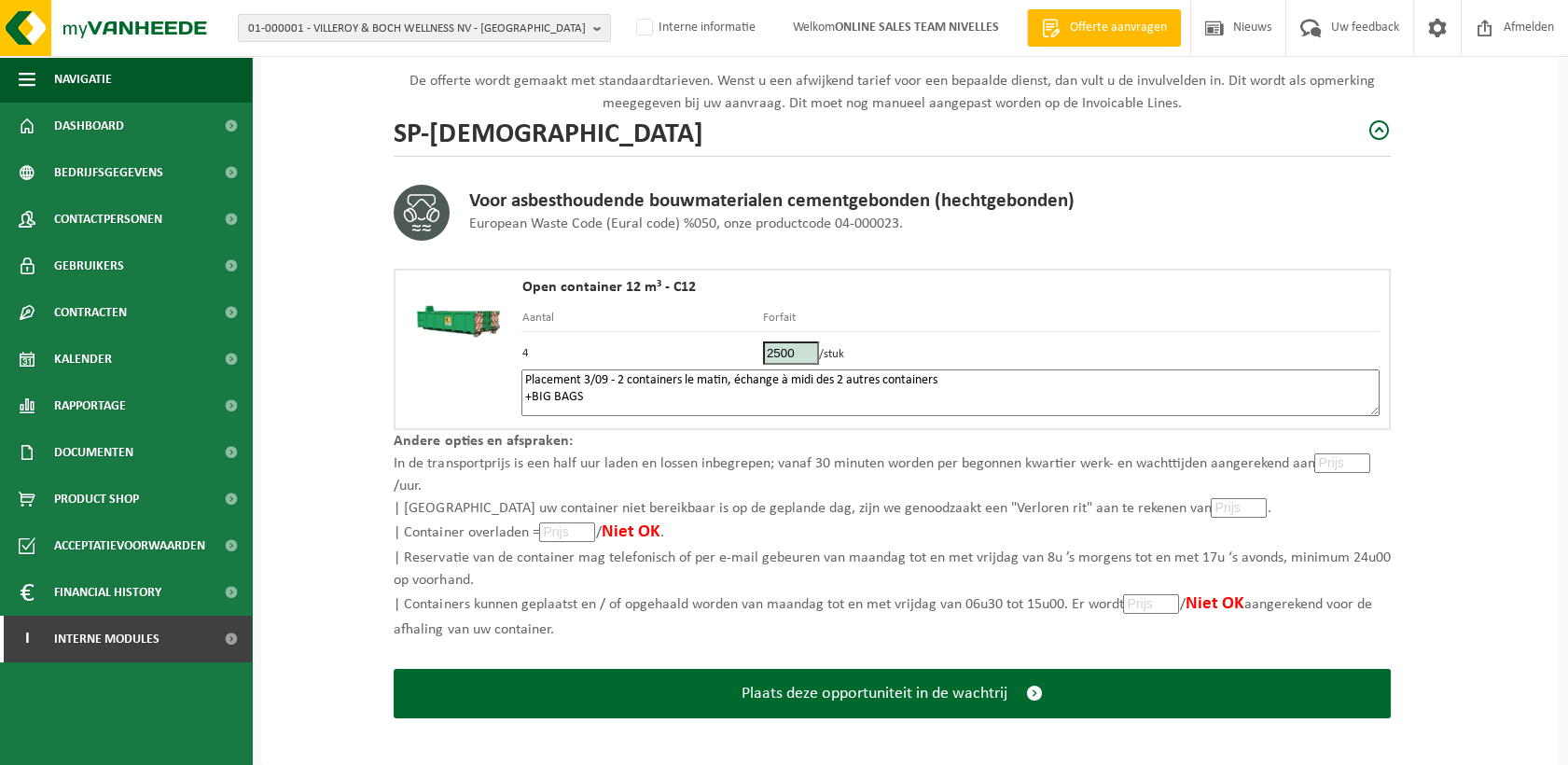
scroll to position [207, 0]
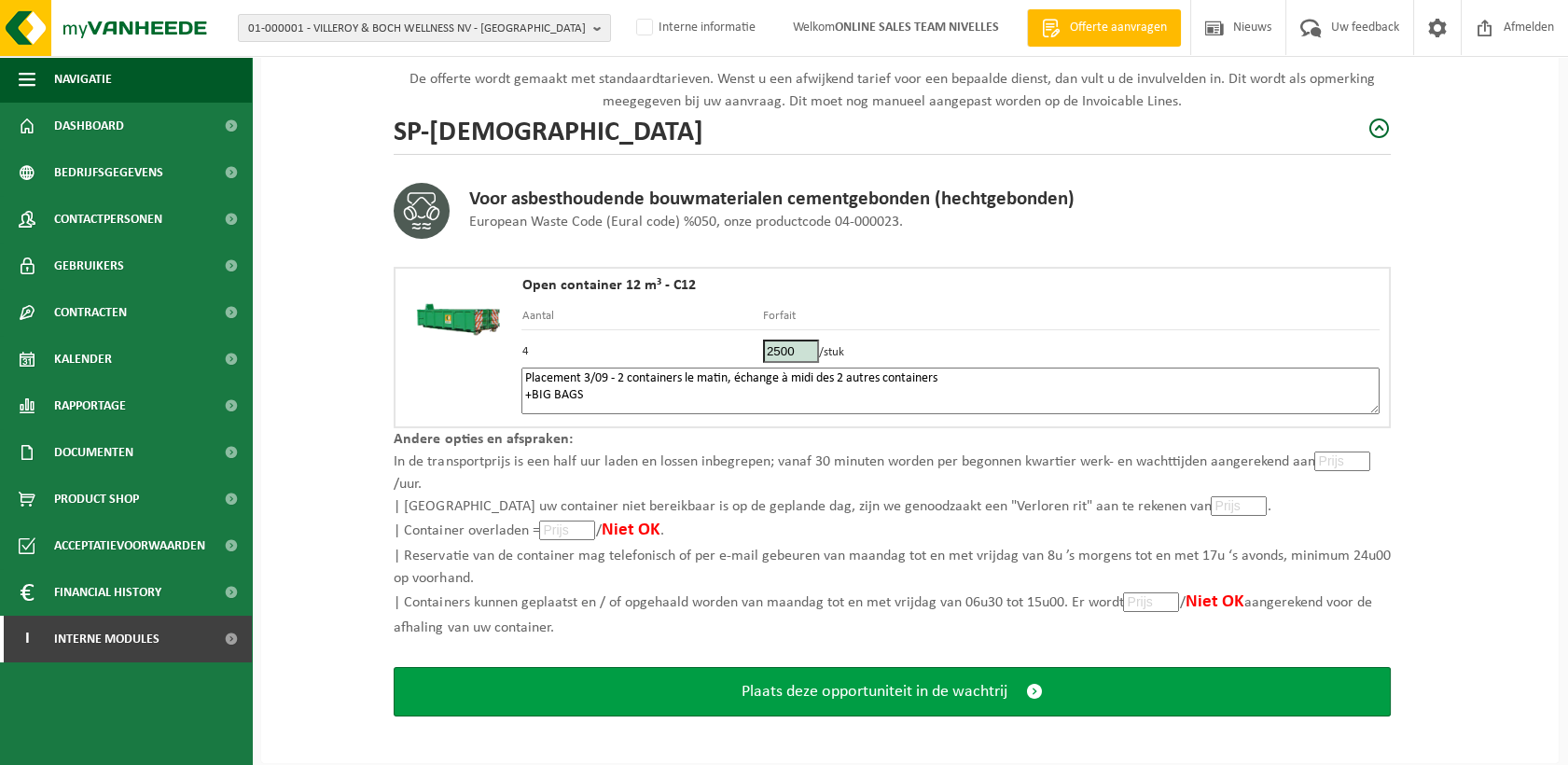
click at [829, 699] on button "Plaats deze opportuniteit in de wachtrij" at bounding box center [892, 691] width 997 height 49
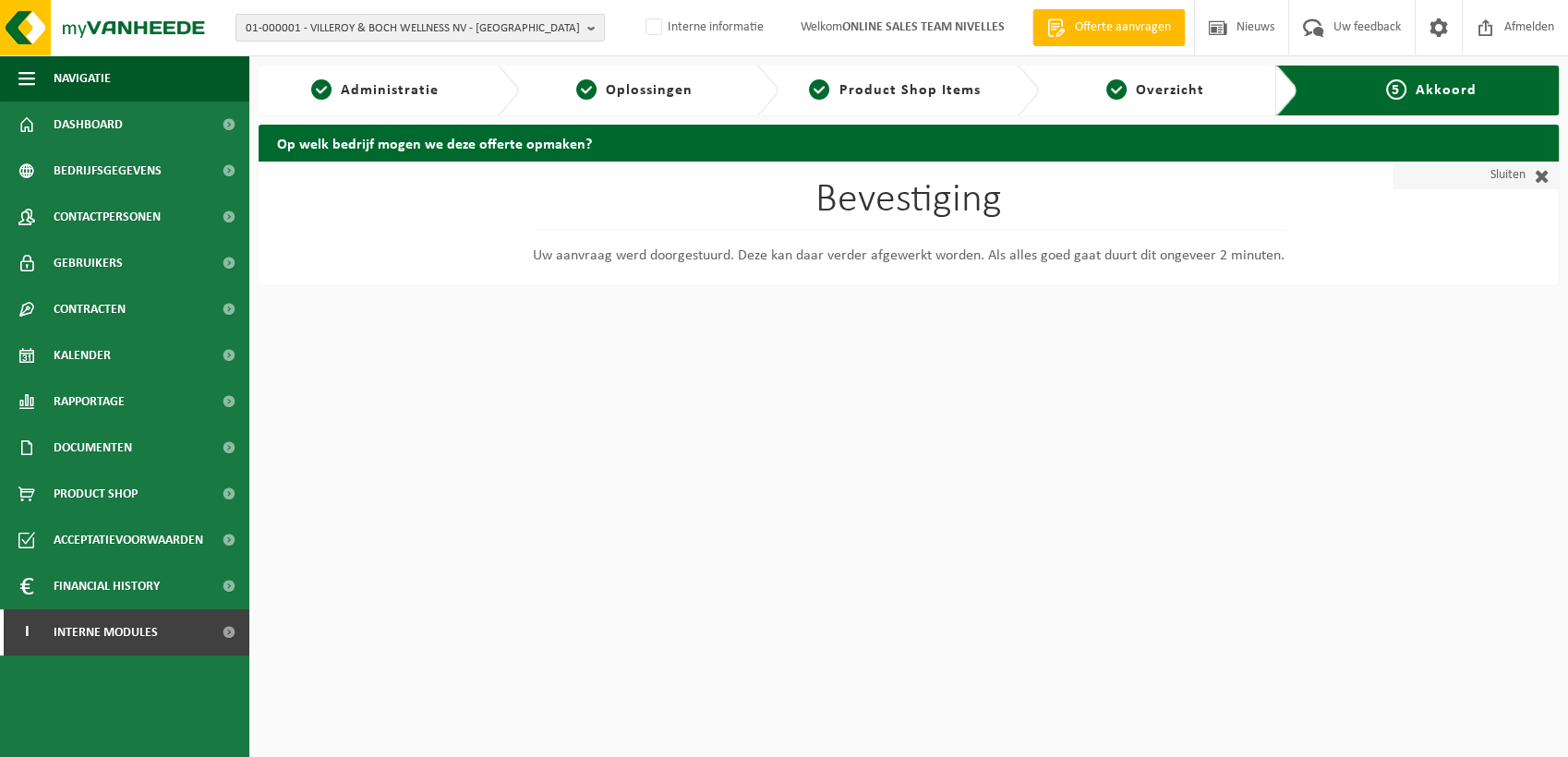
click at [1495, 169] on link "Sluiten" at bounding box center [1476, 175] width 166 height 28
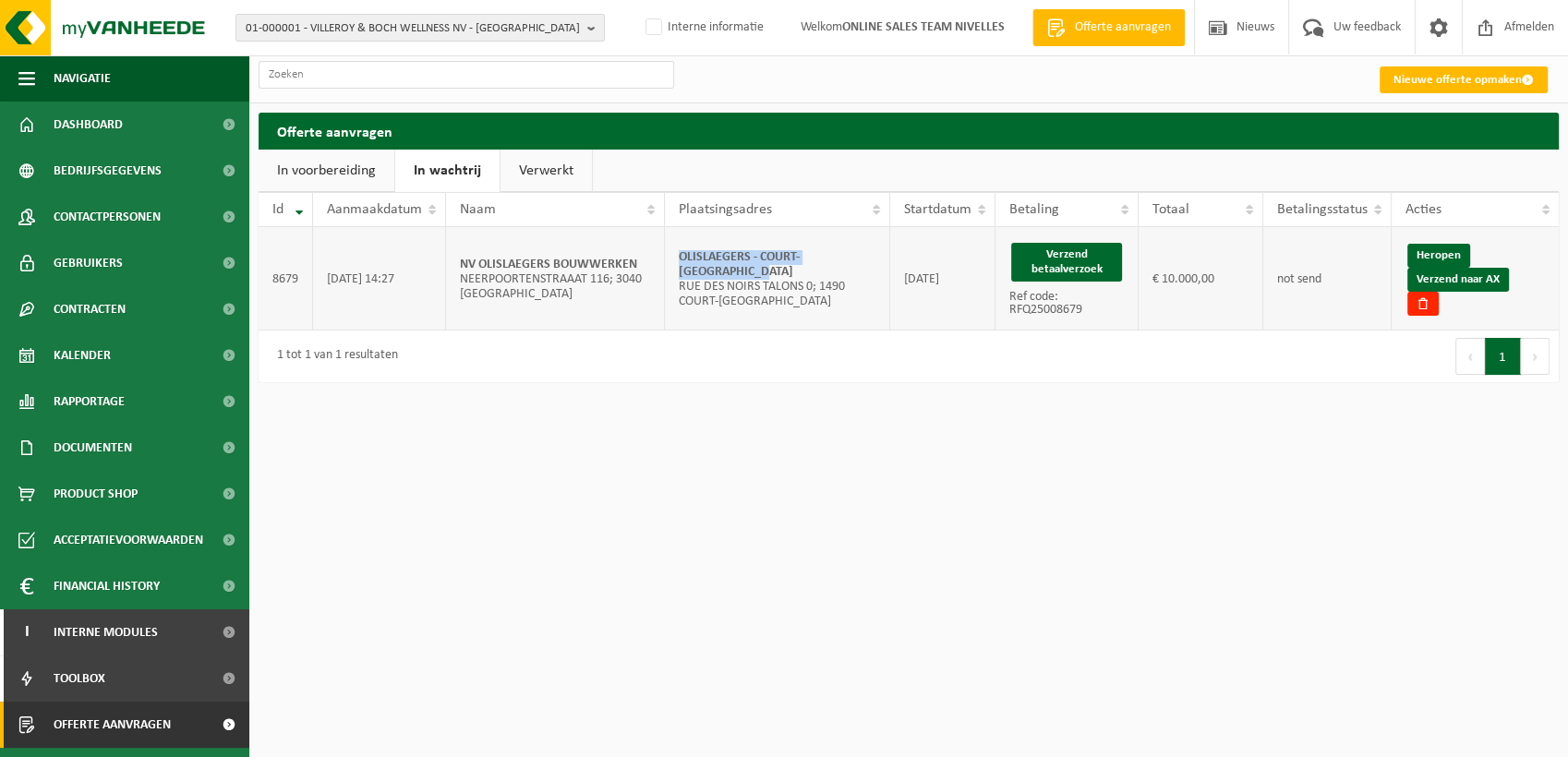
drag, startPoint x: 755, startPoint y: 271, endPoint x: 673, endPoint y: 260, distance: 82.7
click at [673, 260] on td "OLISLAEGERS - COURT-SAINT-ETIENNE RUE DES NOIRS TALONS 0; 1490 COURT-SAINT-ETIE…" at bounding box center [778, 278] width 226 height 103
copy strong "OLISLAEGERS - COURT-[GEOGRAPHIC_DATA]"
click at [1473, 284] on link "Verzend naar AX" at bounding box center [1458, 280] width 102 height 24
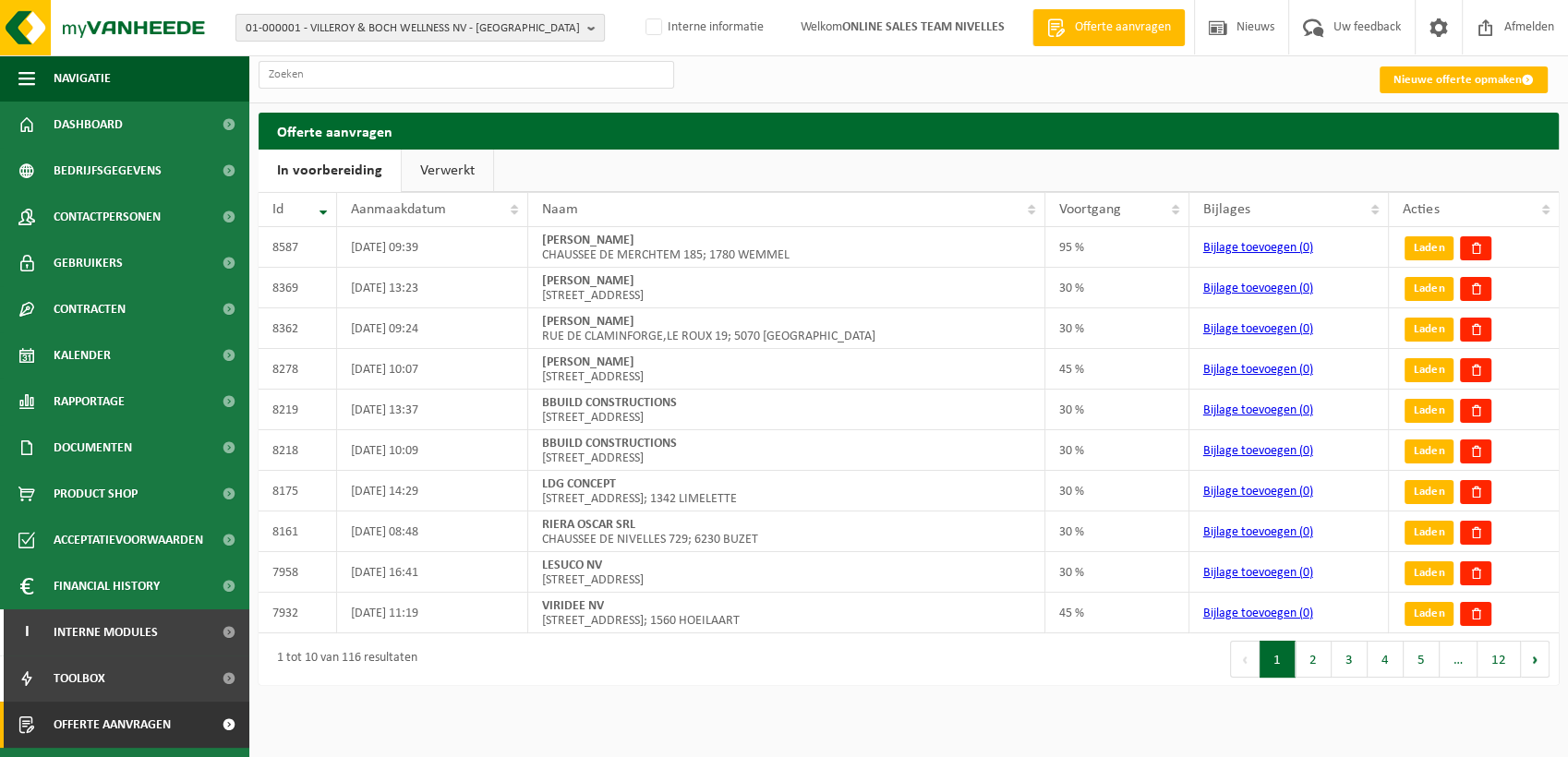
click at [362, 22] on span "01-000001 - VILLEROY & BOCH WELLNESS NV - [GEOGRAPHIC_DATA]" at bounding box center [413, 29] width 335 height 28
click at [360, 52] on input "text" at bounding box center [421, 57] width 360 height 23
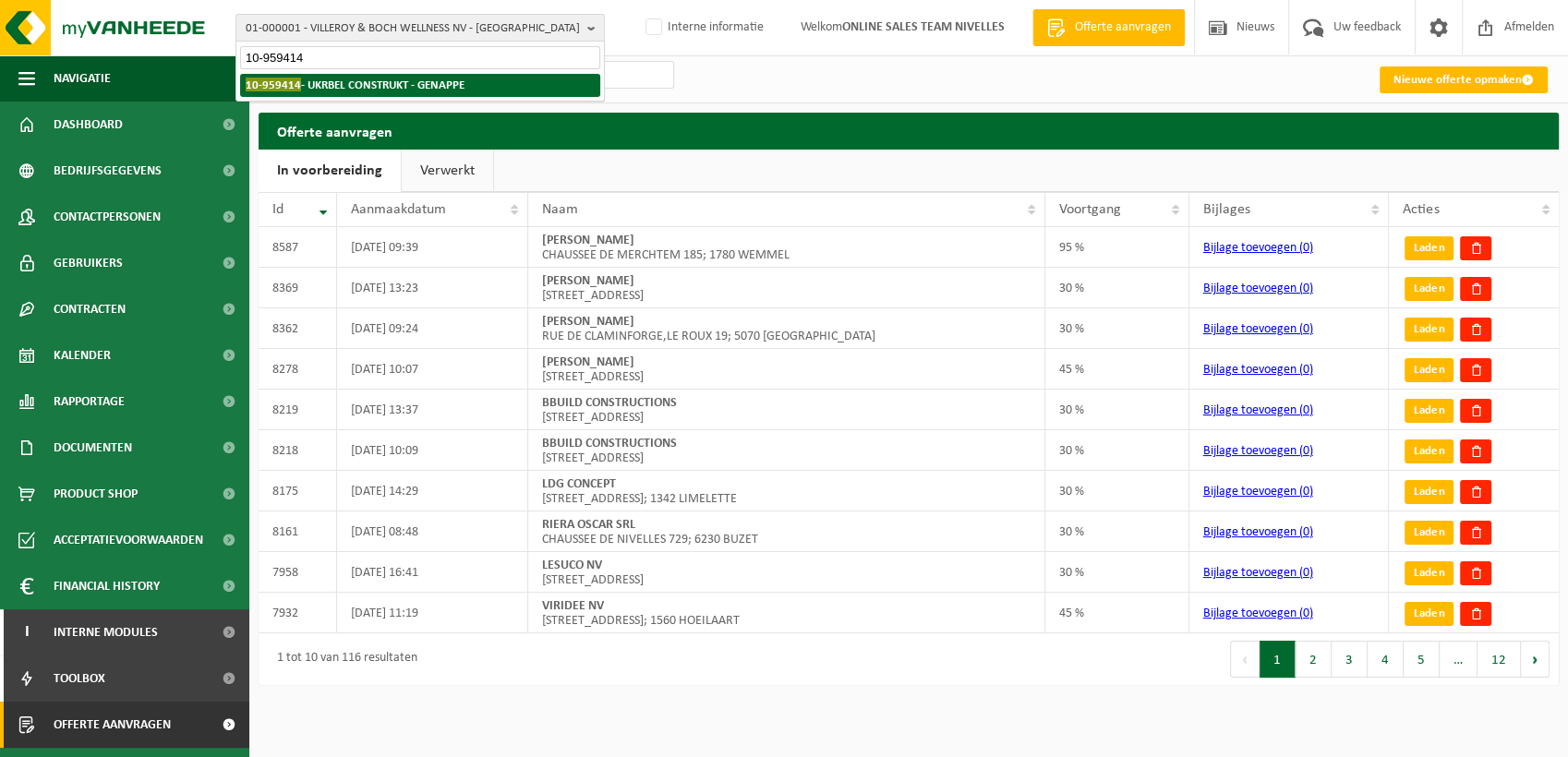
type input "10-959414"
click at [356, 86] on strong "10-959414 - UKRBEL CONSTRUKT - GENAPPE" at bounding box center [354, 84] width 219 height 14
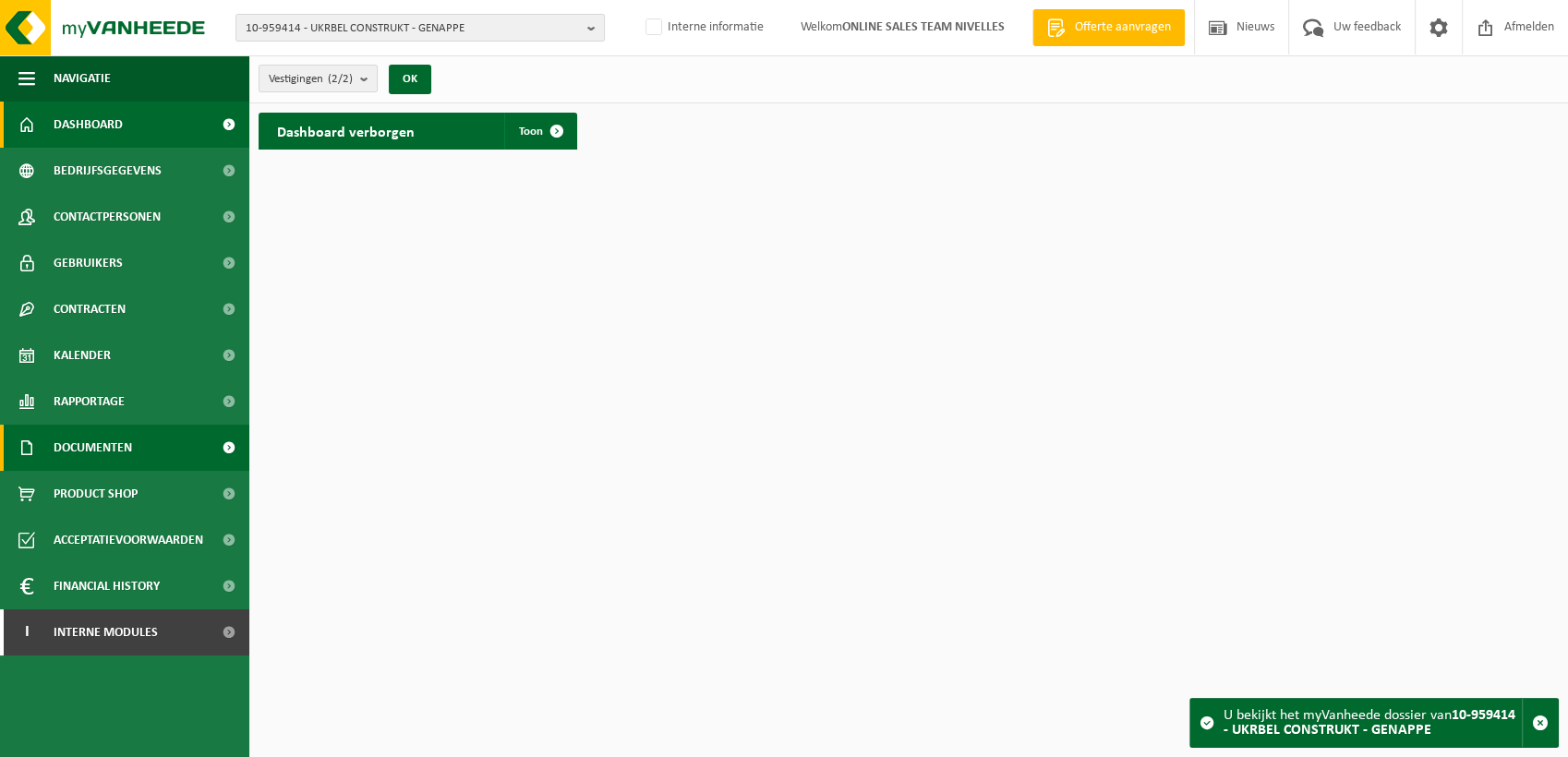
click at [113, 450] on span "Documenten" at bounding box center [92, 447] width 78 height 47
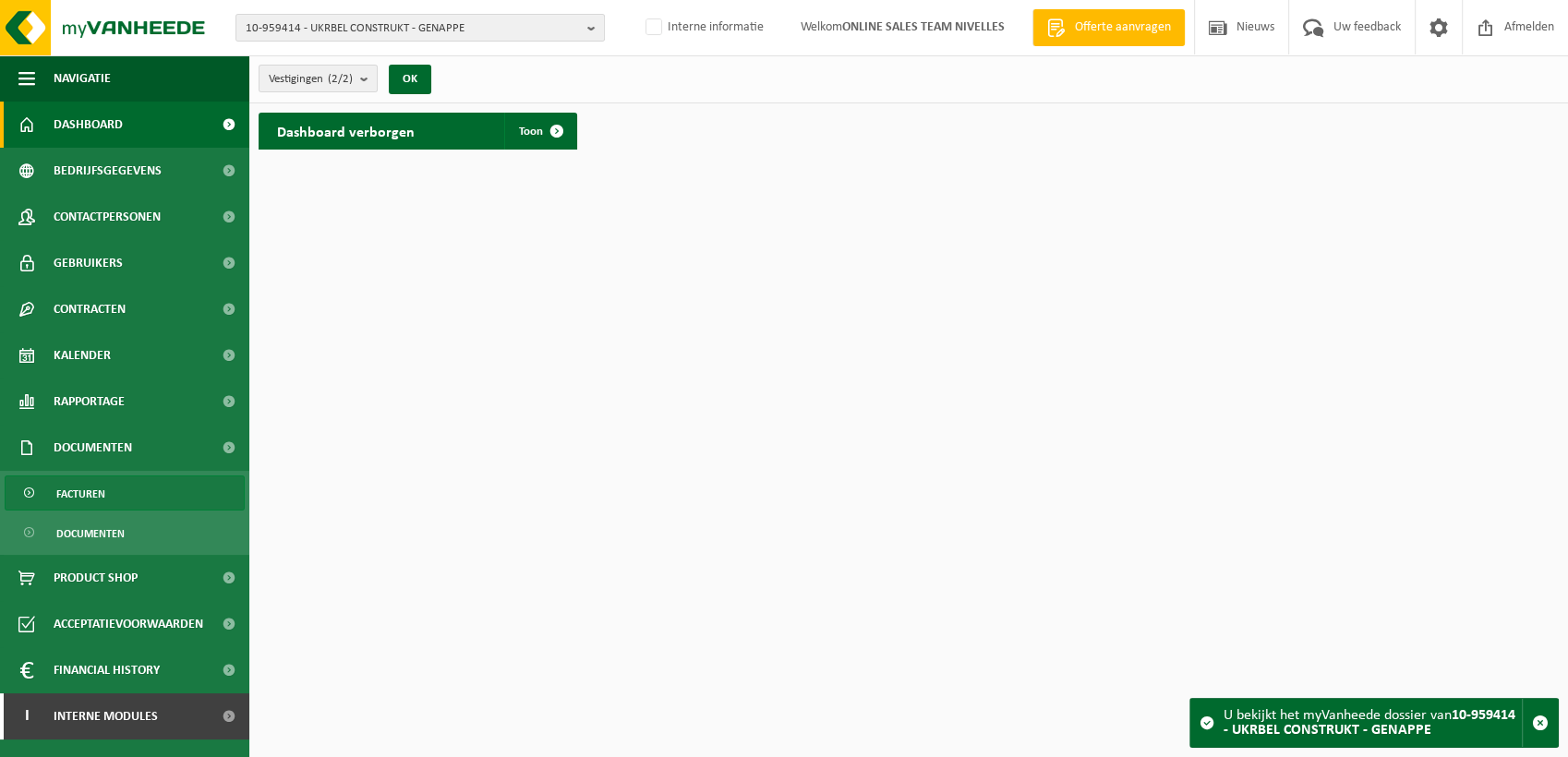
click at [105, 491] on link "Facturen" at bounding box center [125, 492] width 241 height 35
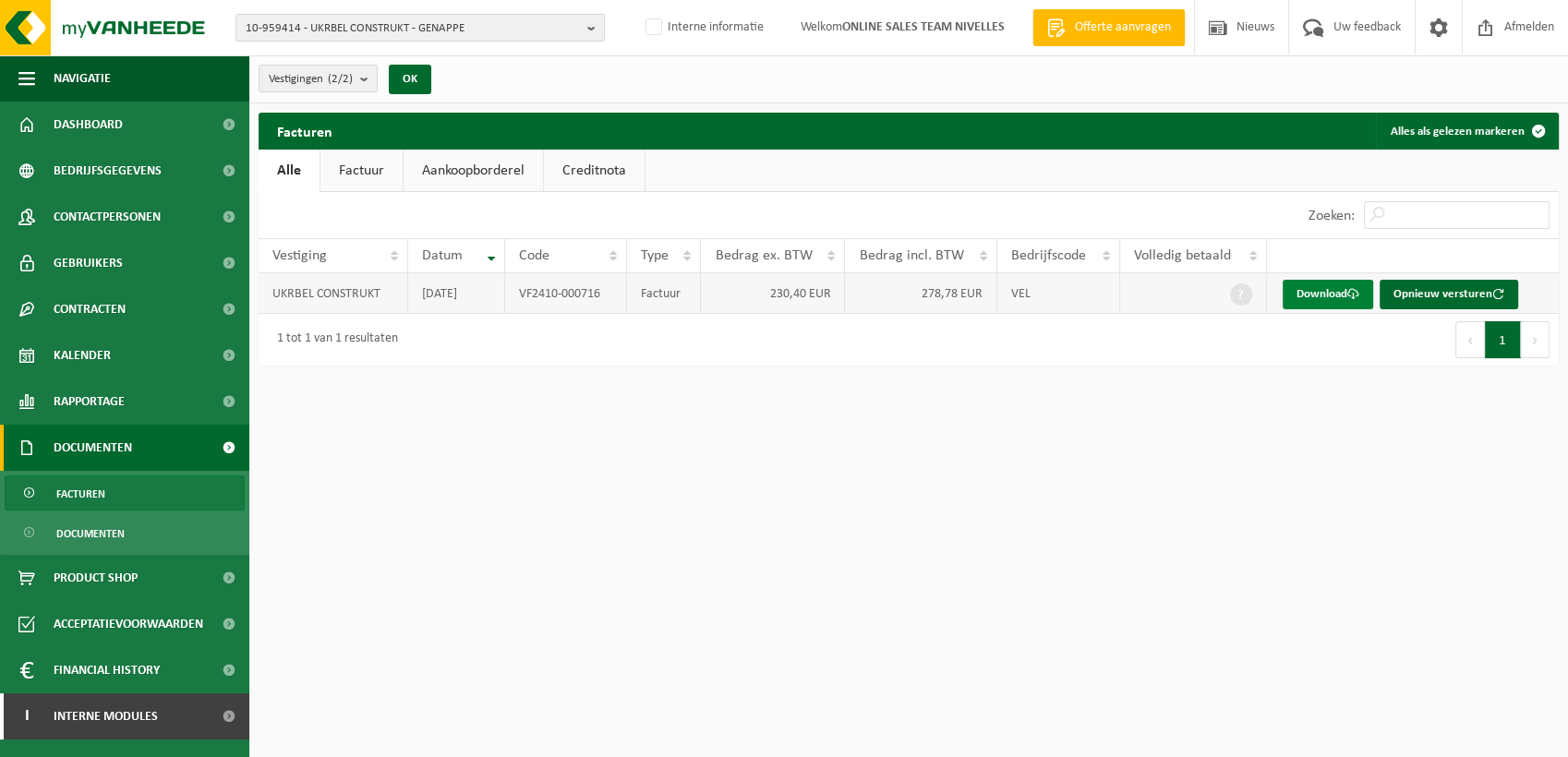
click at [1323, 300] on link "Download" at bounding box center [1327, 295] width 90 height 30
click at [165, 211] on link "Contactpersonen" at bounding box center [125, 217] width 249 height 47
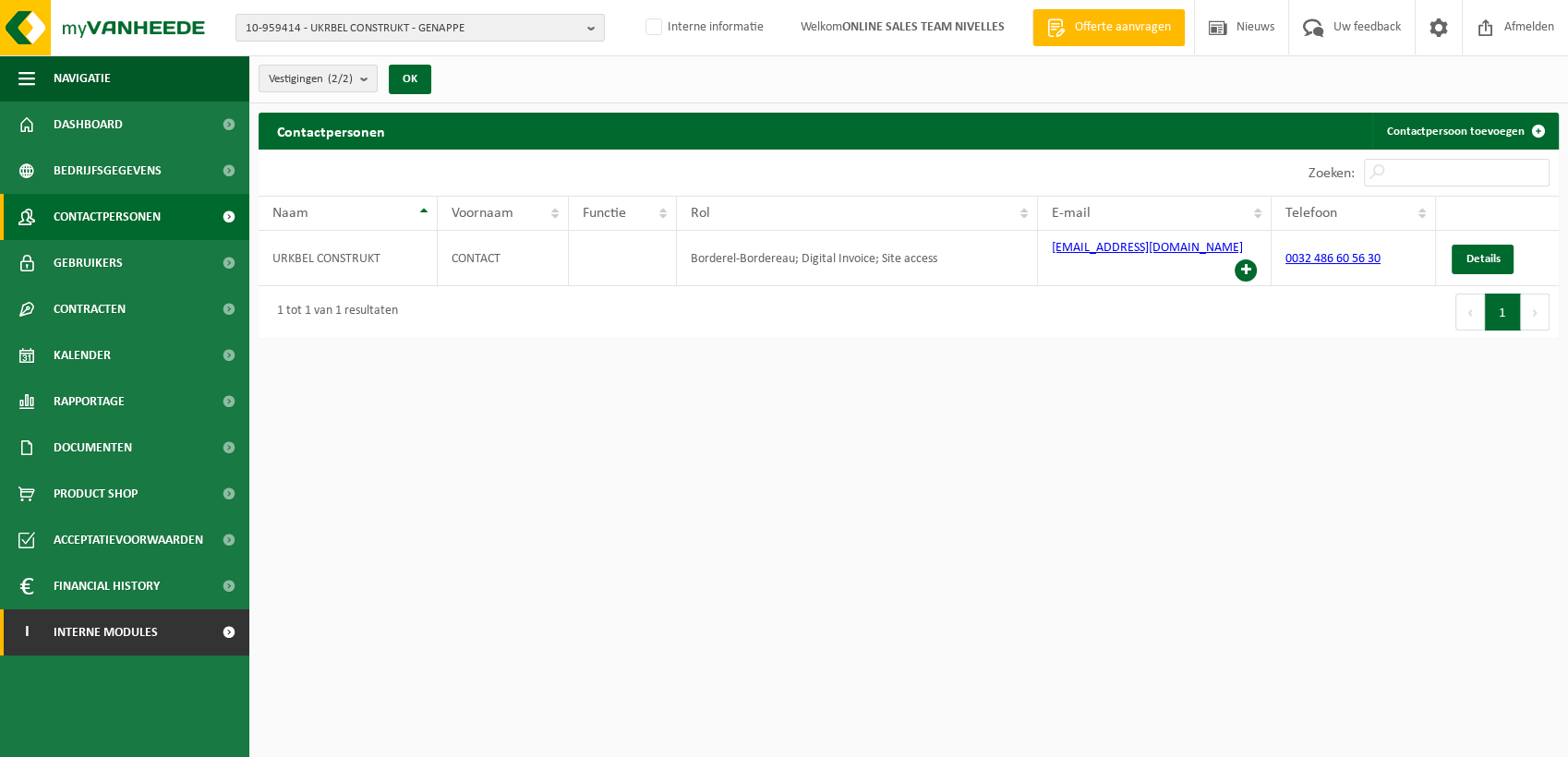
click at [181, 628] on link "I Interne modules" at bounding box center [125, 632] width 249 height 47
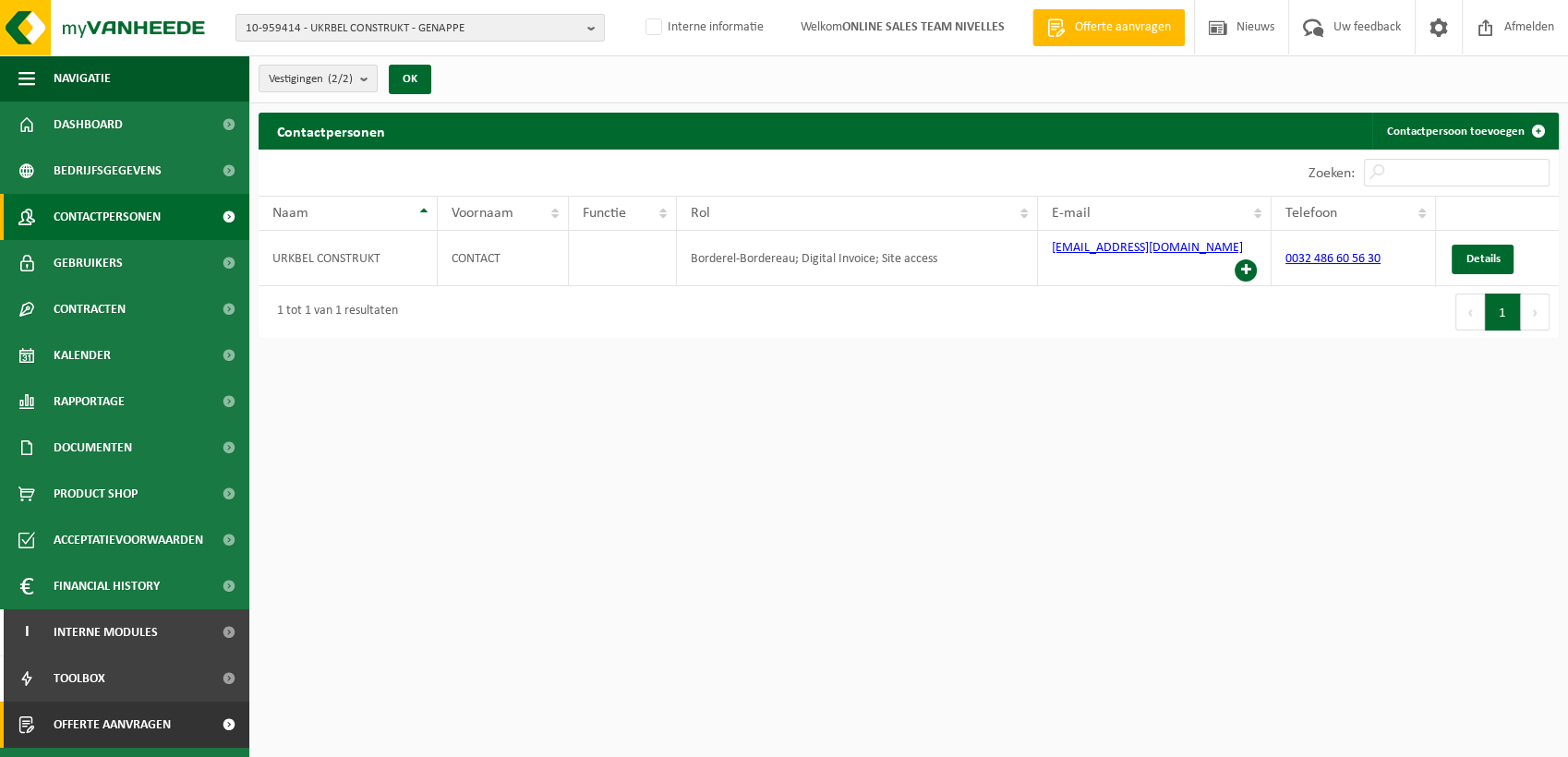
click at [179, 733] on link "Offerte aanvragen" at bounding box center [125, 724] width 249 height 47
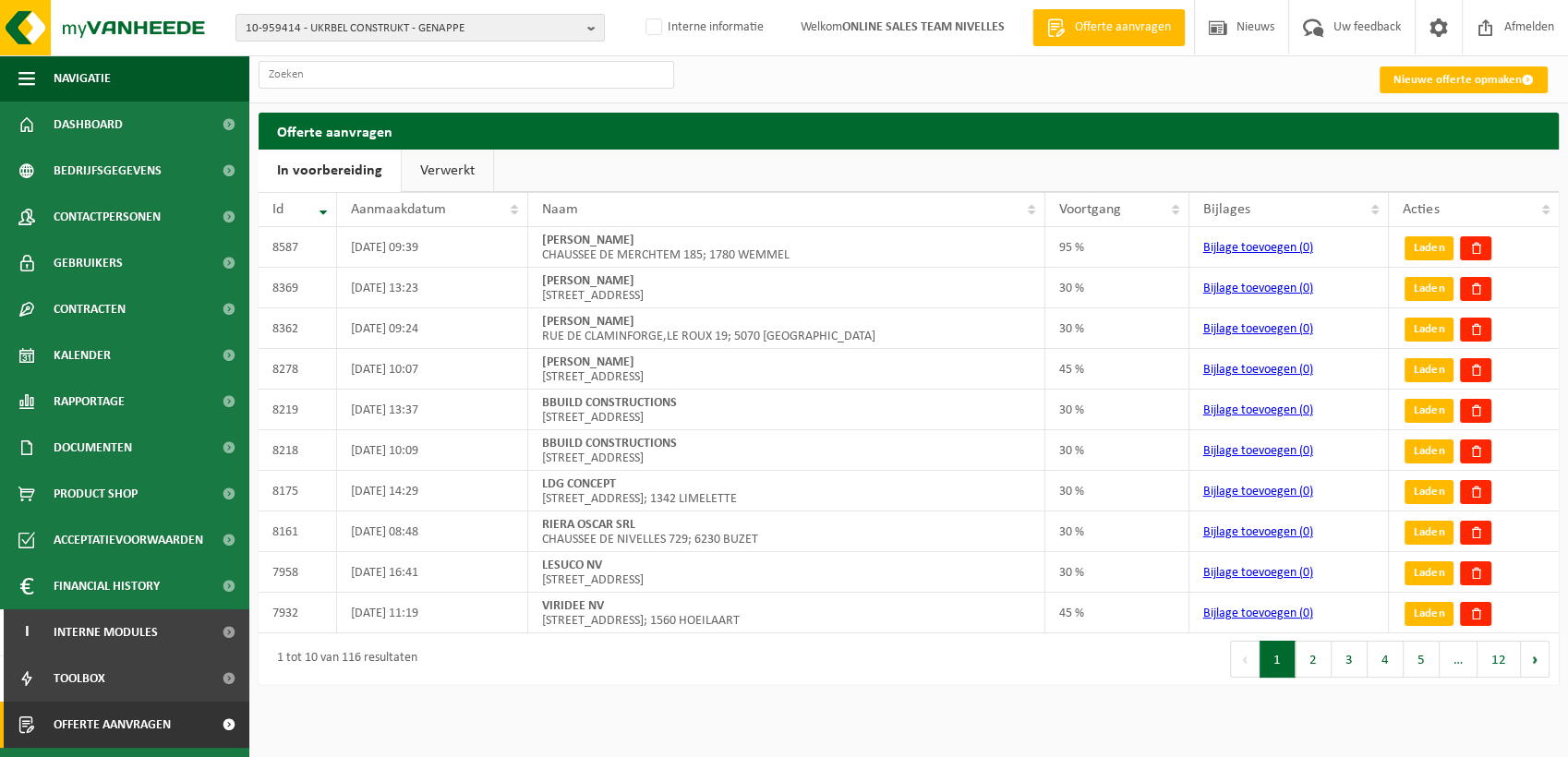
click at [430, 174] on link "Verwerkt" at bounding box center [447, 170] width 91 height 43
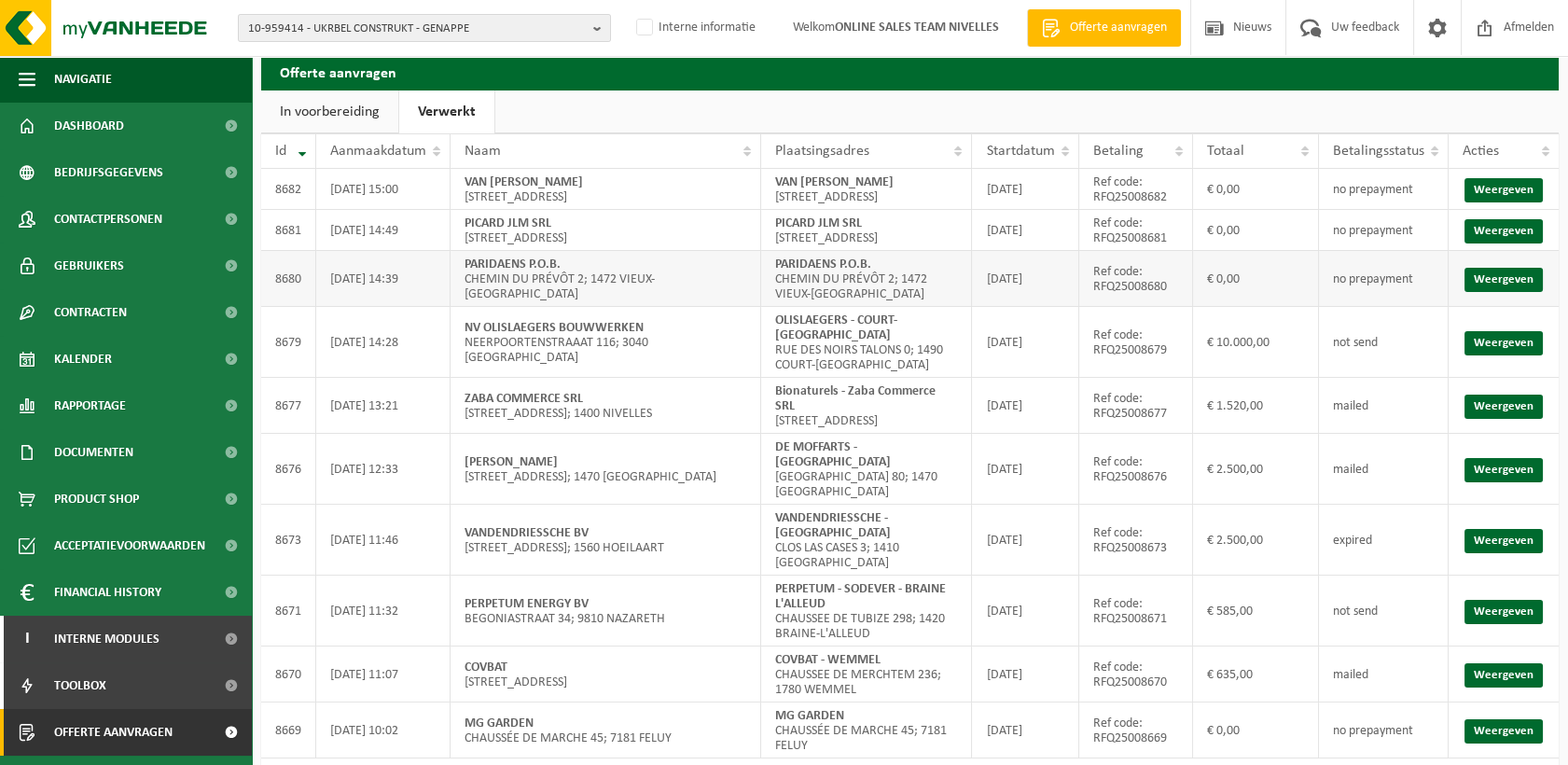
scroll to position [94, 0]
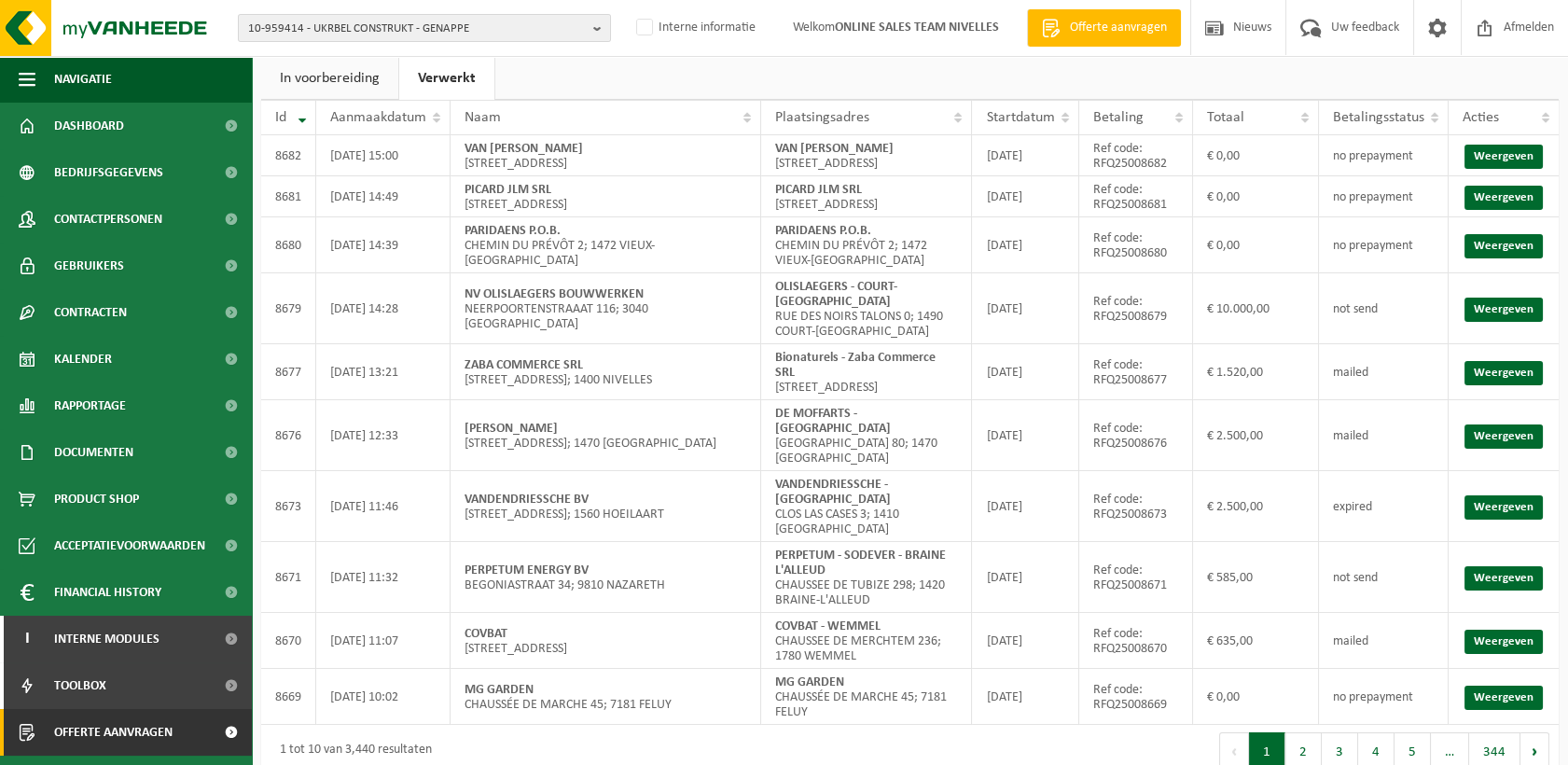
drag, startPoint x: 352, startPoint y: 33, endPoint x: 348, endPoint y: 49, distance: 16.3
click at [352, 33] on span "10-959414 - UKRBEL CONSTRUKT - GENAPPE" at bounding box center [417, 29] width 338 height 28
click at [336, 56] on input "text" at bounding box center [425, 58] width 364 height 23
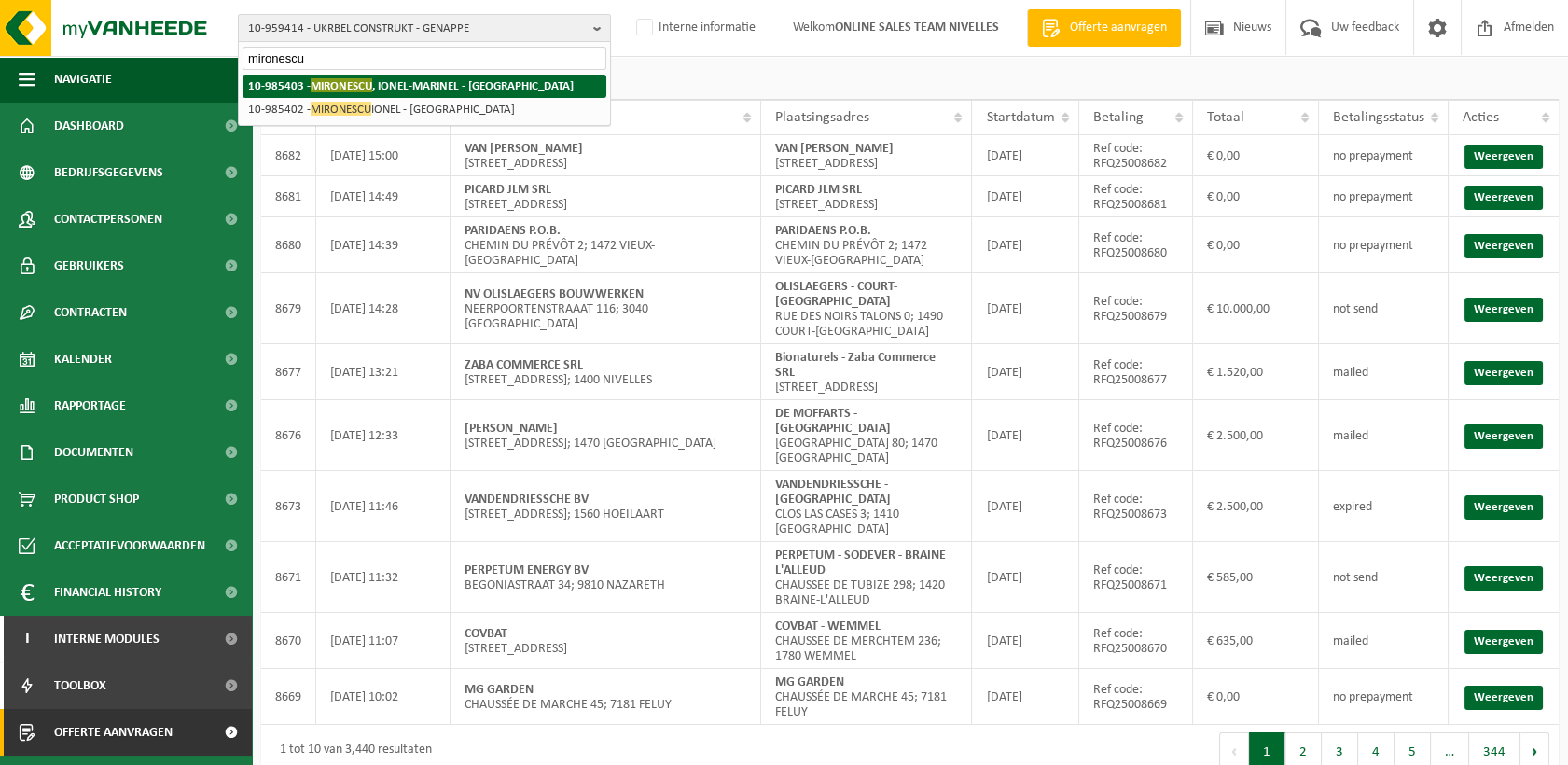
type input "mironescu"
click at [343, 78] on span "MIRONESCU" at bounding box center [342, 85] width 62 height 14
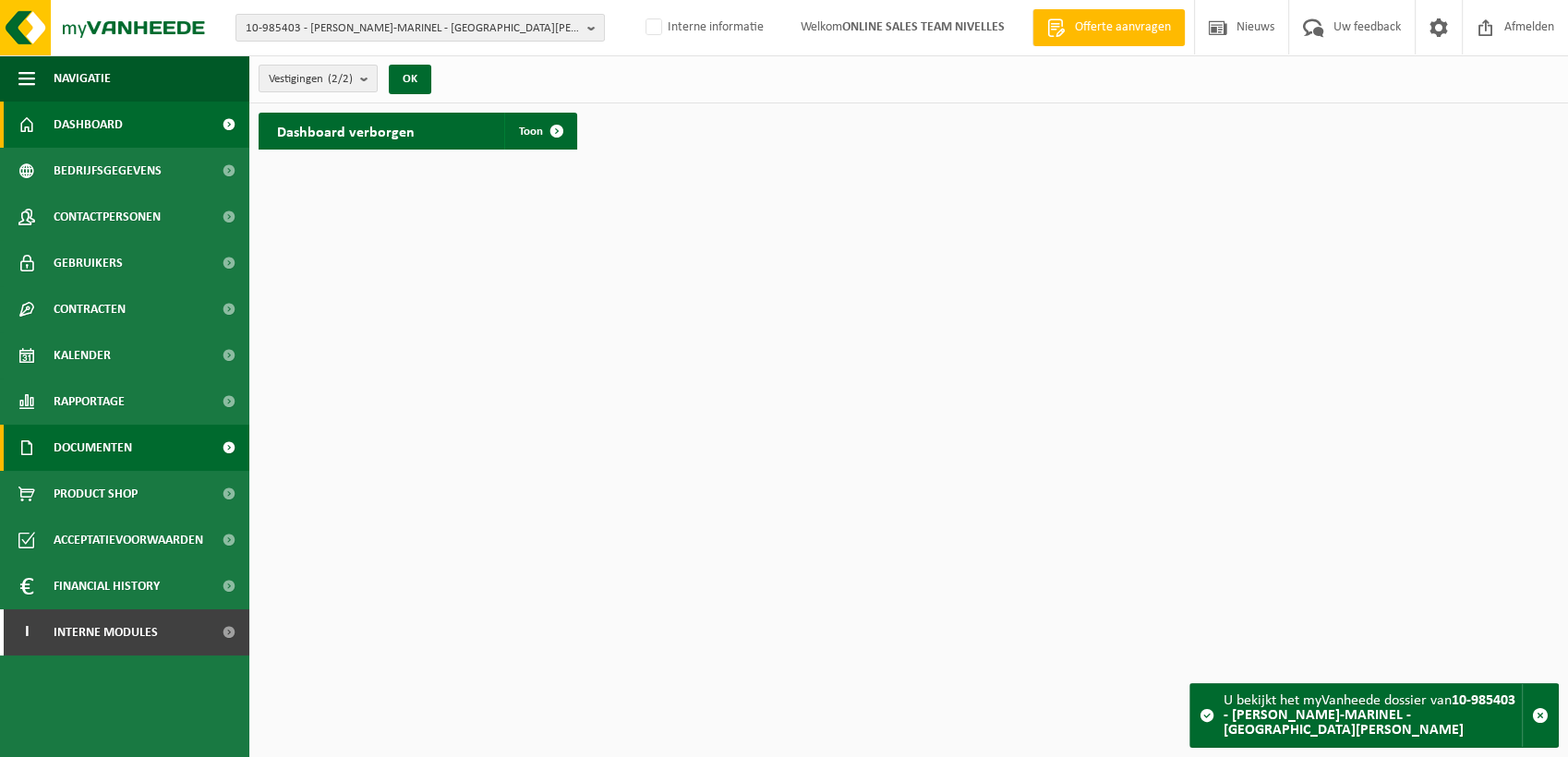
click at [103, 446] on span "Documenten" at bounding box center [92, 447] width 78 height 47
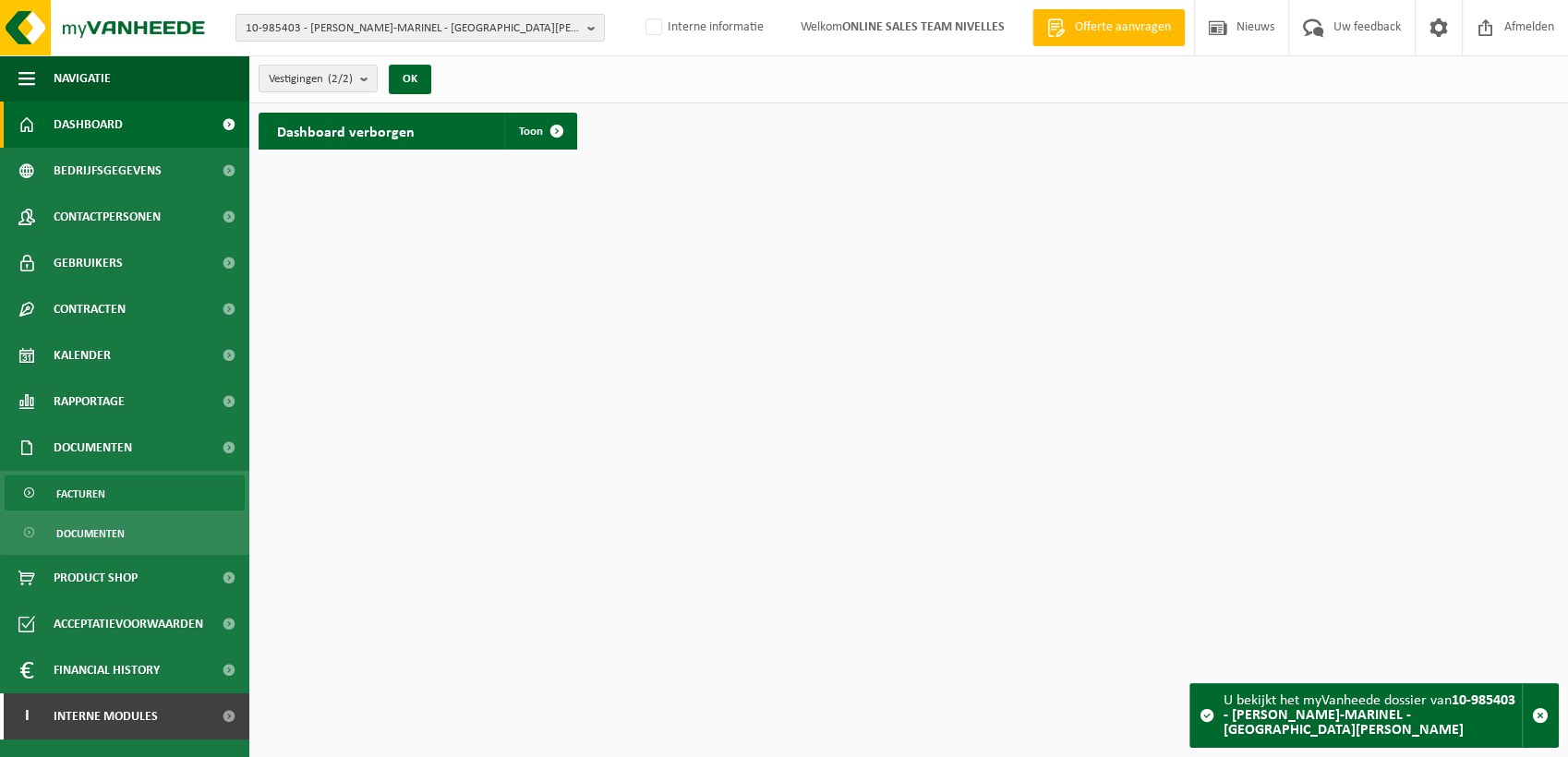
click at [125, 495] on link "Facturen" at bounding box center [125, 492] width 241 height 35
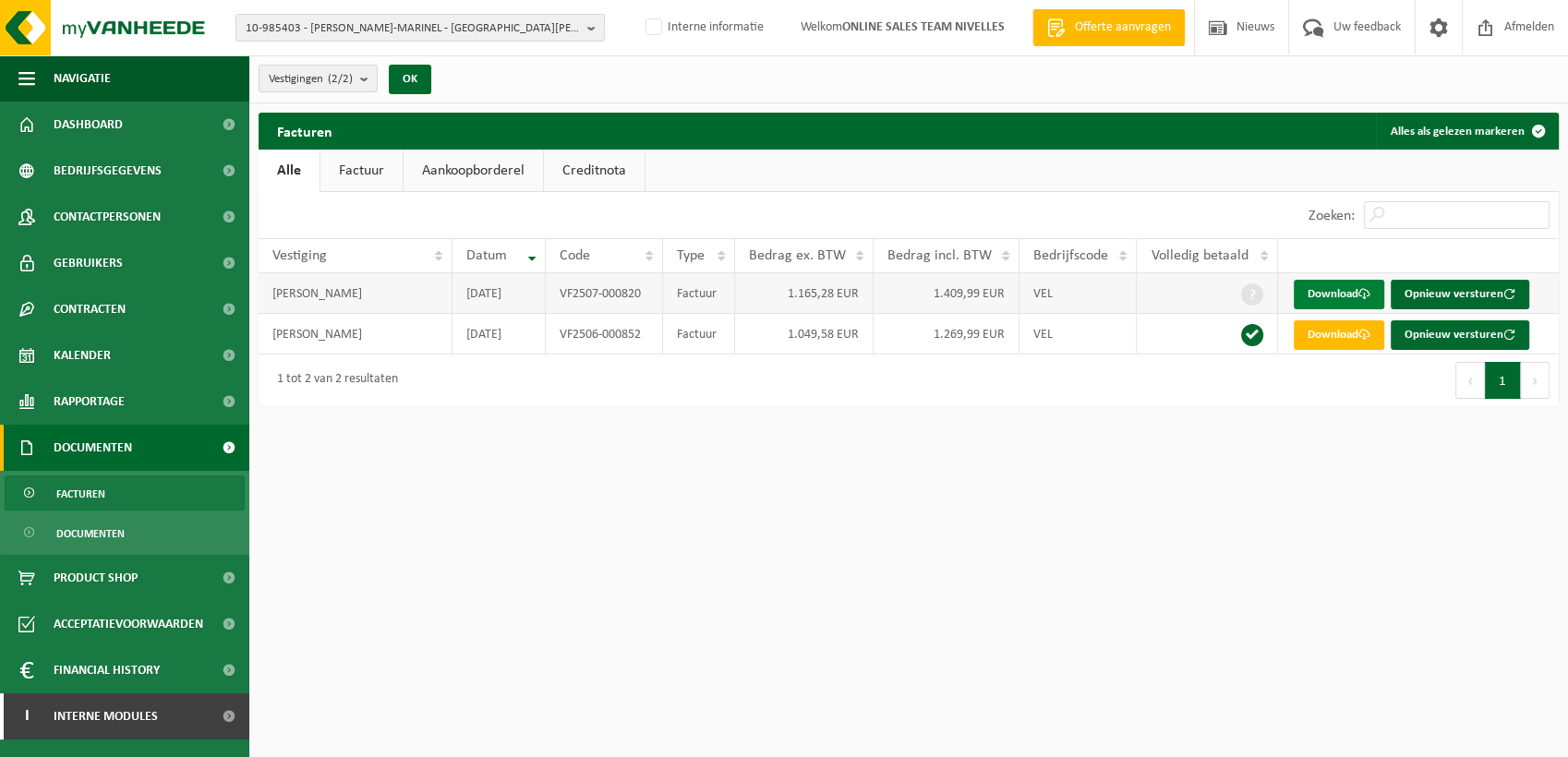
click at [1321, 292] on link "Download" at bounding box center [1338, 295] width 90 height 30
click at [1359, 296] on link "Download" at bounding box center [1338, 295] width 90 height 30
click at [1354, 335] on link "Download" at bounding box center [1338, 335] width 90 height 30
